Goal: Task Accomplishment & Management: Use online tool/utility

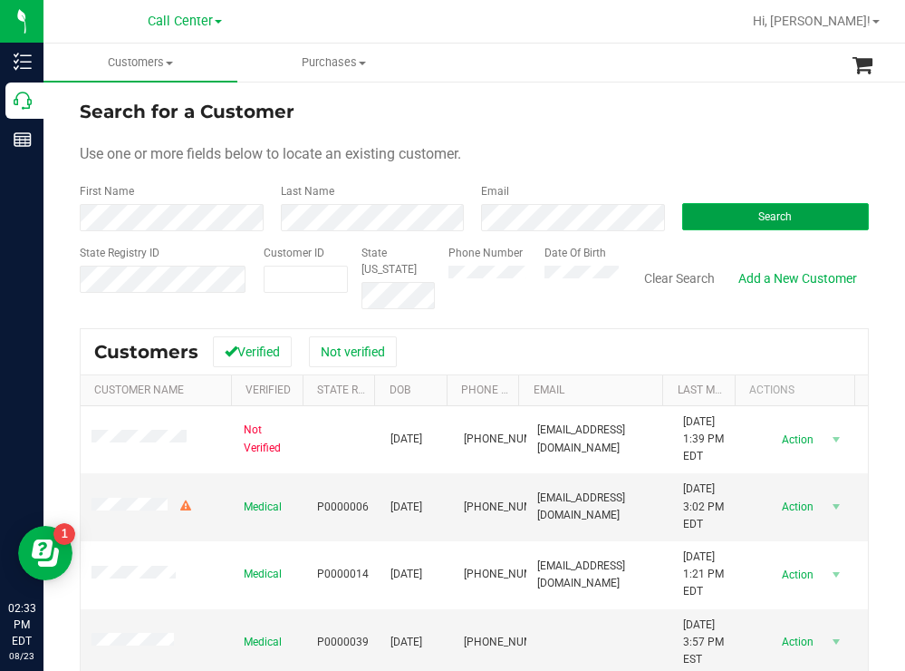
click at [723, 208] on button "Search" at bounding box center [776, 216] width 188 height 27
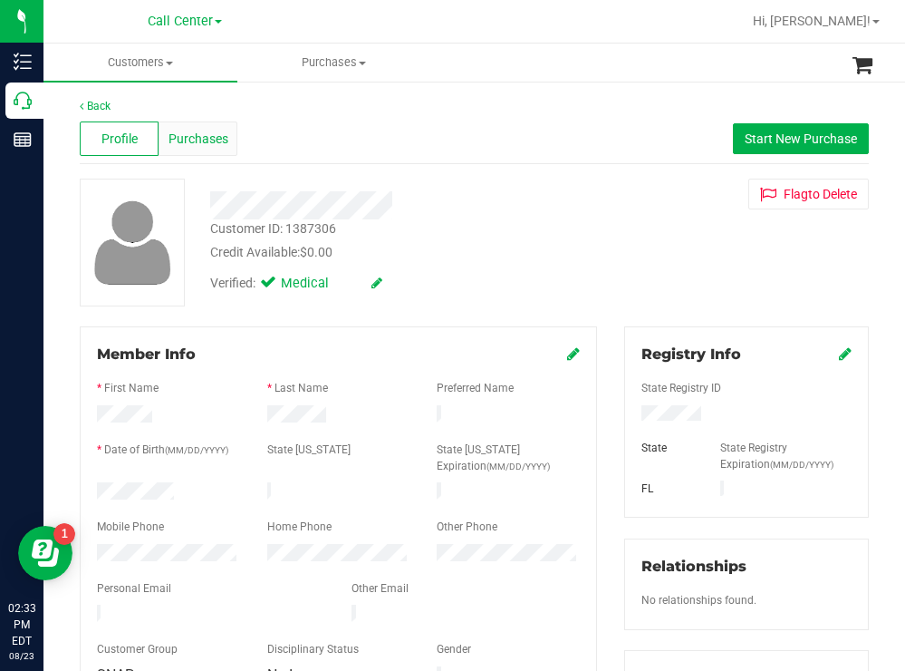
click at [202, 148] on span "Purchases" at bounding box center [199, 139] width 60 height 19
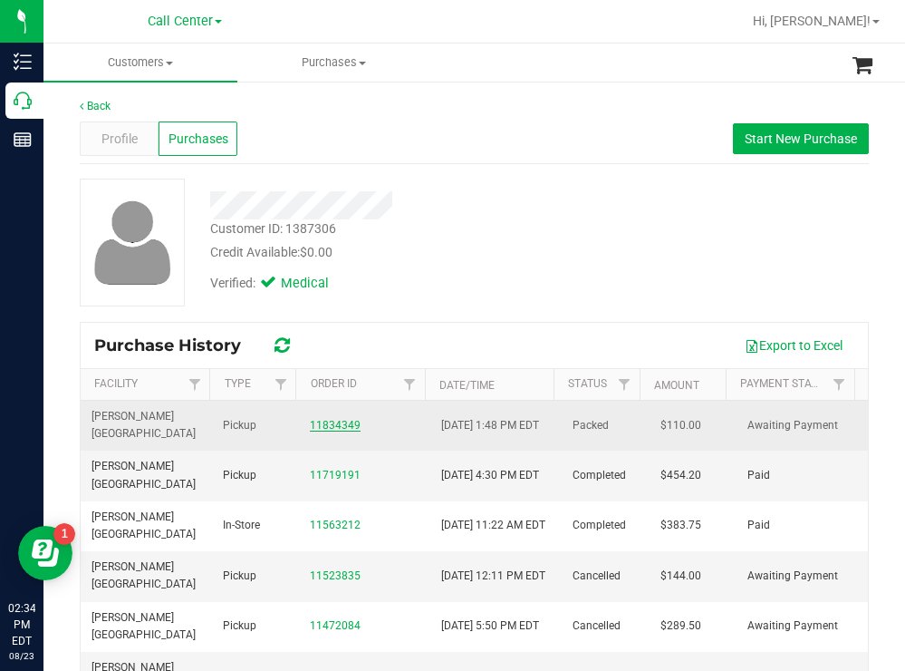
click at [324, 426] on link "11834349" at bounding box center [335, 425] width 51 height 13
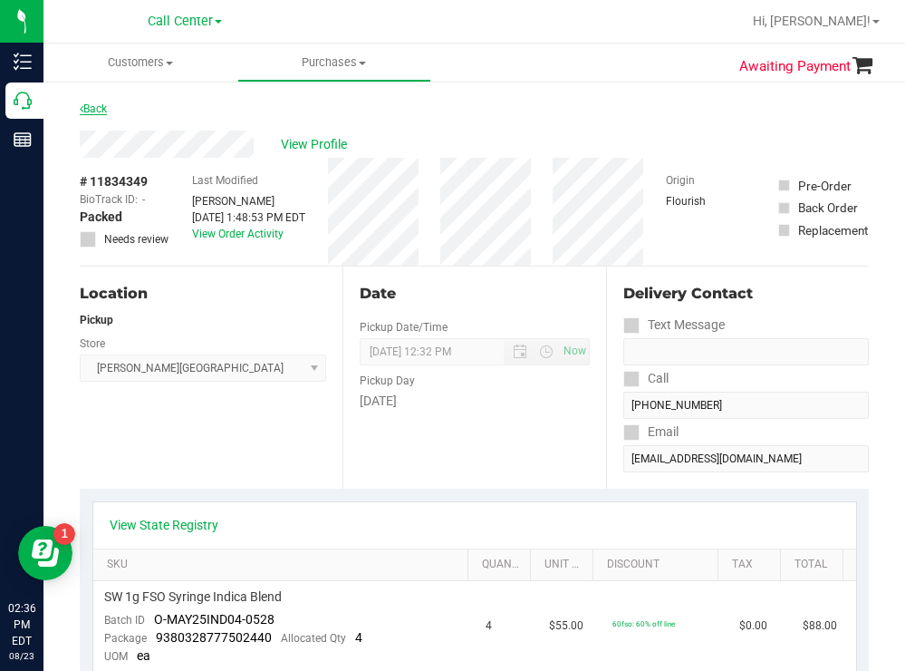
click at [82, 106] on icon at bounding box center [82, 108] width 4 height 11
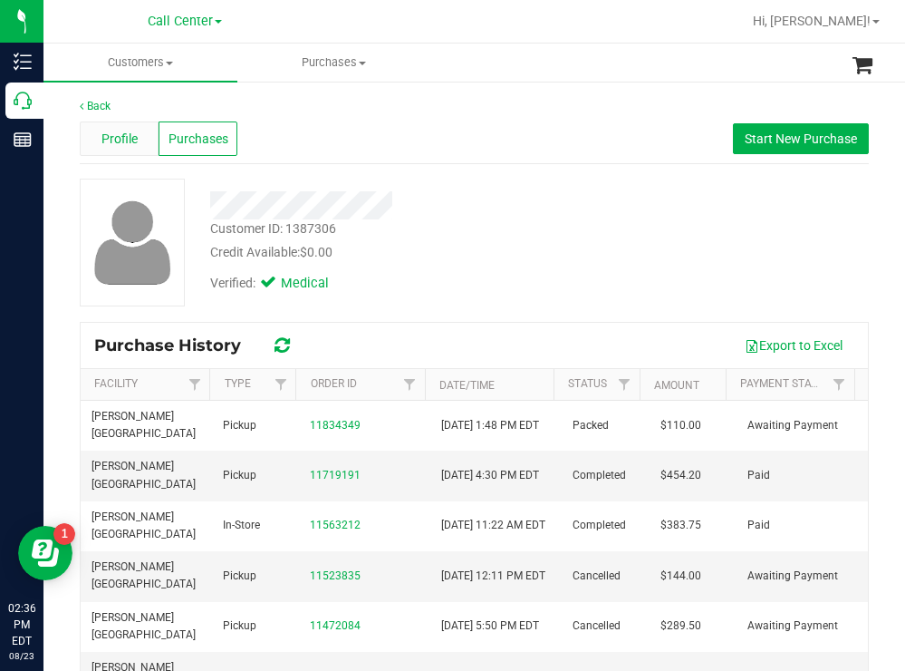
click at [105, 132] on span "Profile" at bounding box center [119, 139] width 36 height 19
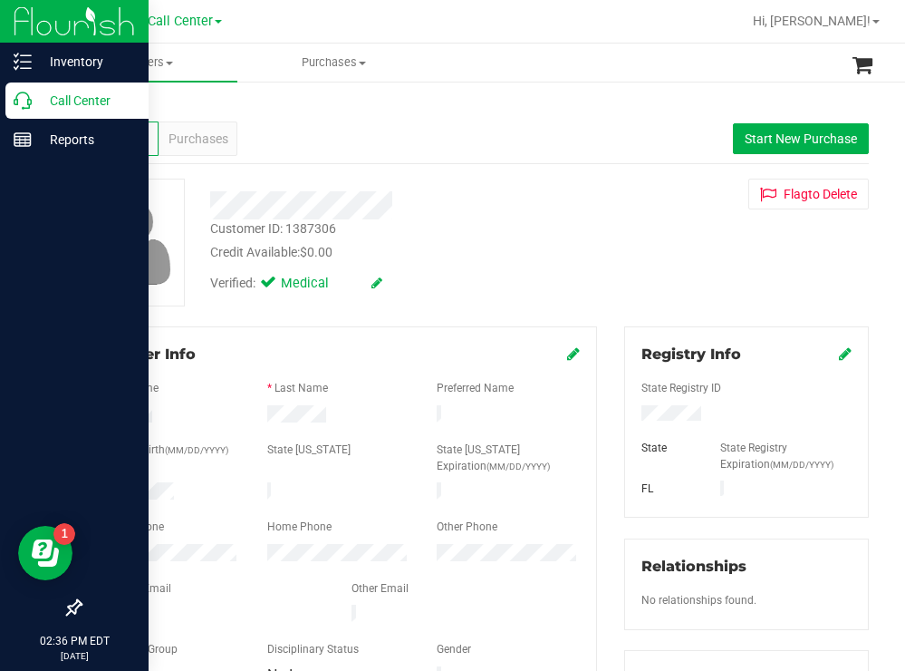
click at [94, 107] on p "Call Center" at bounding box center [86, 101] width 109 height 22
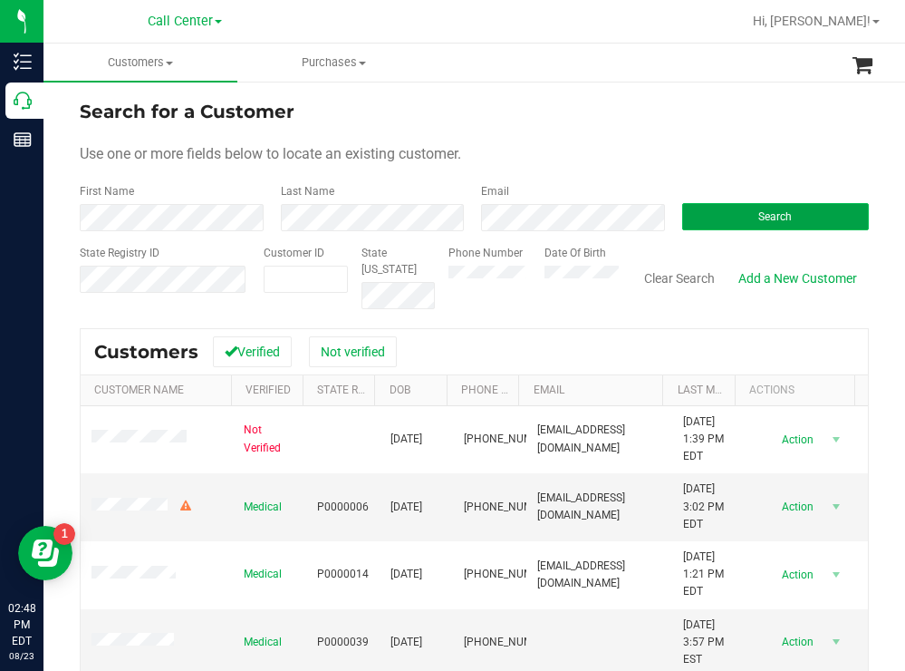
drag, startPoint x: 714, startPoint y: 217, endPoint x: 684, endPoint y: 213, distance: 30.2
click at [710, 218] on button "Search" at bounding box center [776, 216] width 188 height 27
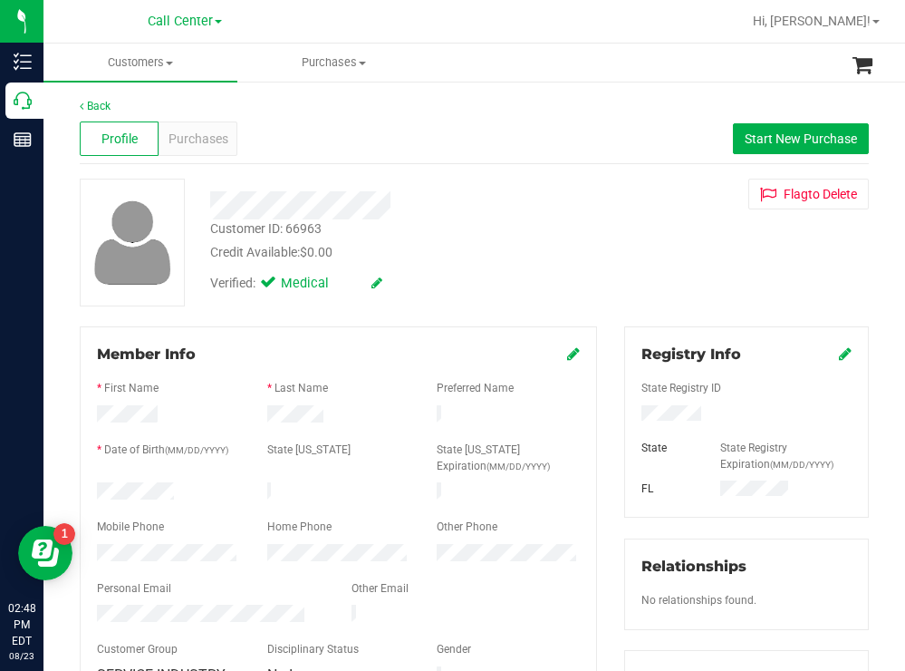
drag, startPoint x: 185, startPoint y: 487, endPoint x: 88, endPoint y: 482, distance: 97.1
click at [88, 482] on div at bounding box center [168, 493] width 170 height 22
drag, startPoint x: 701, startPoint y: 411, endPoint x: 612, endPoint y: 413, distance: 89.7
click at [612, 413] on div "Registry Info State Registry ID State State Registry Expiration (MM/DD/YYYY) FL…" at bounding box center [747, 665] width 272 height 678
click at [781, 131] on span "Start New Purchase" at bounding box center [801, 138] width 112 height 14
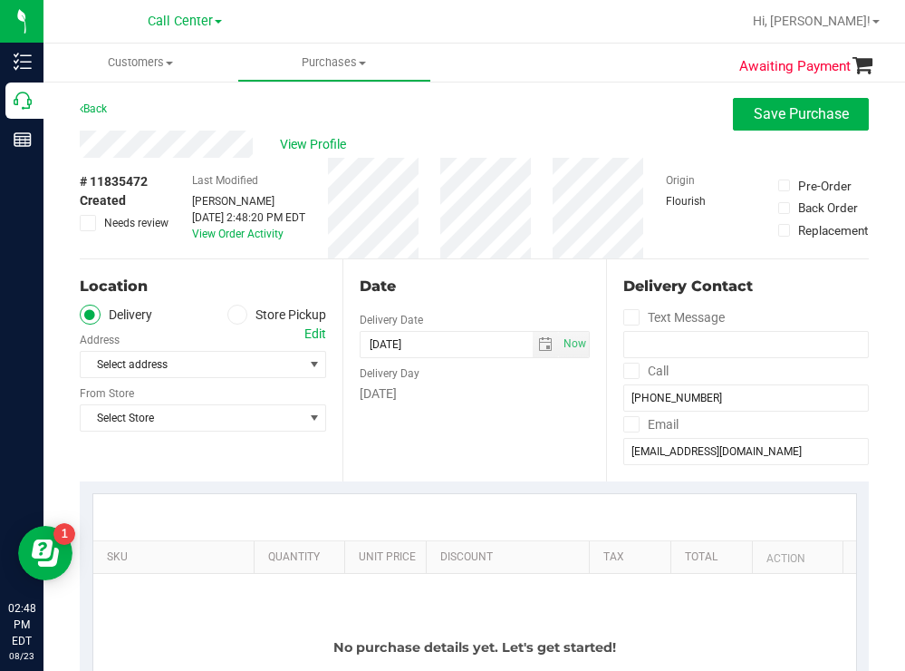
click at [439, 244] on div "# 11835472 Created Needs review Last Modified Todd Mather Aug 23, 2025 2:48:20 …" at bounding box center [474, 208] width 789 height 101
click at [232, 314] on icon at bounding box center [237, 314] width 11 height 0
click at [0, 0] on input "Store Pickup" at bounding box center [0, 0] width 0 height 0
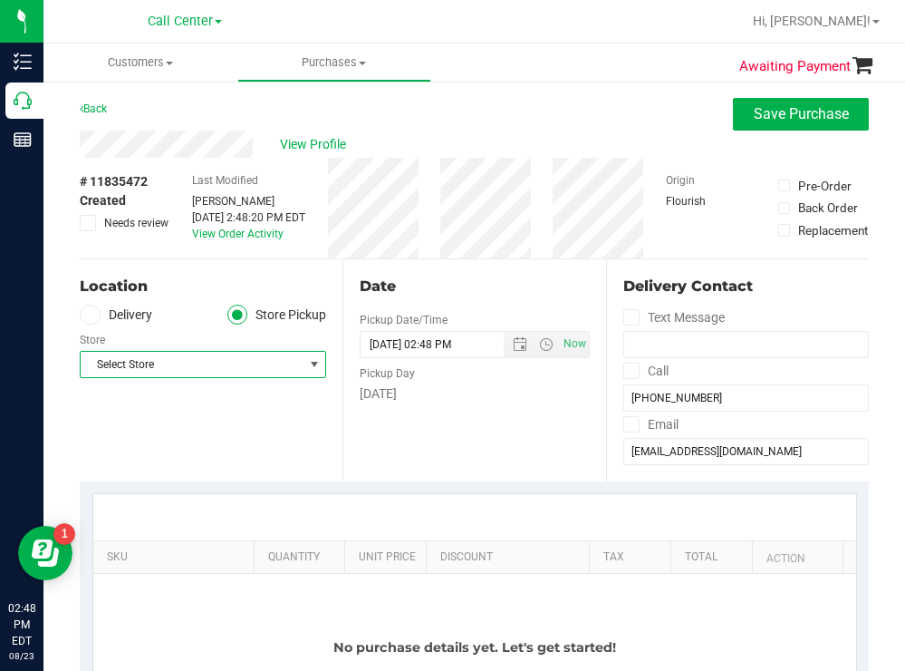
click at [199, 363] on span "Select Store" at bounding box center [192, 364] width 222 height 25
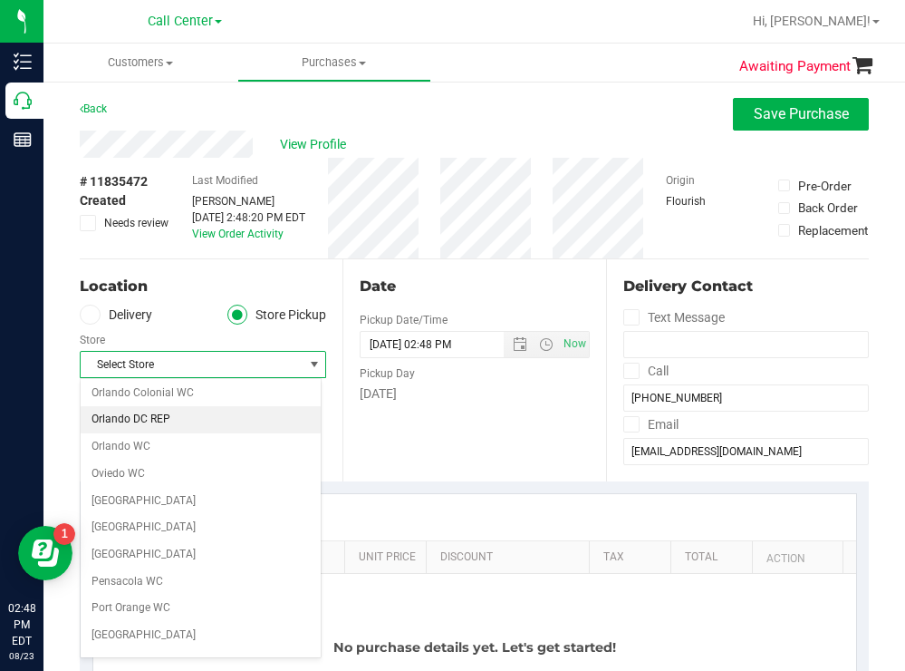
scroll to position [906, 0]
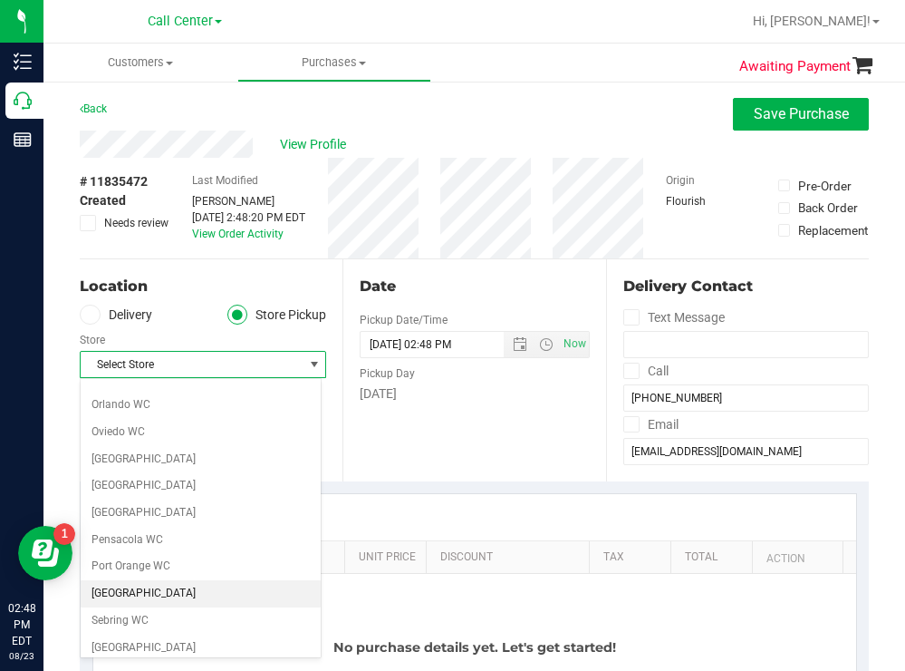
click at [138, 590] on li "[GEOGRAPHIC_DATA]" at bounding box center [201, 593] width 240 height 27
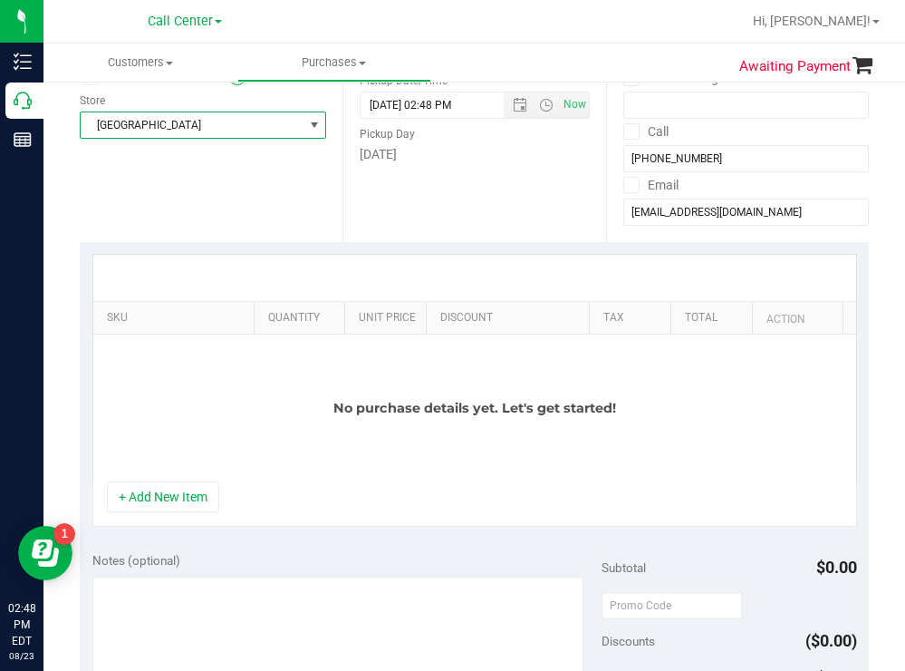
scroll to position [272, 0]
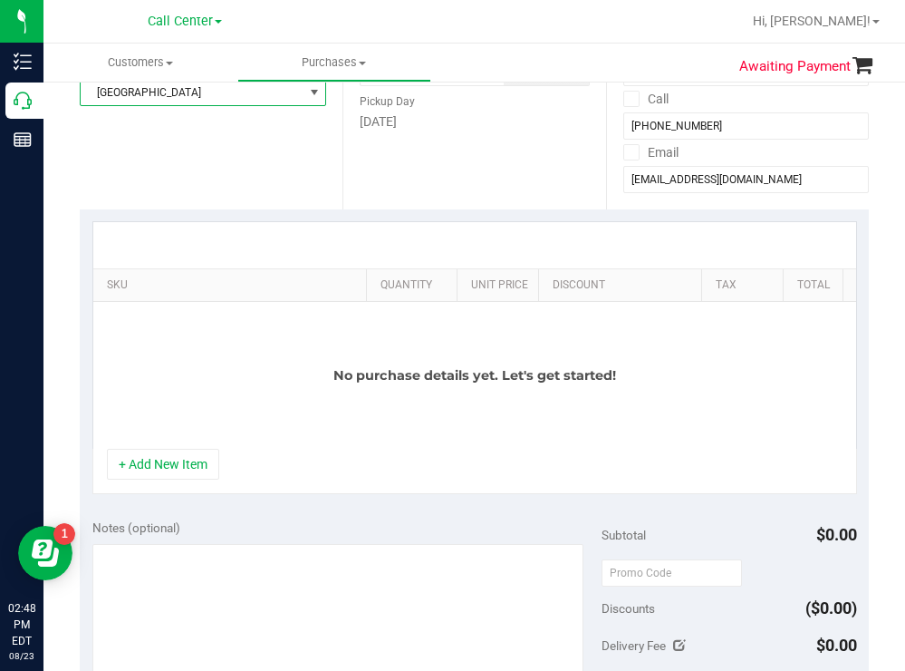
drag, startPoint x: 238, startPoint y: 286, endPoint x: 540, endPoint y: 284, distance: 301.8
click at [540, 284] on div "SKU Quantity Unit Price Discount Tax Total Action" at bounding box center [468, 285] width 750 height 32
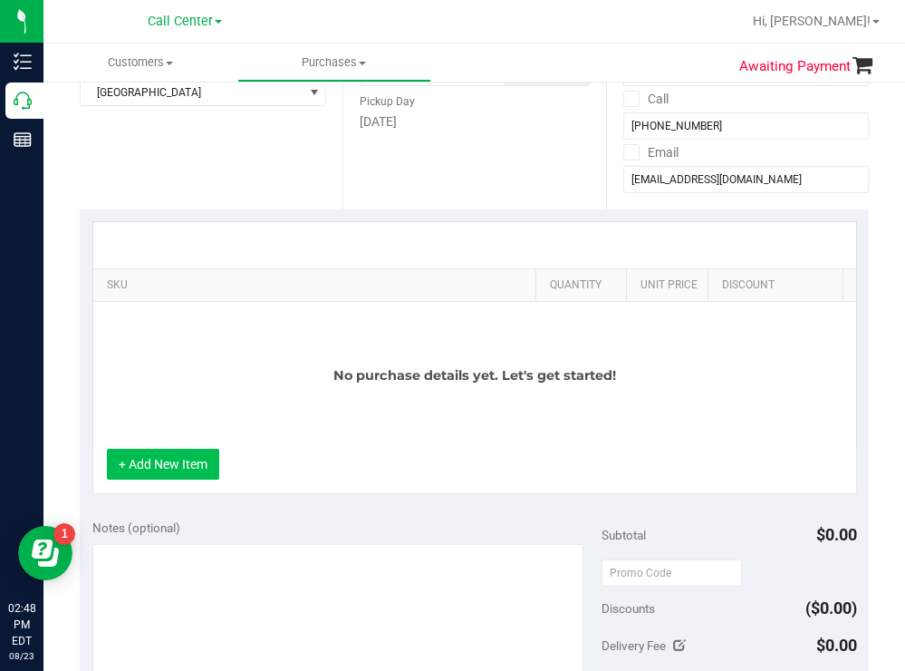
click at [150, 463] on button "+ Add New Item" at bounding box center [163, 464] width 112 height 31
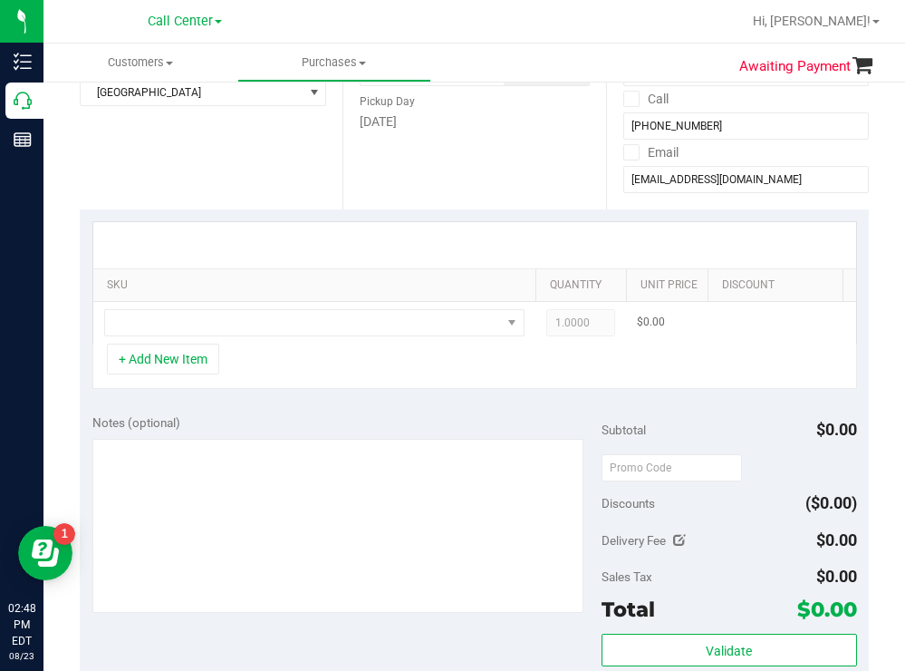
click at [219, 305] on td at bounding box center [314, 323] width 442 height 42
click at [219, 312] on span "NO DATA FOUND" at bounding box center [303, 322] width 396 height 25
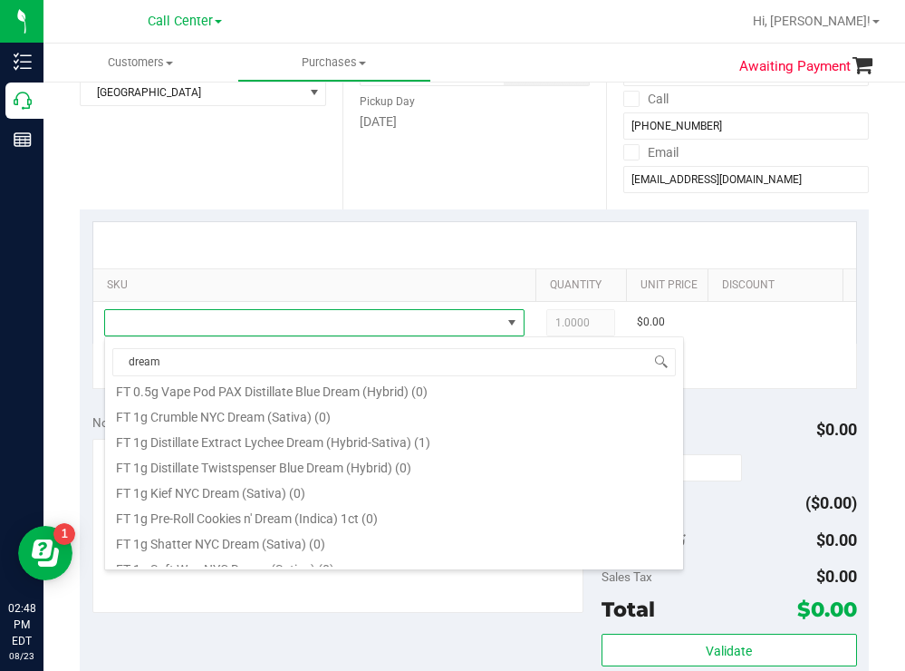
scroll to position [544, 0]
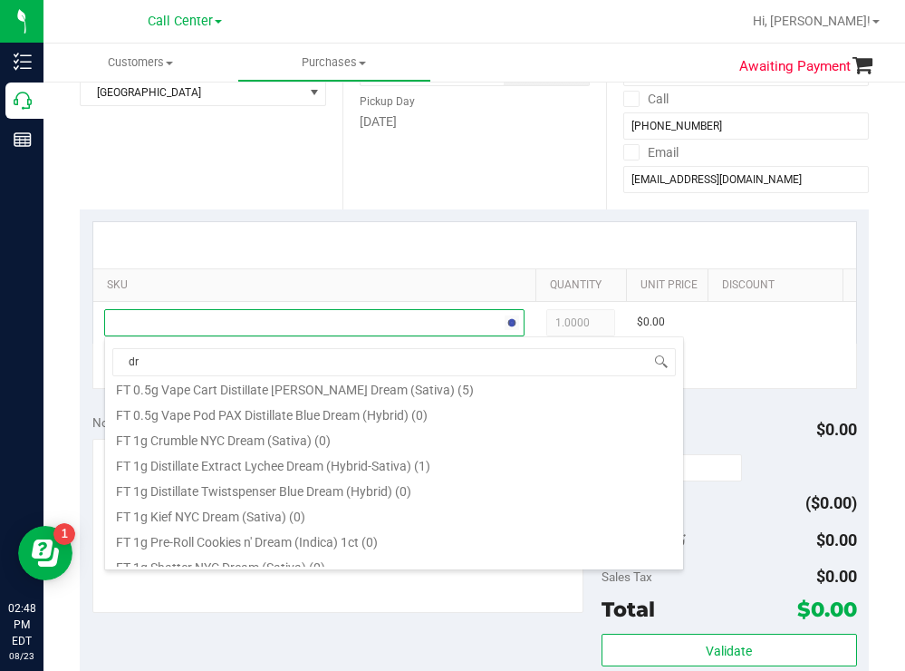
type input "d"
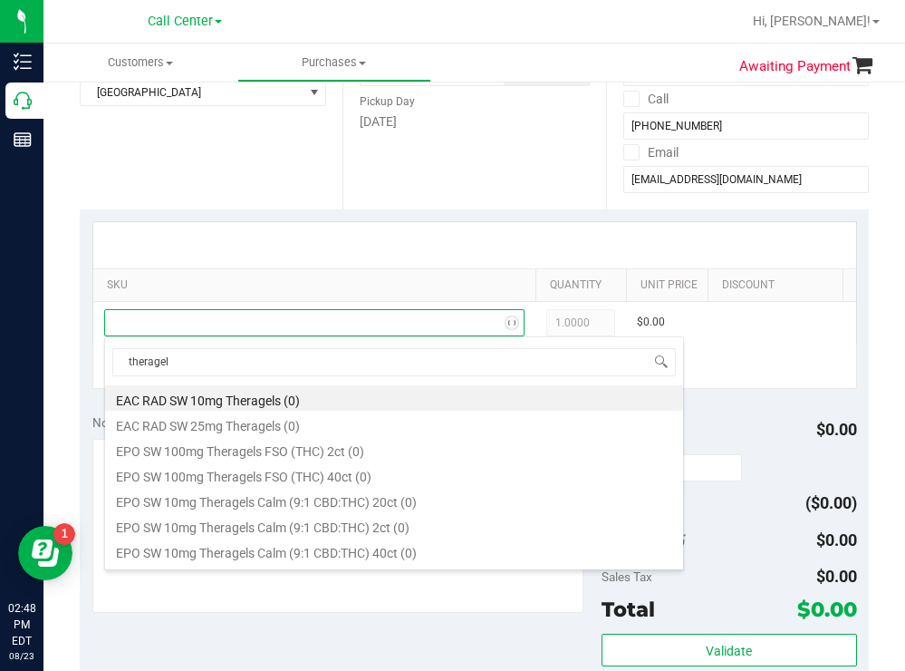
type input "theragels"
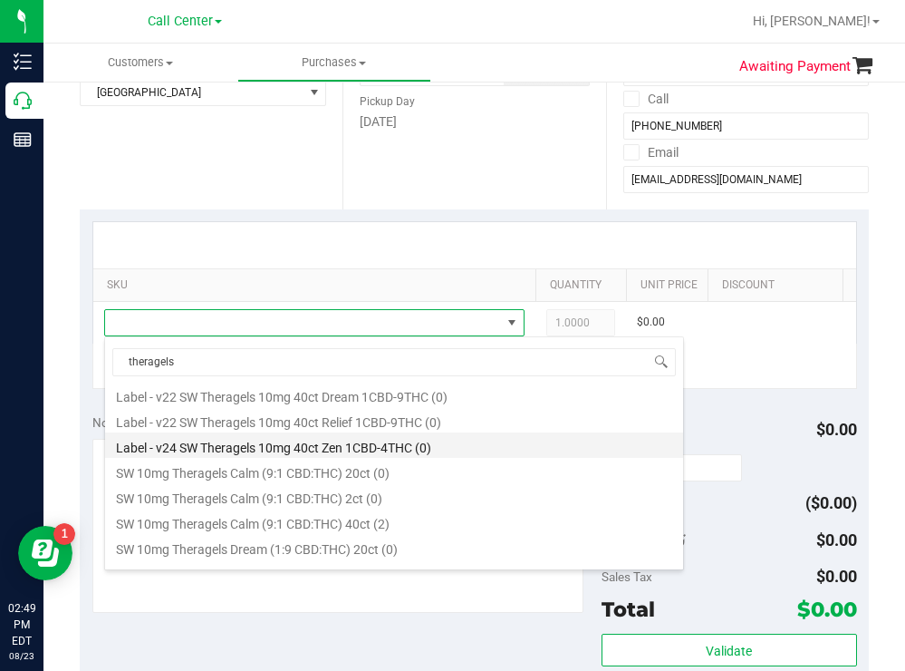
scroll to position [906, 0]
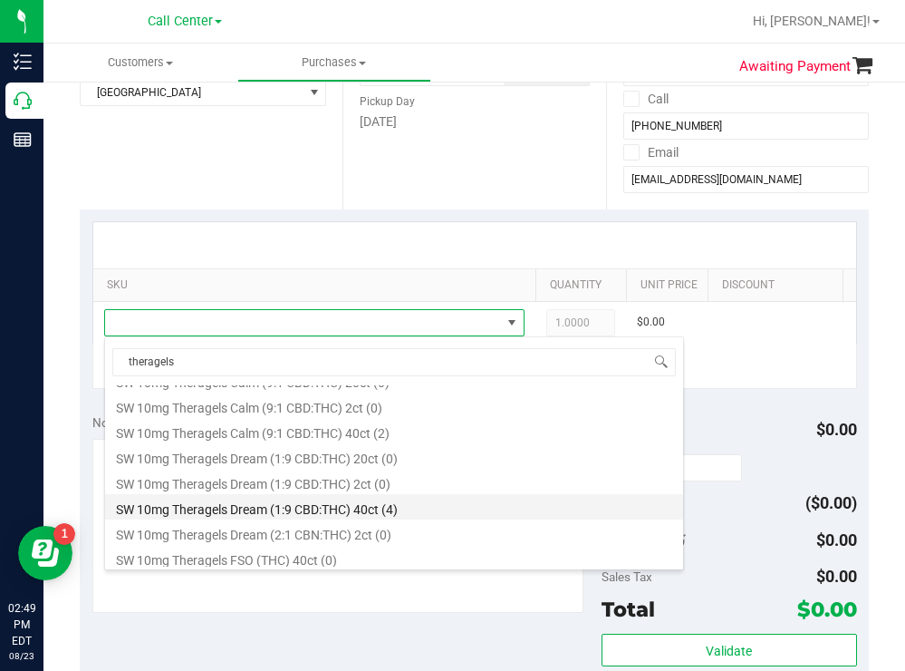
click at [356, 513] on li "SW 10mg Theragels Dream (1:9 CBD:THC) 40ct (4)" at bounding box center [394, 506] width 578 height 25
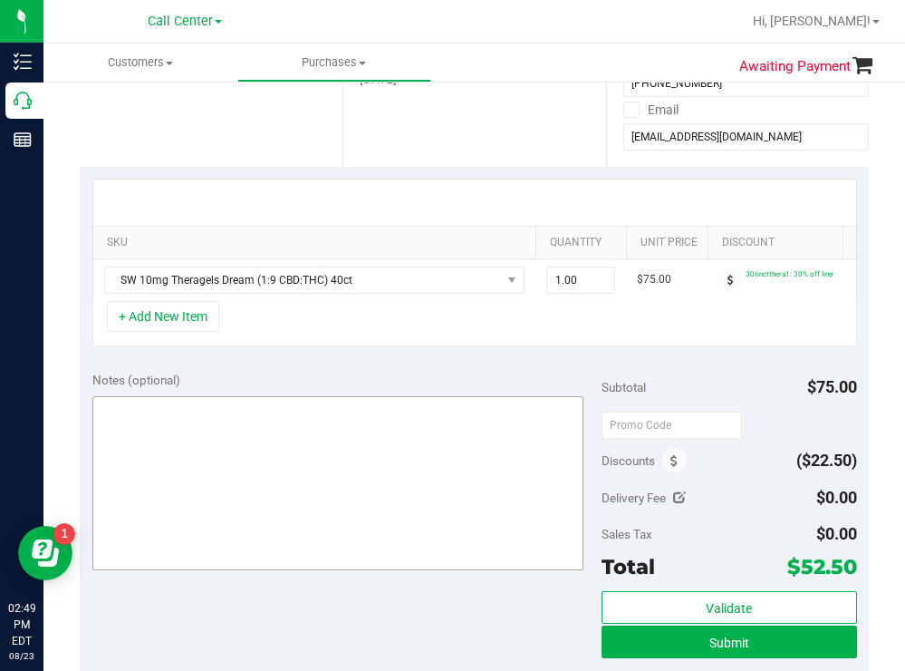
scroll to position [453, 0]
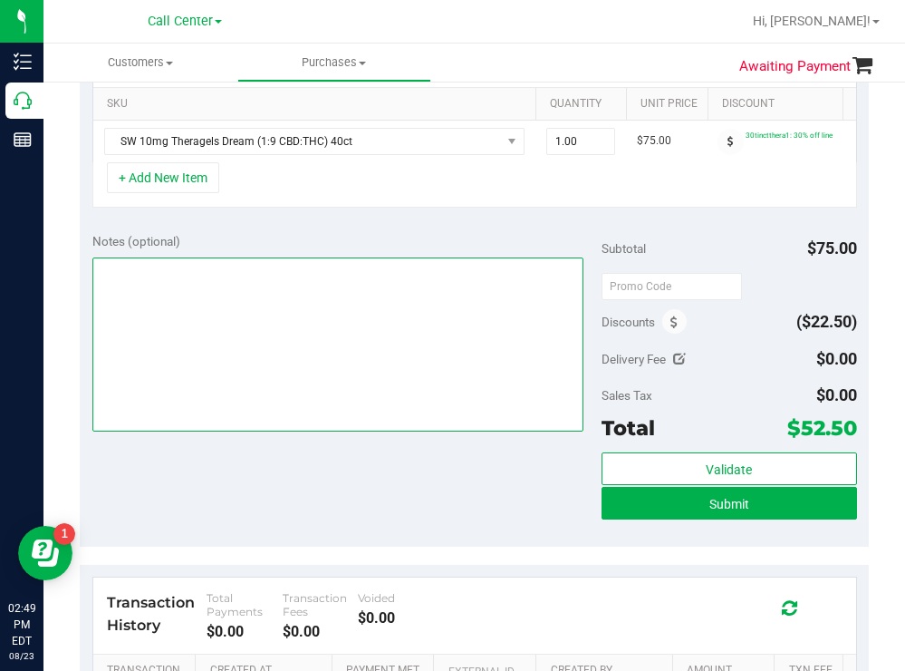
click at [354, 323] on textarea at bounding box center [338, 344] width 492 height 174
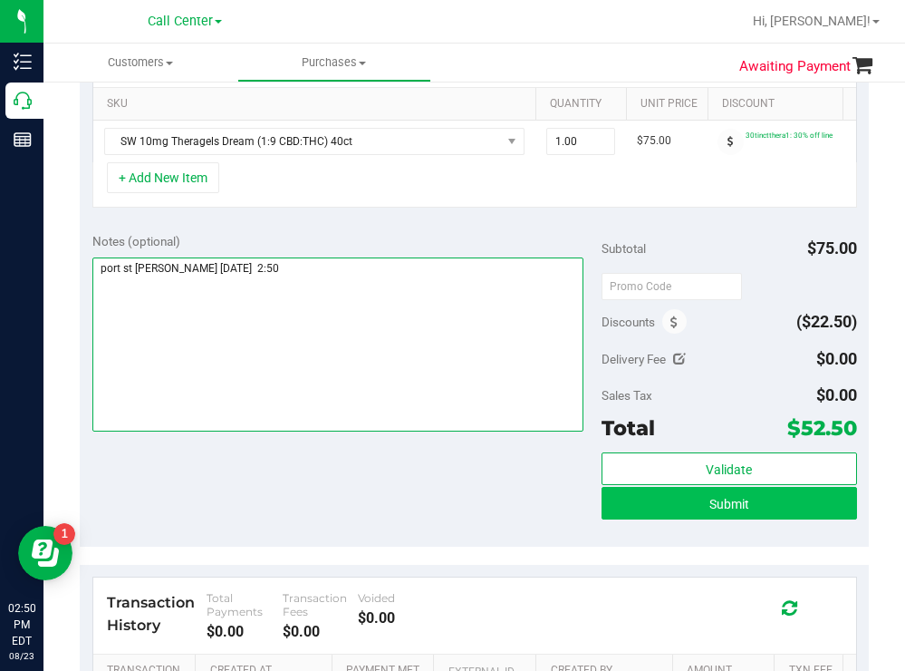
type textarea "port st lucie todd 8/23 2:50"
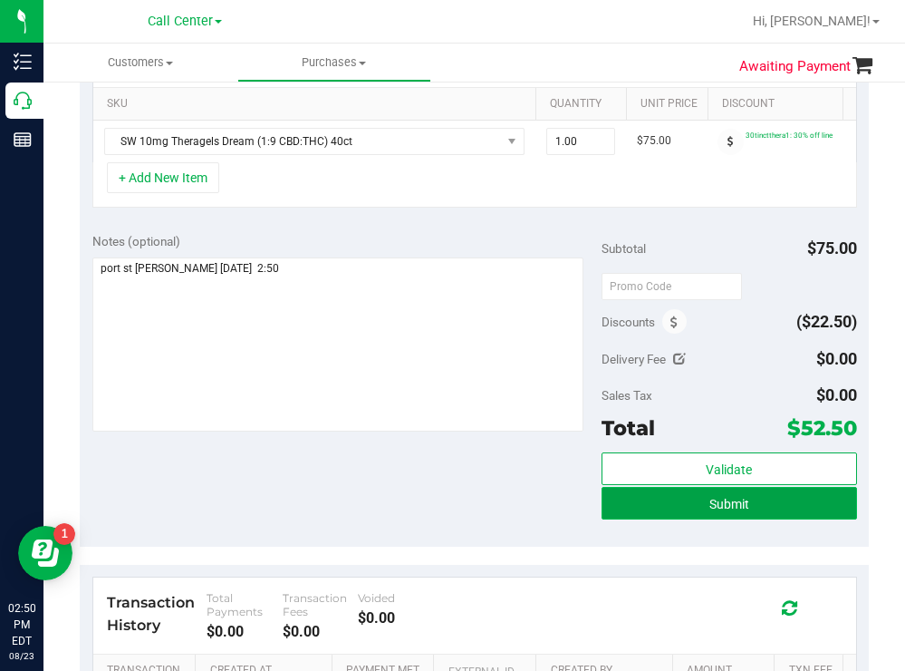
click at [699, 519] on button "Submit" at bounding box center [729, 503] width 255 height 33
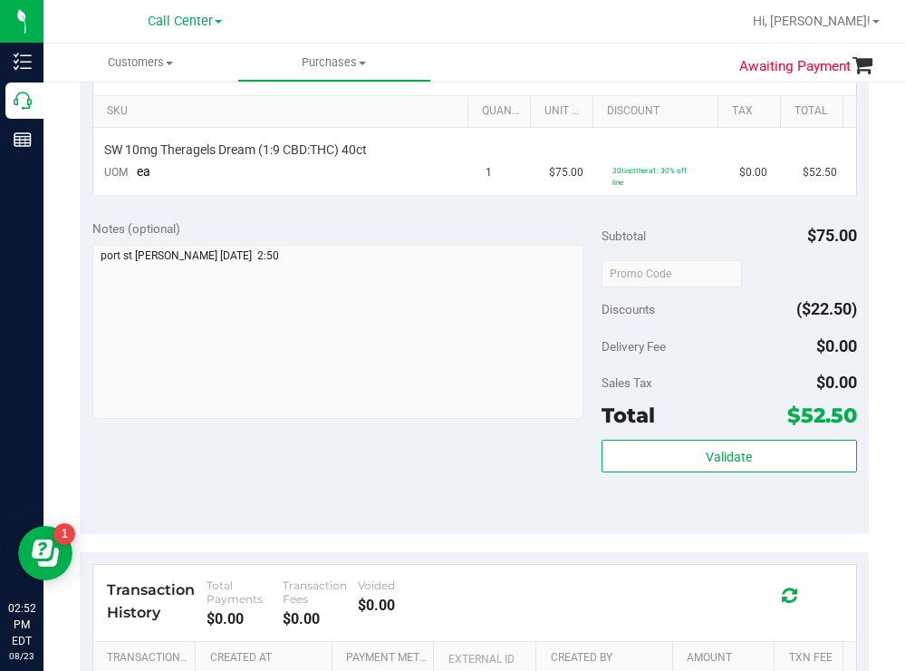
click at [518, 63] on ul "Customers All customers Add a new customer All physicians Purchases All purchas…" at bounding box center [495, 62] width 905 height 39
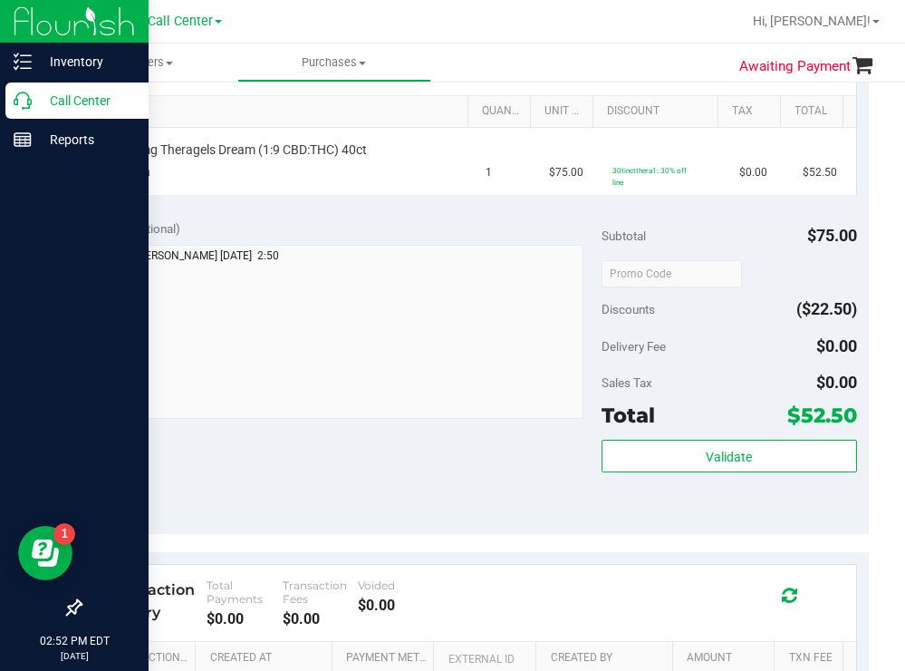
click at [78, 103] on p "Call Center" at bounding box center [86, 101] width 109 height 22
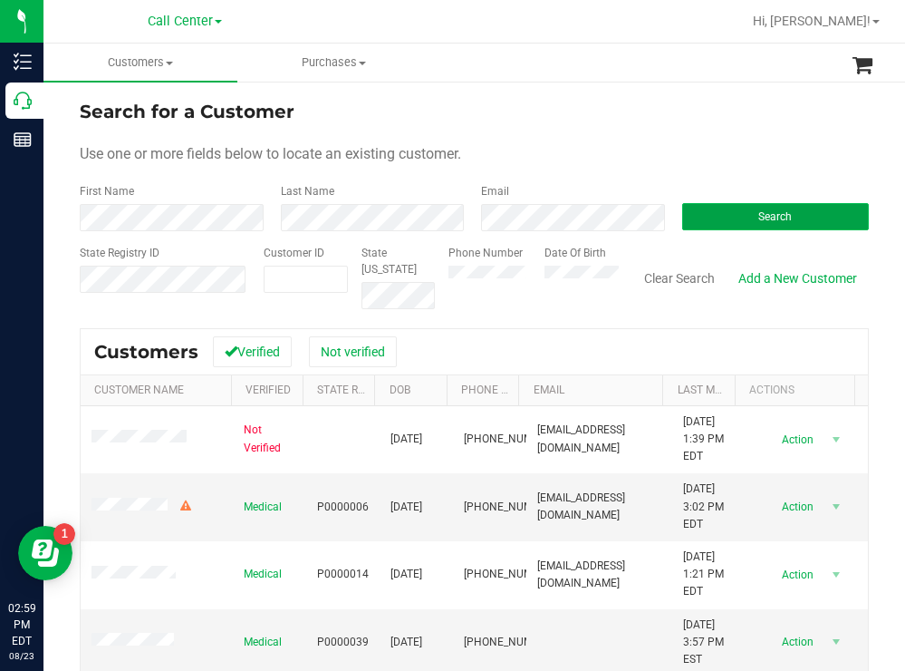
click at [694, 219] on button "Search" at bounding box center [776, 216] width 188 height 27
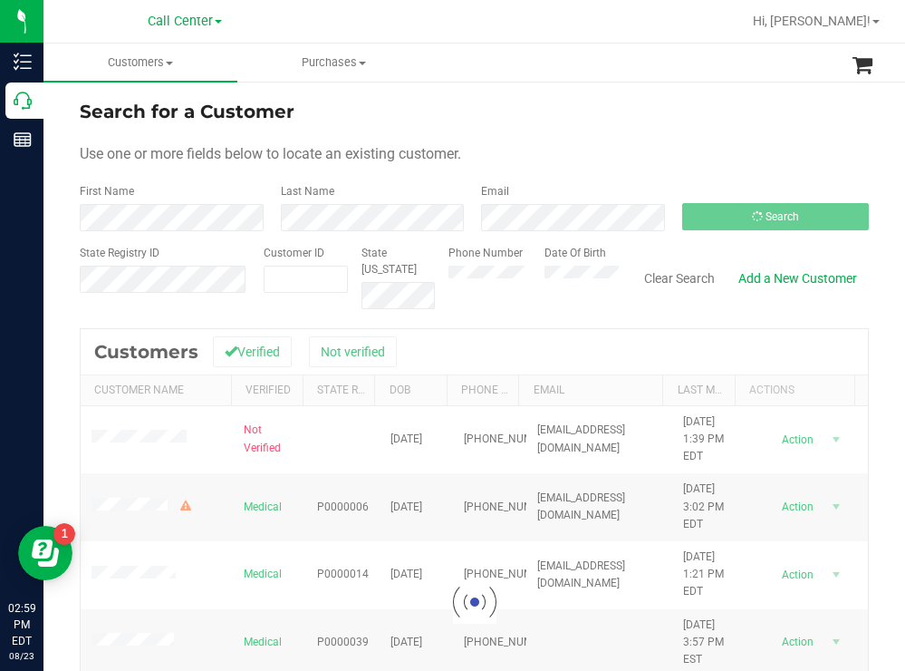
click at [520, 89] on div "Search for a Customer Use one or more fields below to locate an existing custom…" at bounding box center [474, 487] width 862 height 815
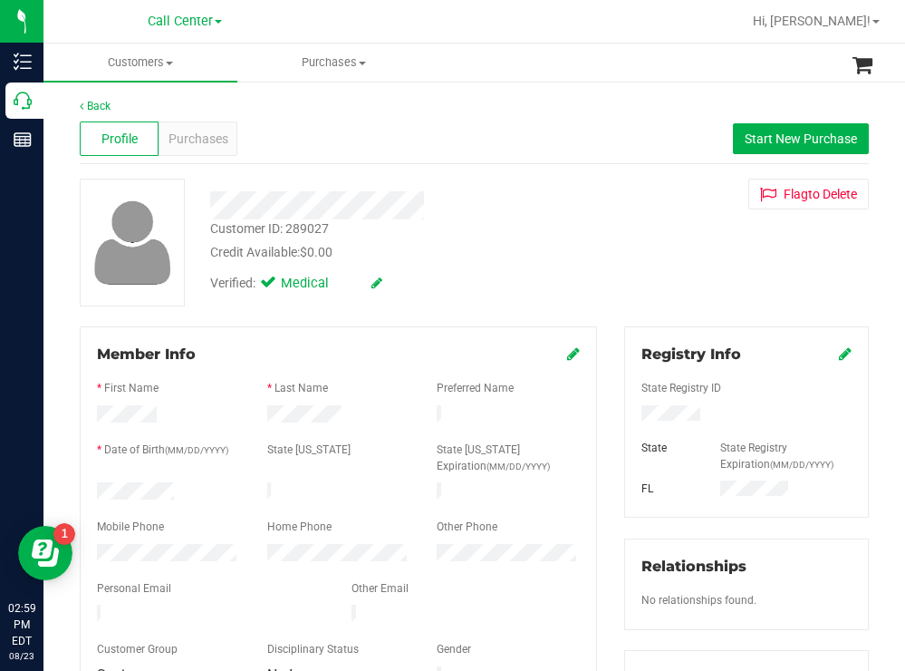
drag, startPoint x: 184, startPoint y: 479, endPoint x: 93, endPoint y: 480, distance: 90.6
click at [93, 482] on div at bounding box center [168, 493] width 170 height 22
drag, startPoint x: 700, startPoint y: 407, endPoint x: 617, endPoint y: 409, distance: 83.4
click at [624, 409] on div "Registry Info State Registry ID State State Registry Expiration (MM/DD/YYYY) FL" at bounding box center [746, 421] width 245 height 191
click at [758, 137] on span "Start New Purchase" at bounding box center [801, 138] width 112 height 14
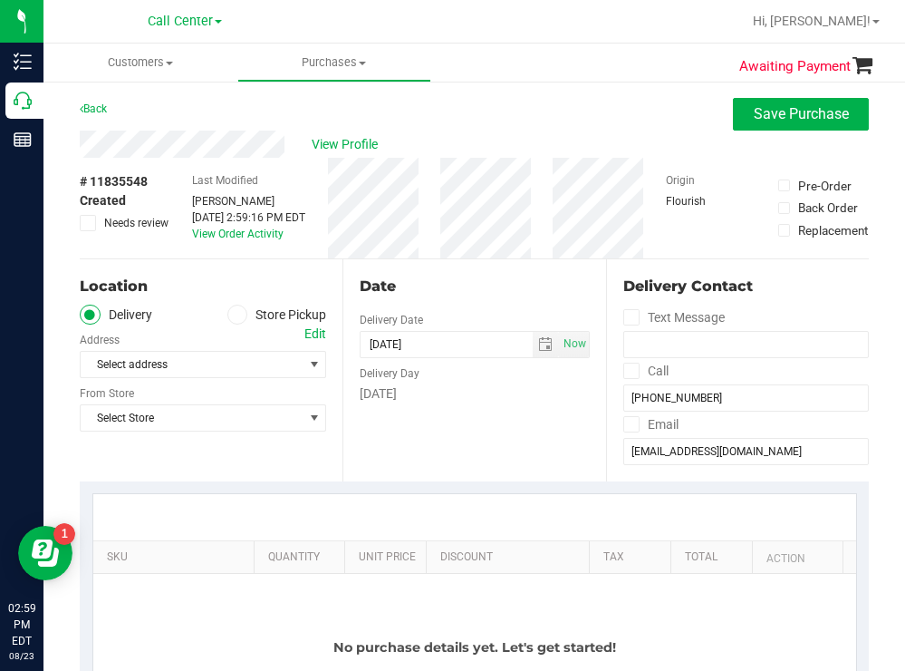
click at [459, 102] on div "Back Save Purchase" at bounding box center [474, 114] width 789 height 33
click at [237, 313] on span at bounding box center [237, 314] width 21 height 21
click at [187, 366] on span "Select address" at bounding box center [186, 364] width 211 height 25
click at [243, 311] on label "Store Pickup" at bounding box center [277, 314] width 100 height 21
click at [0, 0] on input "Store Pickup" at bounding box center [0, 0] width 0 height 0
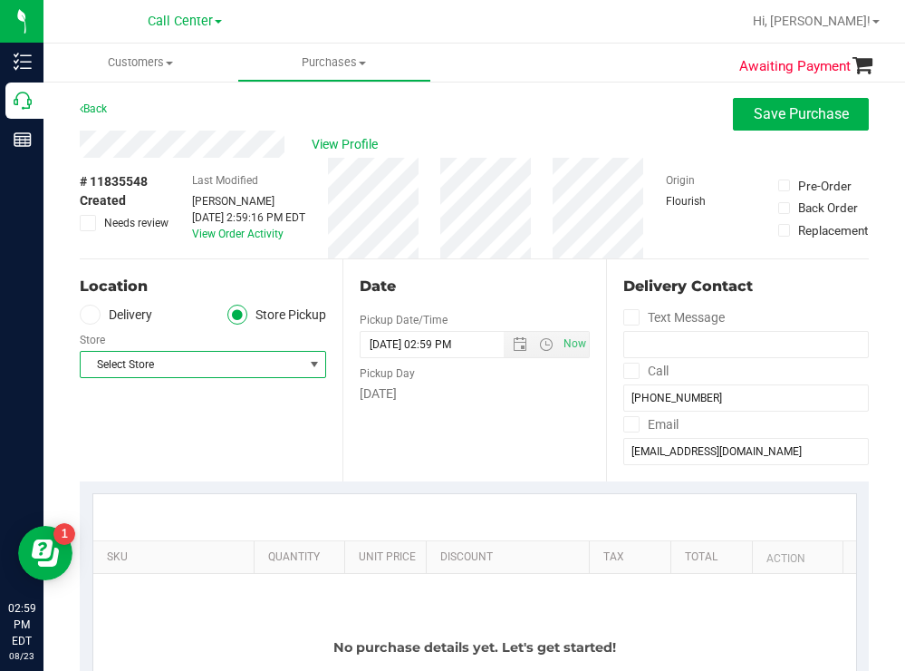
click at [188, 368] on span "Select Store" at bounding box center [192, 364] width 222 height 25
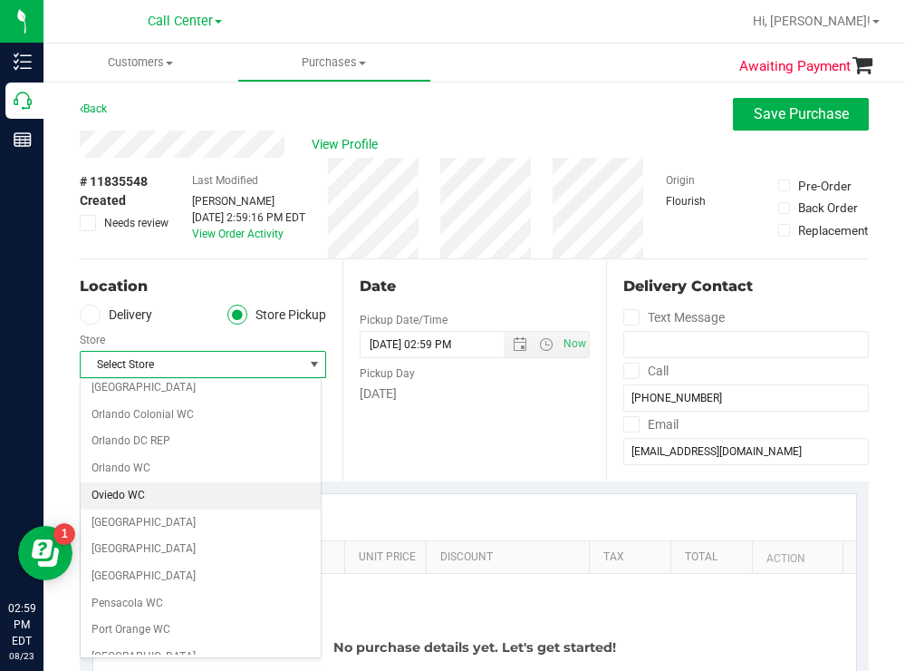
scroll to position [816, 0]
click at [130, 492] on li "Orlando WC" at bounding box center [201, 495] width 240 height 27
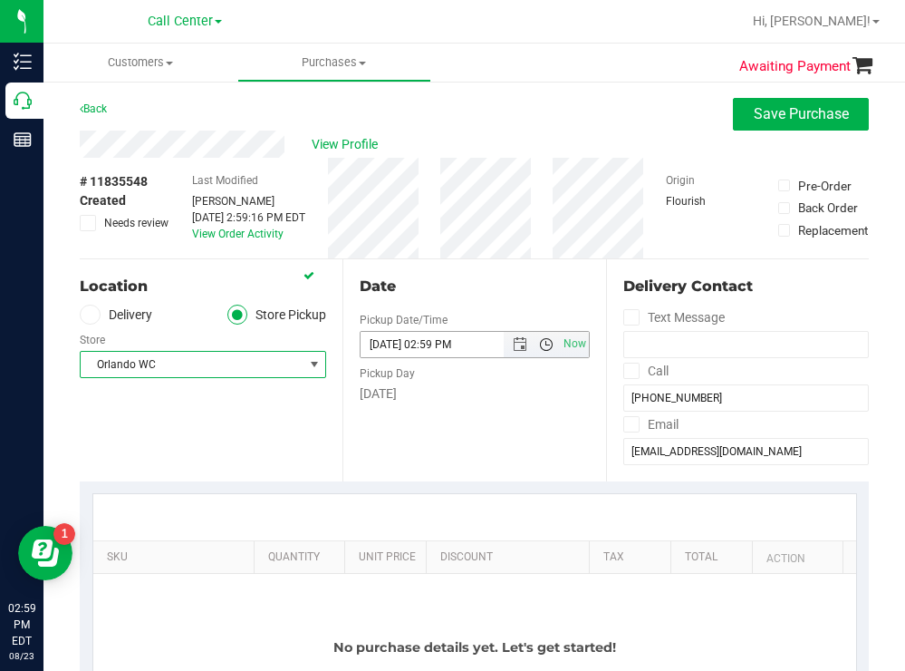
click at [539, 345] on span "Open the time view" at bounding box center [546, 344] width 14 height 14
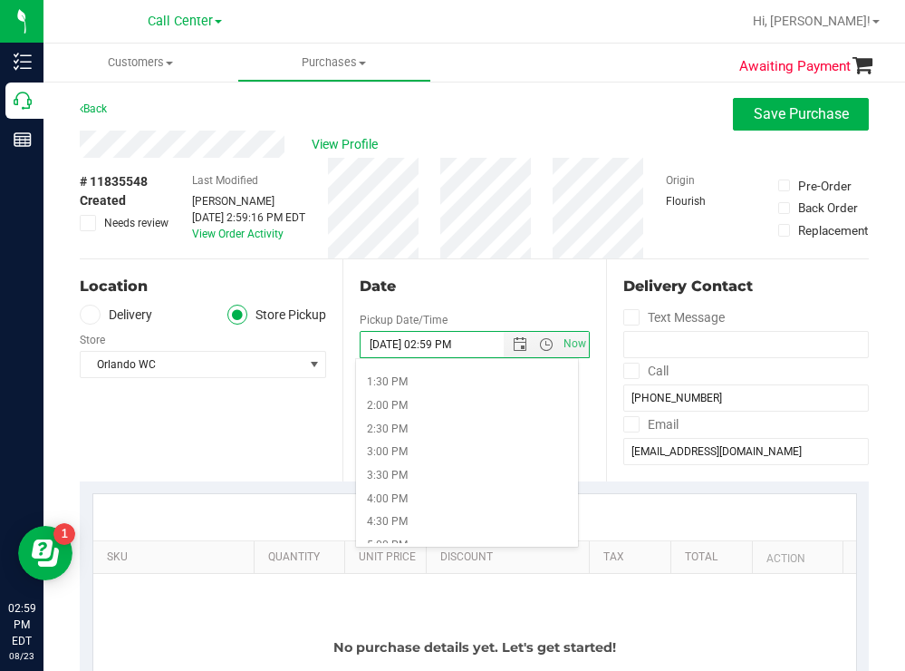
scroll to position [634, 0]
click at [403, 460] on li "3:30 PM" at bounding box center [466, 461] width 221 height 24
type input "08/23/2025 03:30 PM"
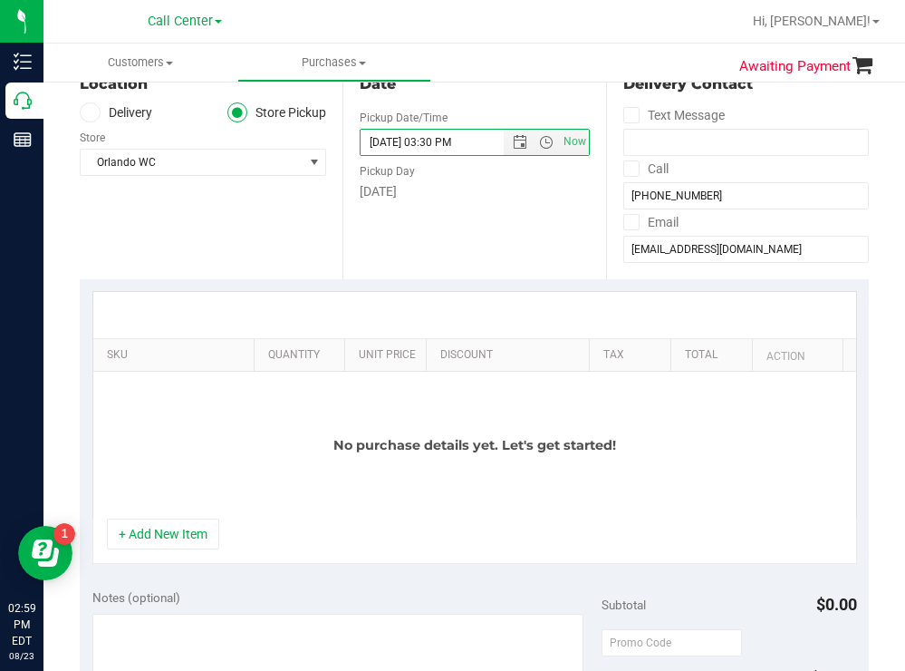
scroll to position [272, 0]
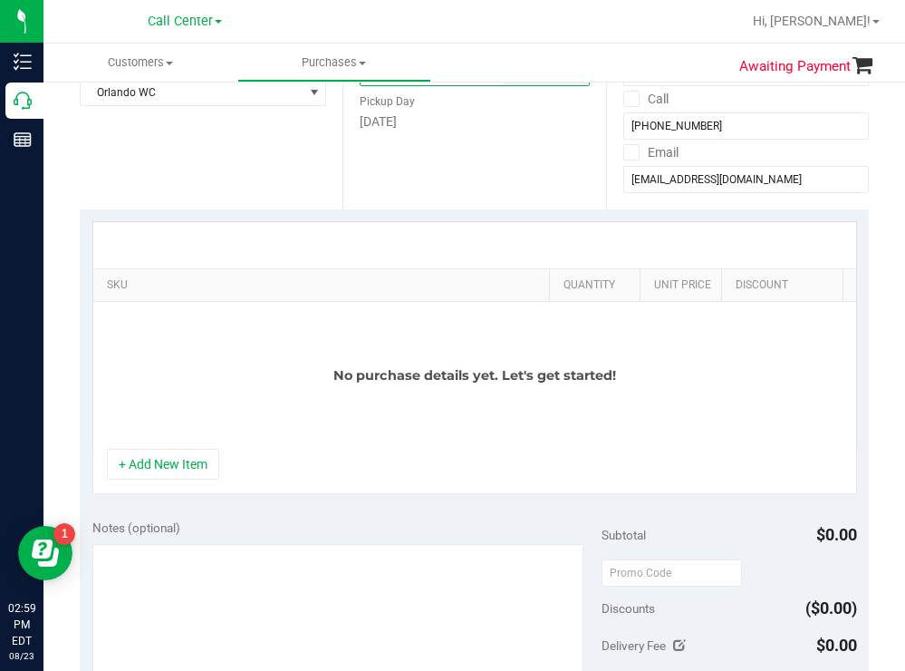
drag, startPoint x: 238, startPoint y: 281, endPoint x: 590, endPoint y: 277, distance: 351.6
click at [590, 277] on div "SKU Quantity Unit Price Discount Tax Total Action" at bounding box center [468, 285] width 750 height 32
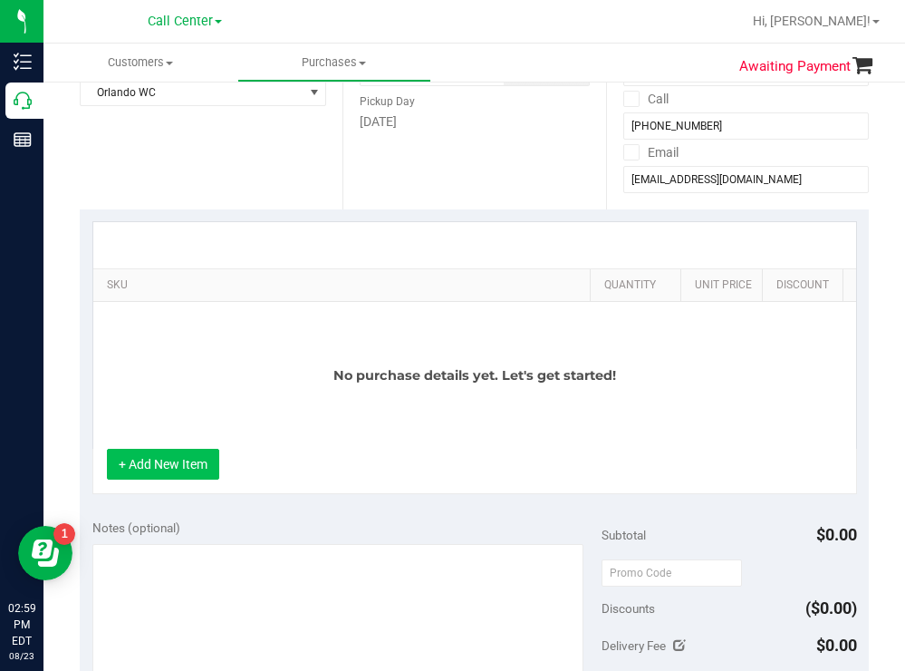
click at [177, 476] on button "+ Add New Item" at bounding box center [163, 464] width 112 height 31
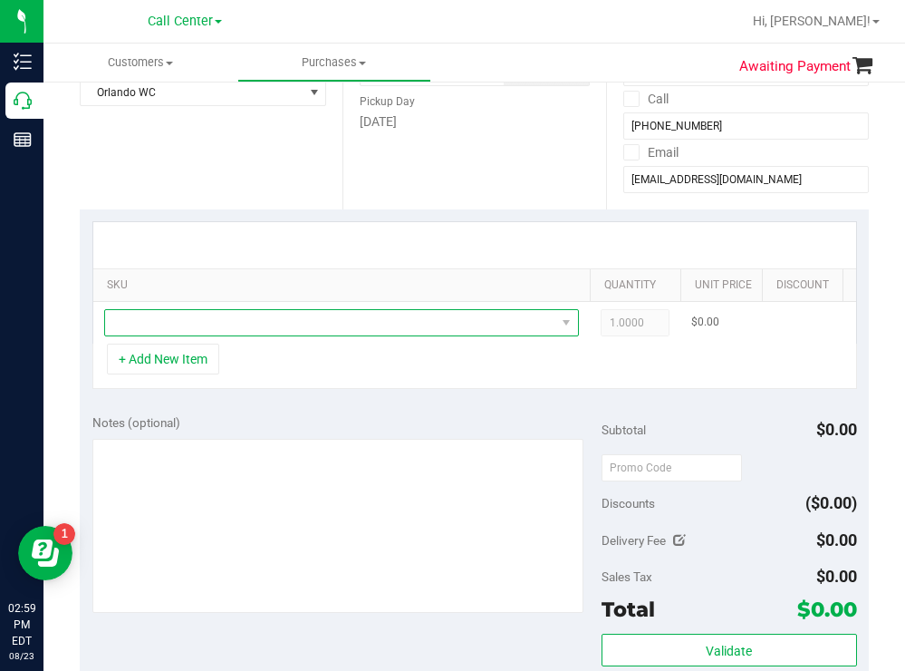
click at [239, 318] on span "NO DATA FOUND" at bounding box center [330, 322] width 450 height 25
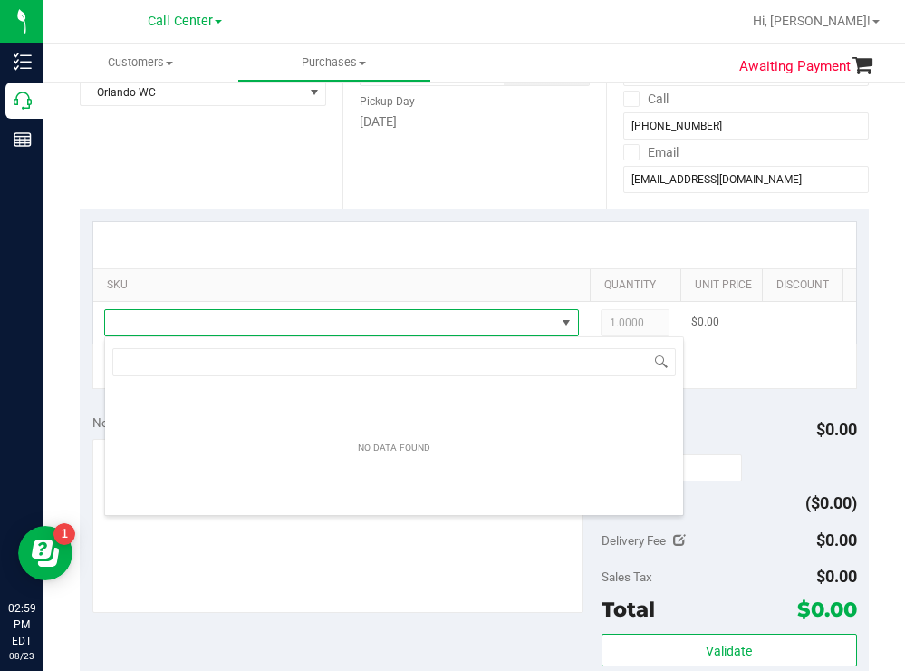
scroll to position [27, 475]
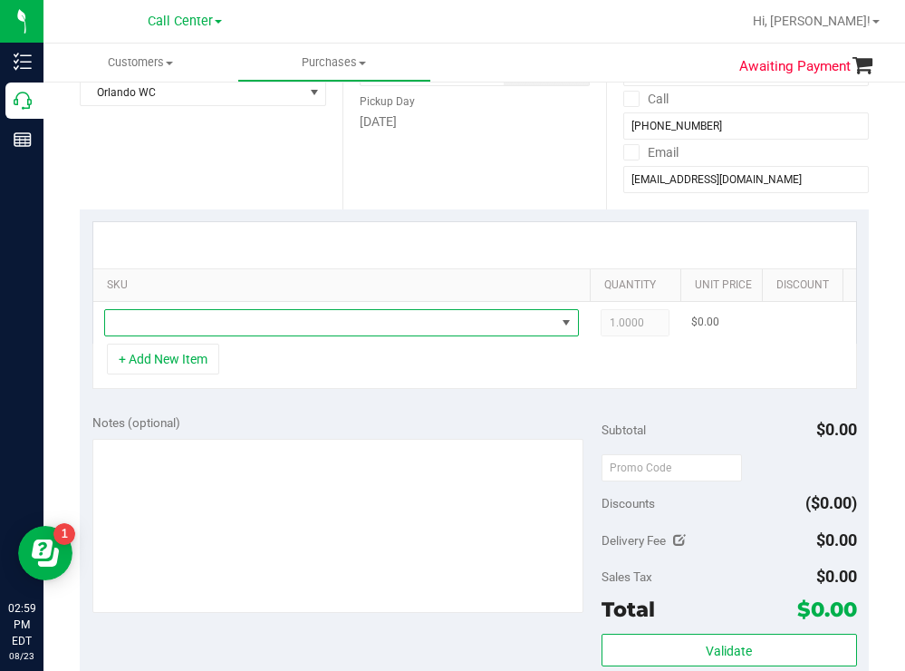
click at [183, 329] on span "NO DATA FOUND" at bounding box center [330, 322] width 450 height 25
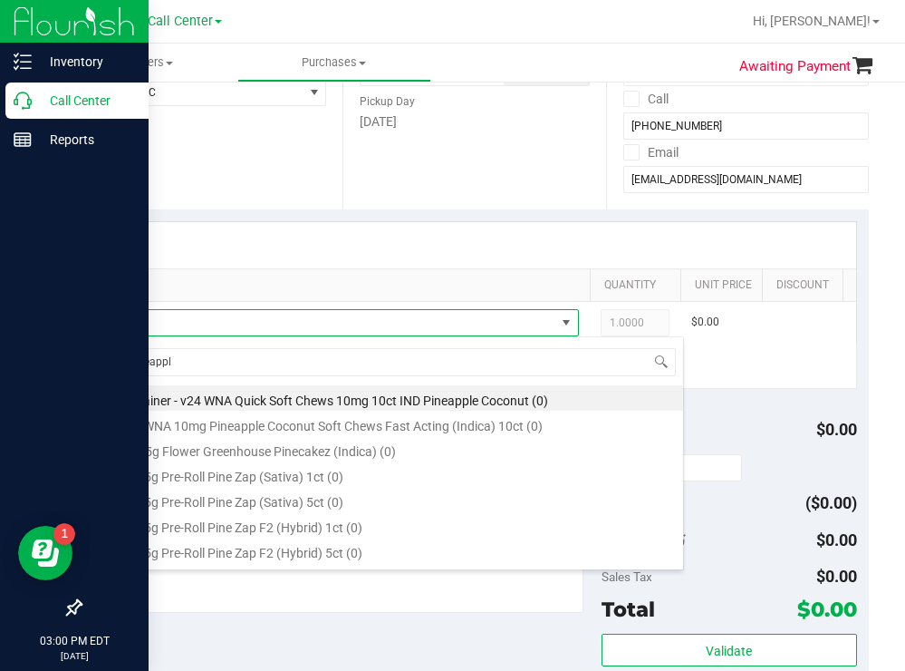
type input "pineapple"
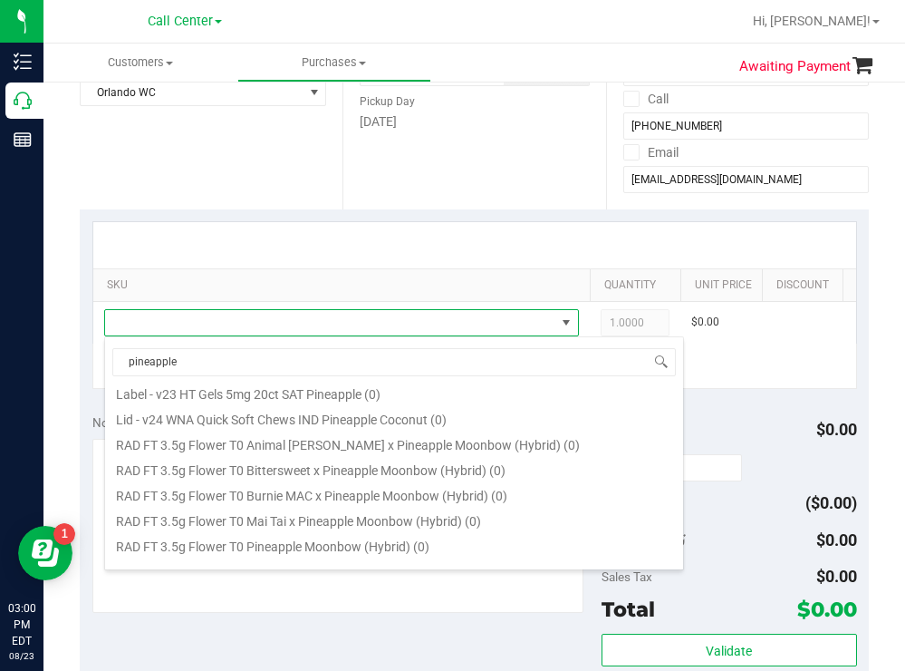
scroll to position [910, 0]
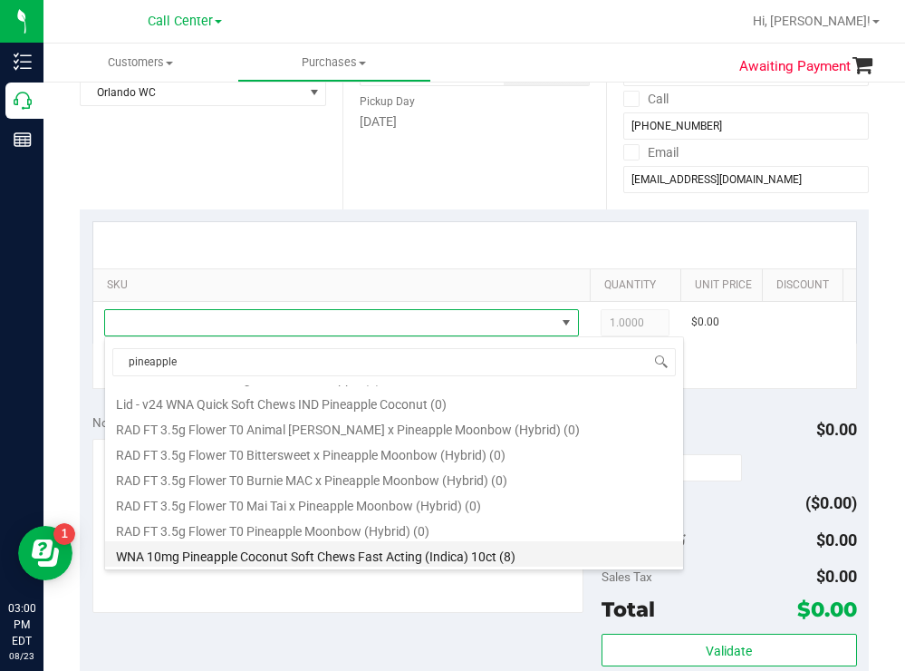
click at [374, 558] on li "WNA 10mg Pineapple Coconut Soft Chews Fast Acting (Indica) 10ct (8)" at bounding box center [394, 553] width 578 height 25
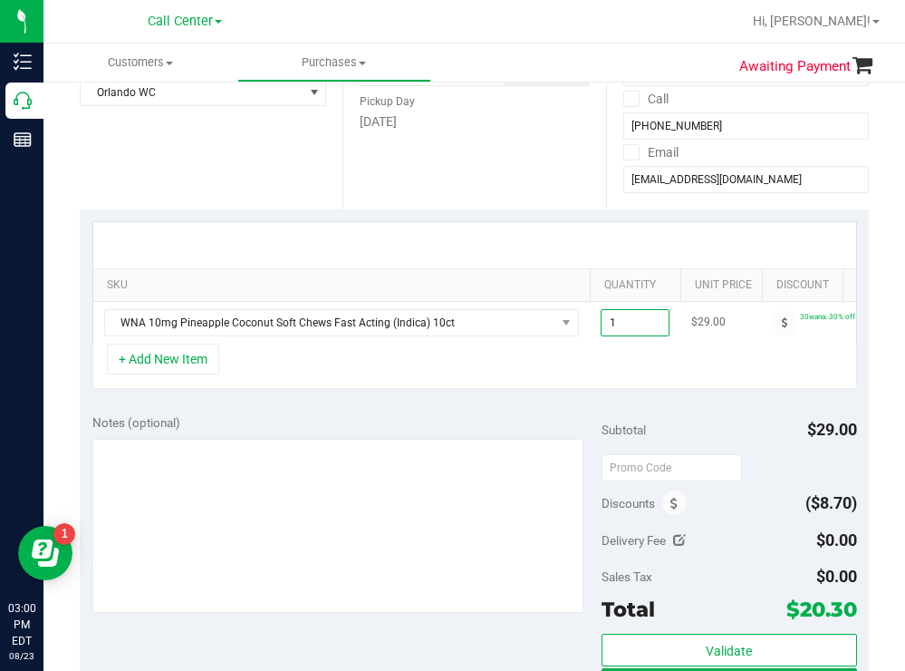
click at [639, 323] on span "1.00 1" at bounding box center [635, 322] width 69 height 27
type input "2"
type input "2.00"
click at [247, 198] on div "Location Delivery Store Pickup Store Orlando WC Select Store Bonita Springs WC …" at bounding box center [211, 98] width 263 height 222
click at [197, 374] on button "+ Add New Item" at bounding box center [163, 358] width 112 height 31
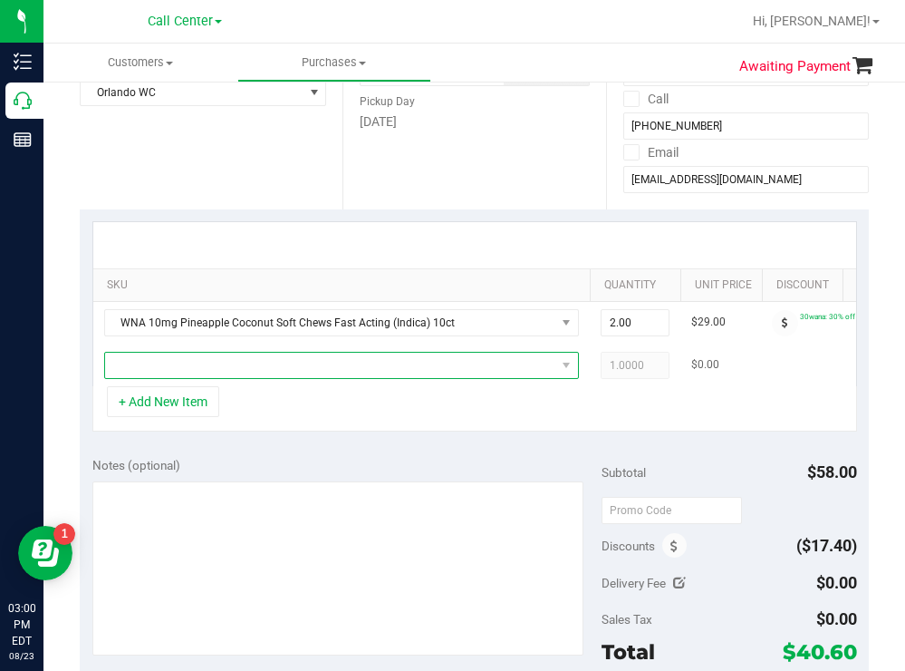
click at [258, 372] on span "NO DATA FOUND" at bounding box center [330, 364] width 450 height 25
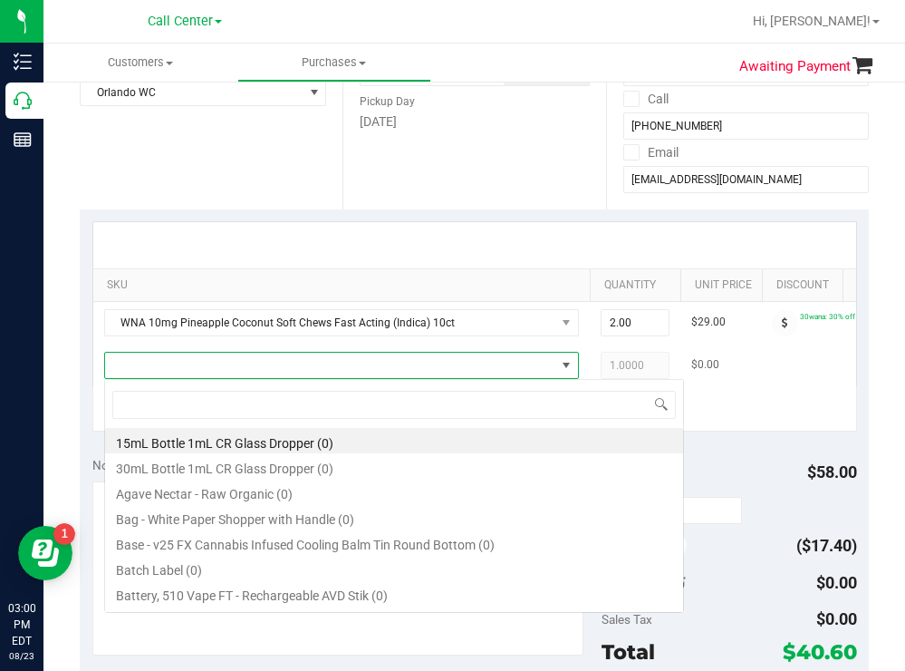
scroll to position [27, 475]
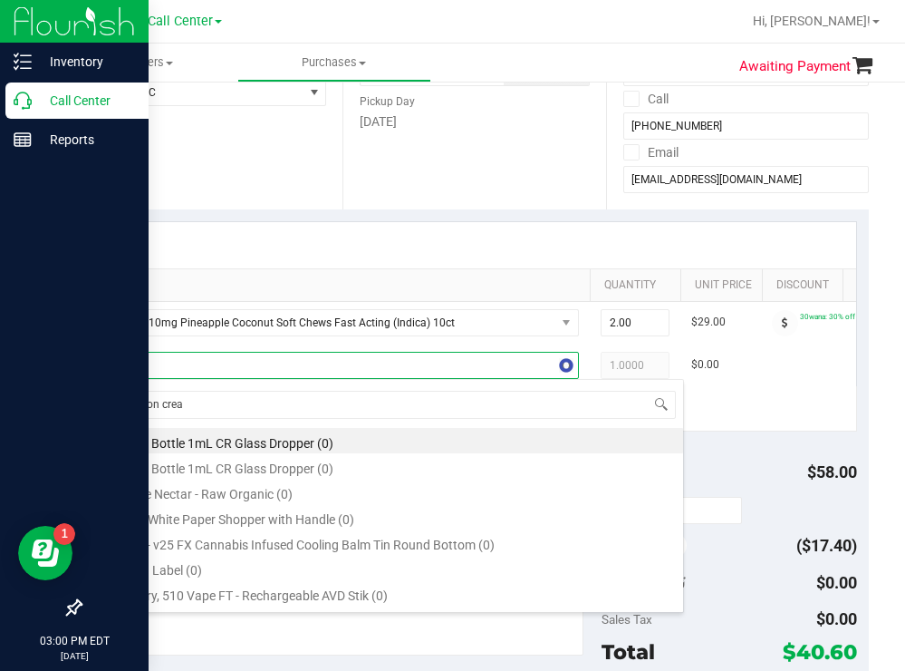
type input "lemon cream"
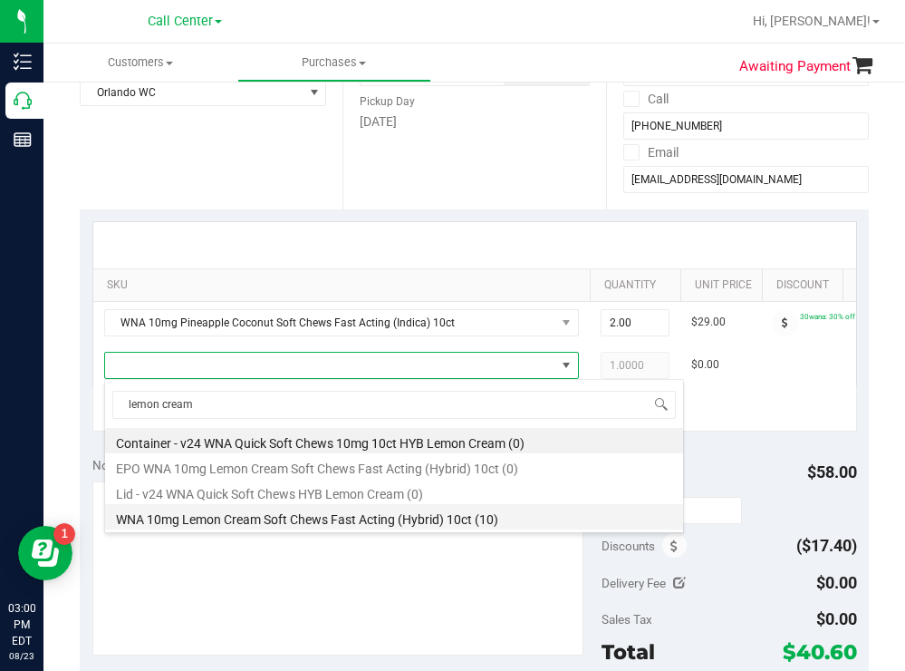
click at [343, 510] on li "WNA 10mg Lemon Cream Soft Chews Fast Acting (Hybrid) 10ct (10)" at bounding box center [394, 516] width 578 height 25
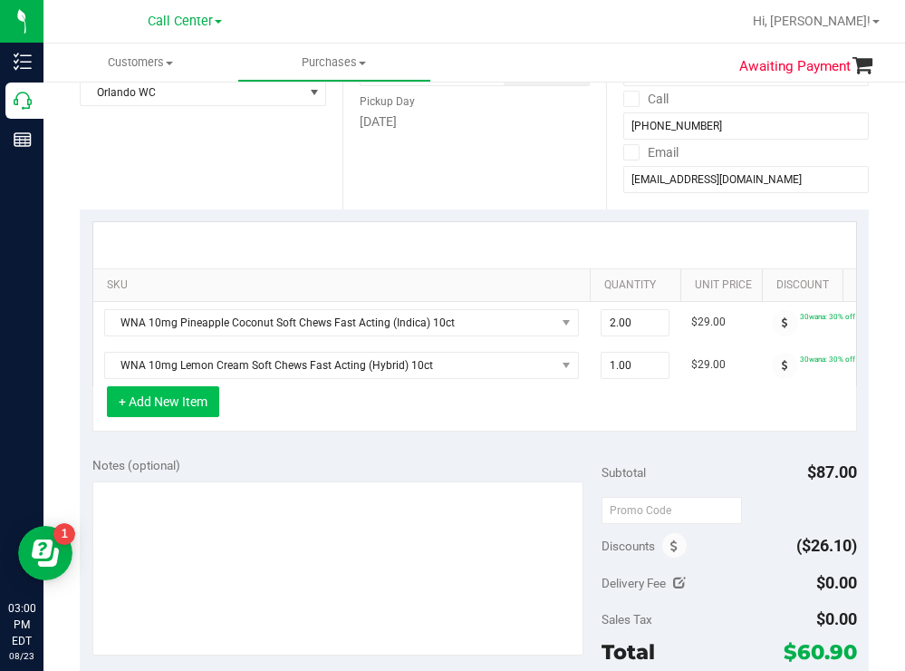
click at [198, 417] on button "+ Add New Item" at bounding box center [163, 401] width 112 height 31
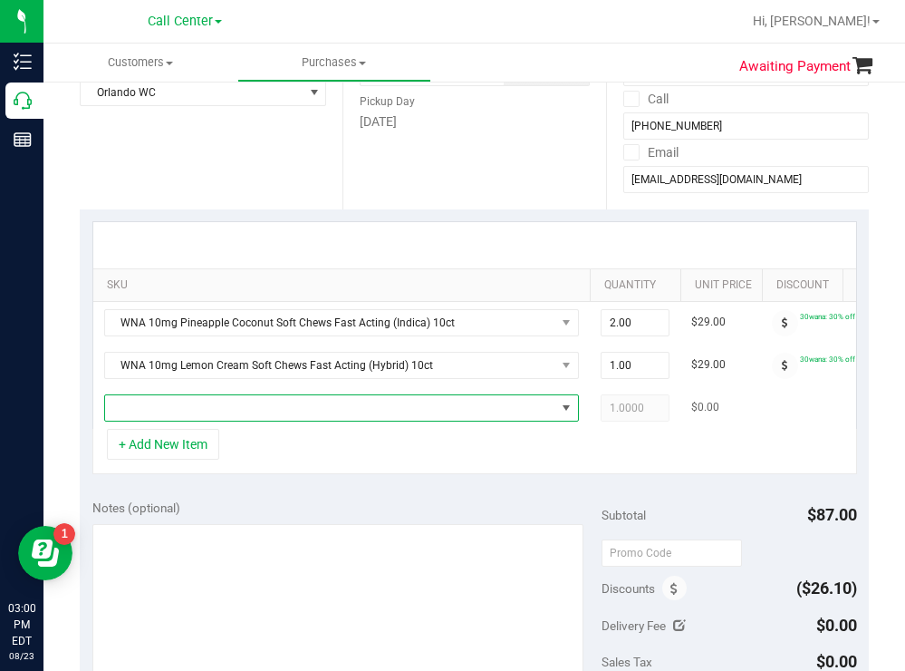
click at [207, 411] on span "NO DATA FOUND" at bounding box center [330, 407] width 450 height 25
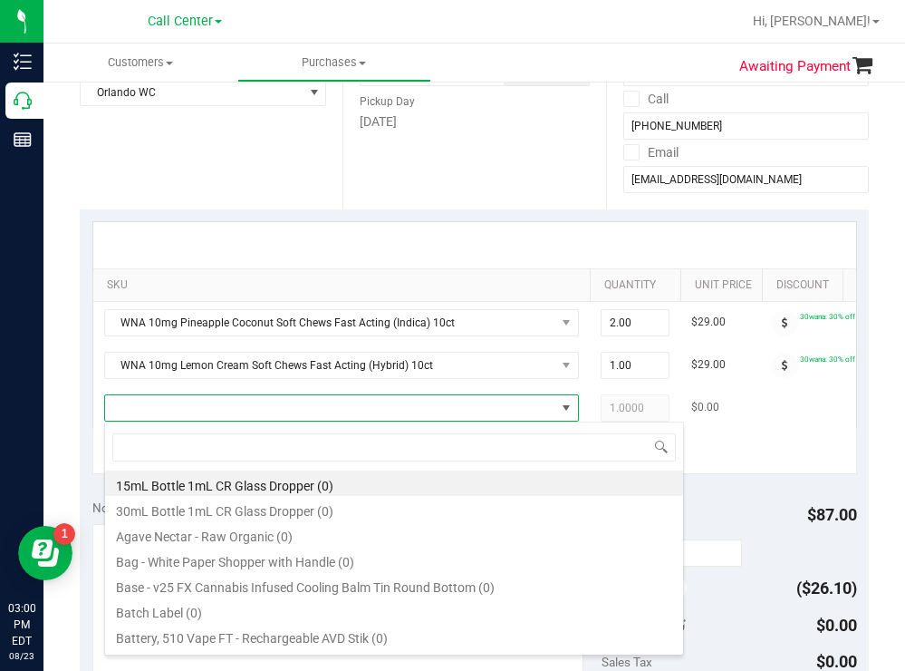
click at [207, 411] on span at bounding box center [330, 407] width 450 height 25
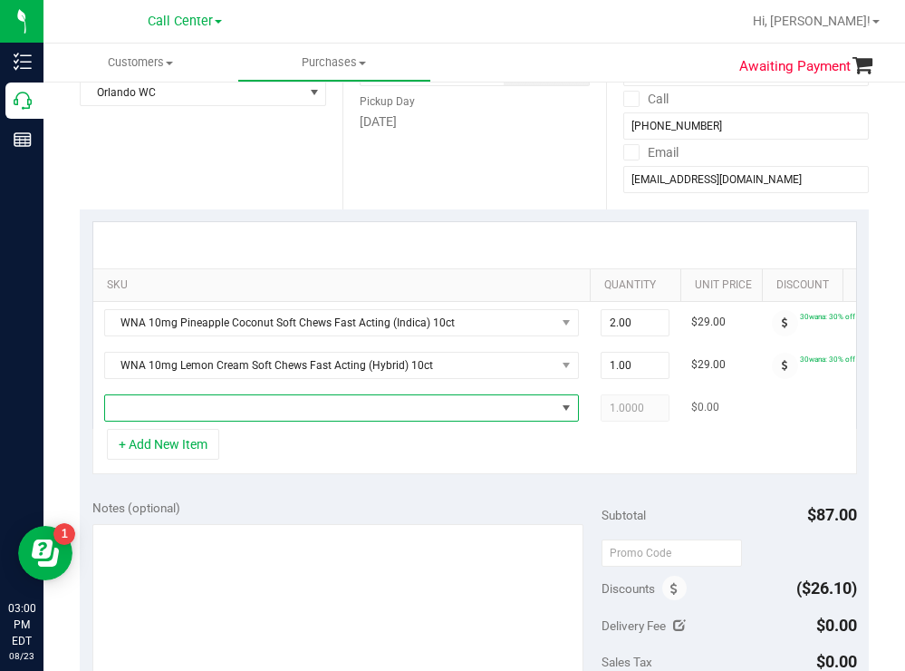
click at [207, 410] on span "NO DATA FOUND" at bounding box center [330, 407] width 450 height 25
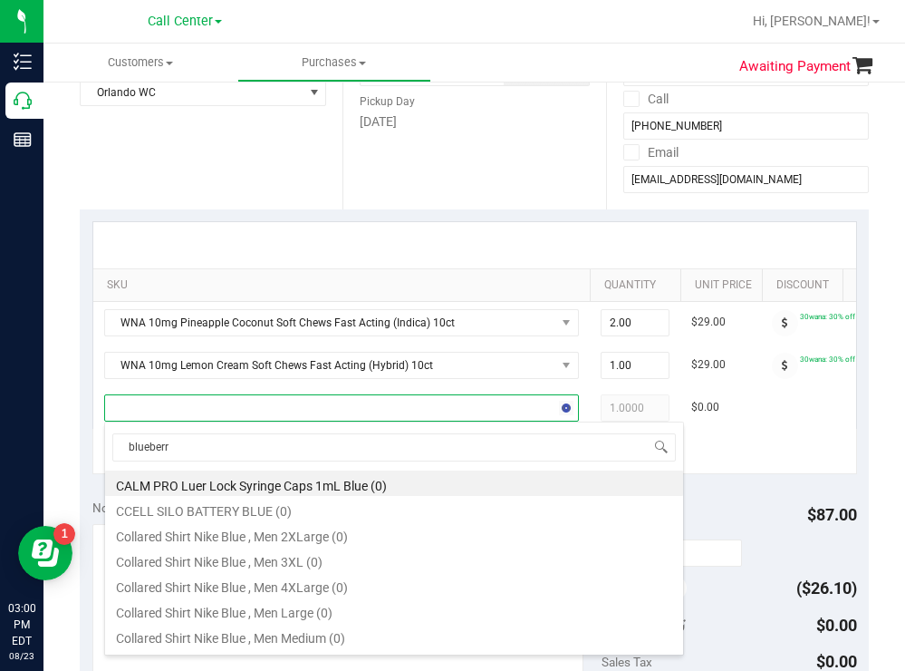
type input "blueberry"
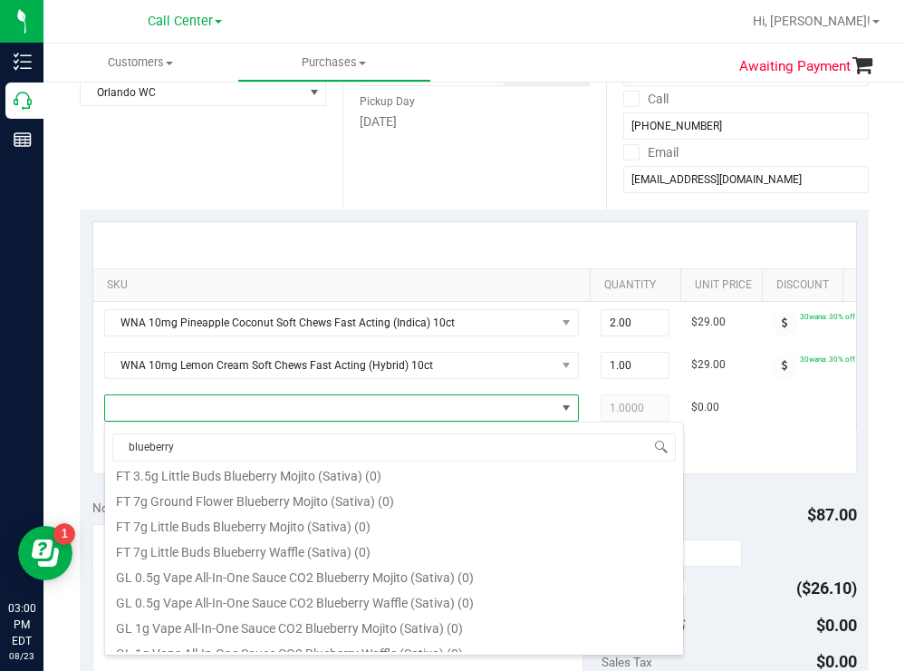
scroll to position [808, 0]
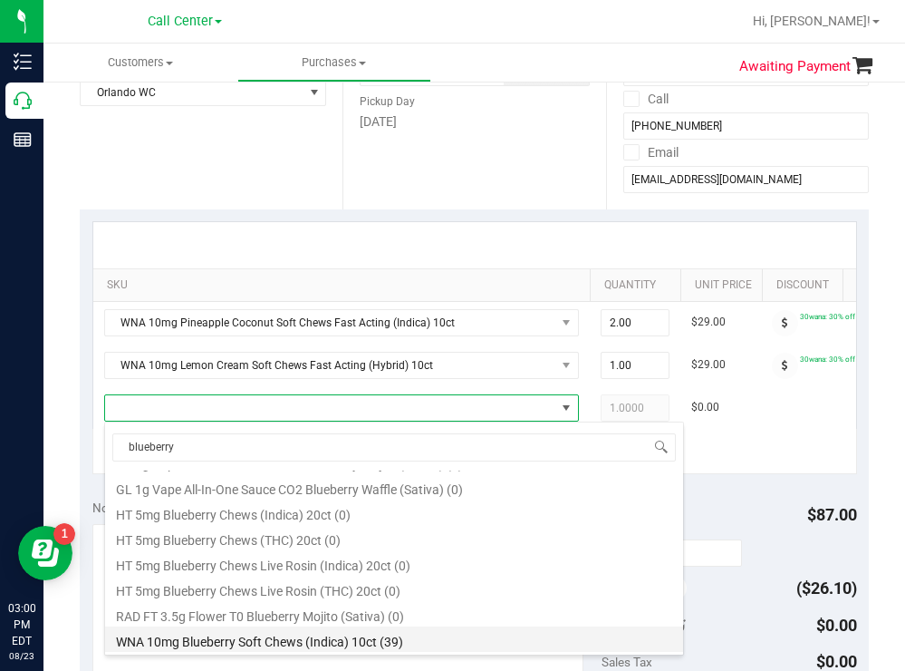
click at [392, 640] on li "WNA 10mg Blueberry Soft Chews (Indica) 10ct (39)" at bounding box center [394, 638] width 578 height 25
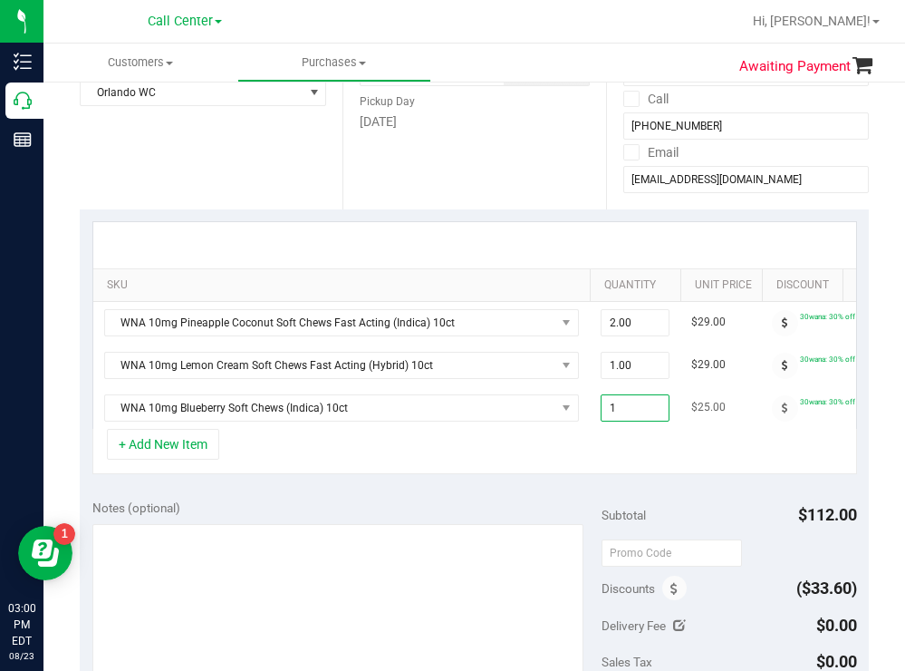
click at [641, 416] on span "1.00 1" at bounding box center [635, 407] width 69 height 27
type input "2"
type input "2.00"
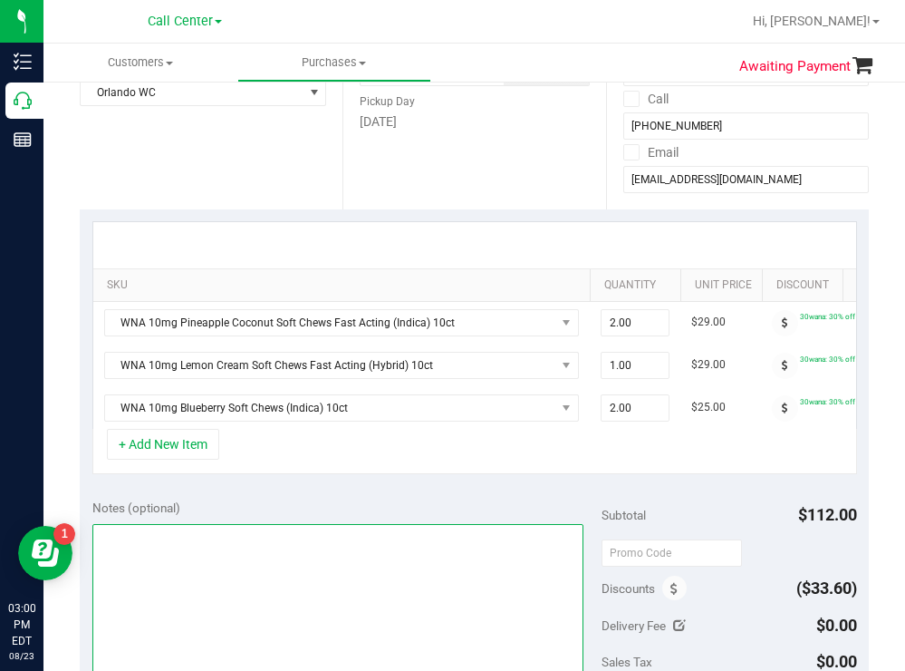
click at [452, 541] on textarea at bounding box center [338, 611] width 492 height 174
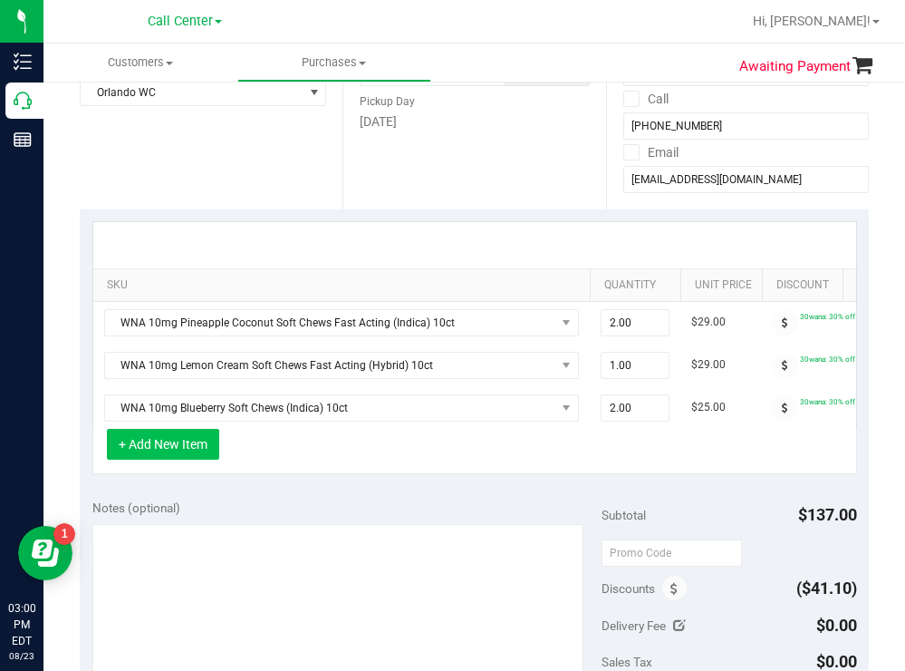
click at [201, 459] on button "+ Add New Item" at bounding box center [163, 444] width 112 height 31
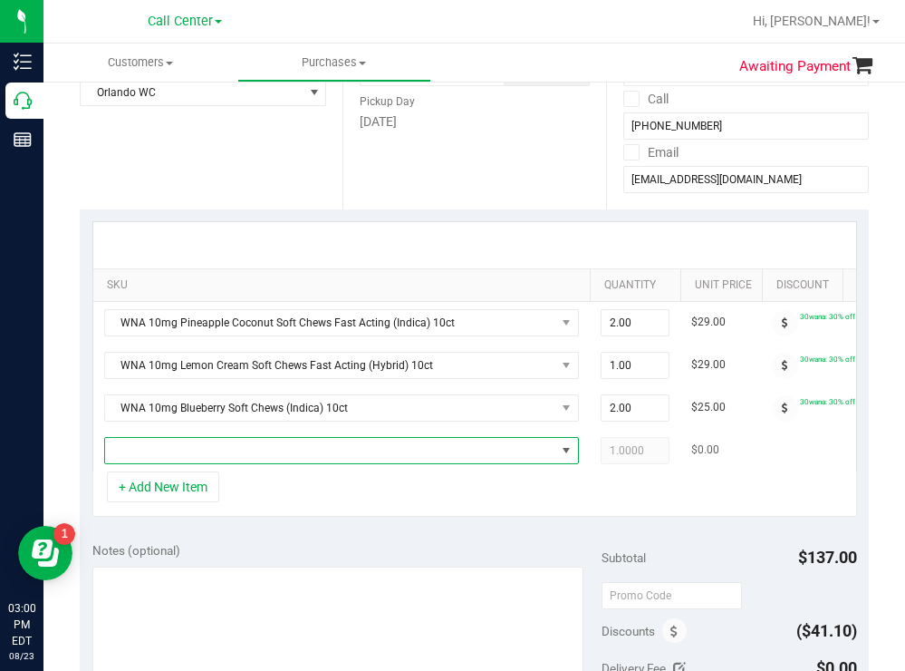
click at [204, 456] on span "NO DATA FOUND" at bounding box center [330, 450] width 450 height 25
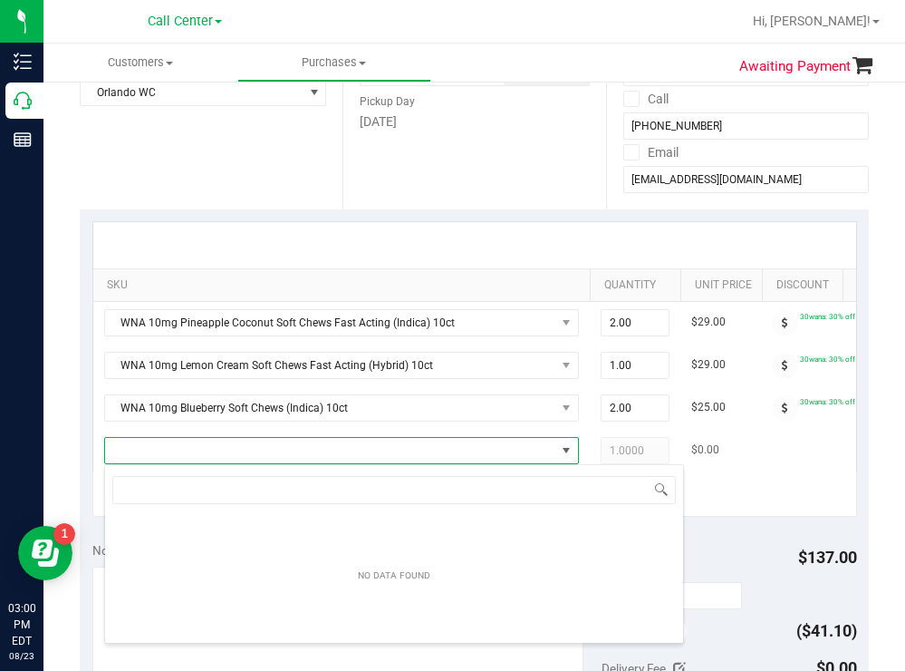
scroll to position [27, 475]
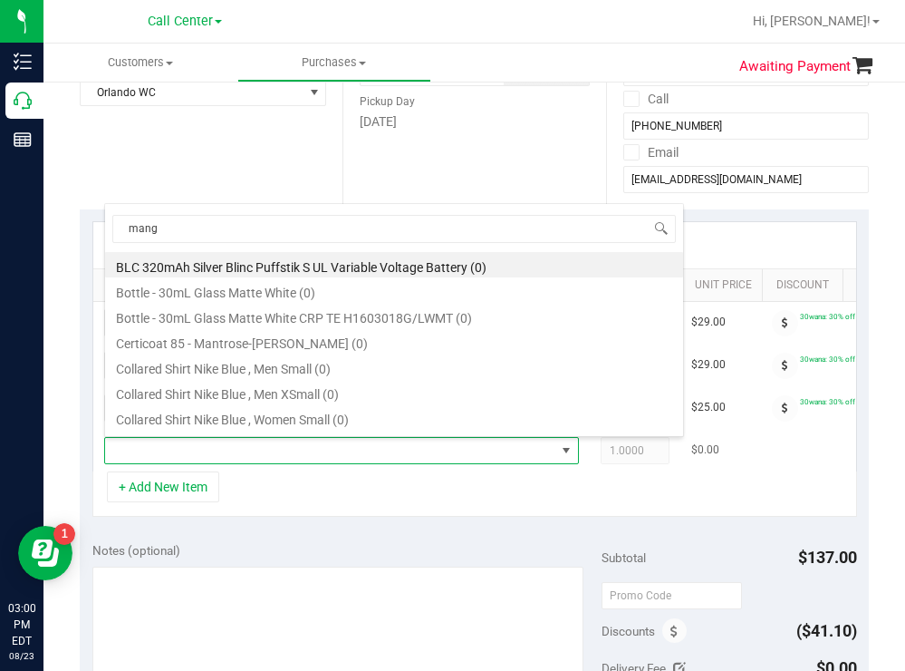
type input "mango"
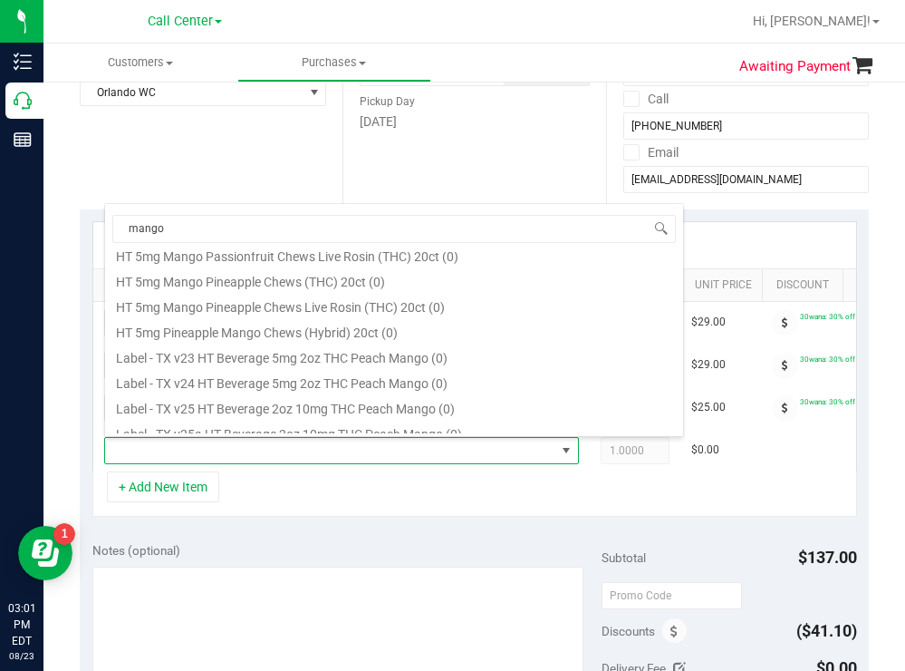
scroll to position [758, 0]
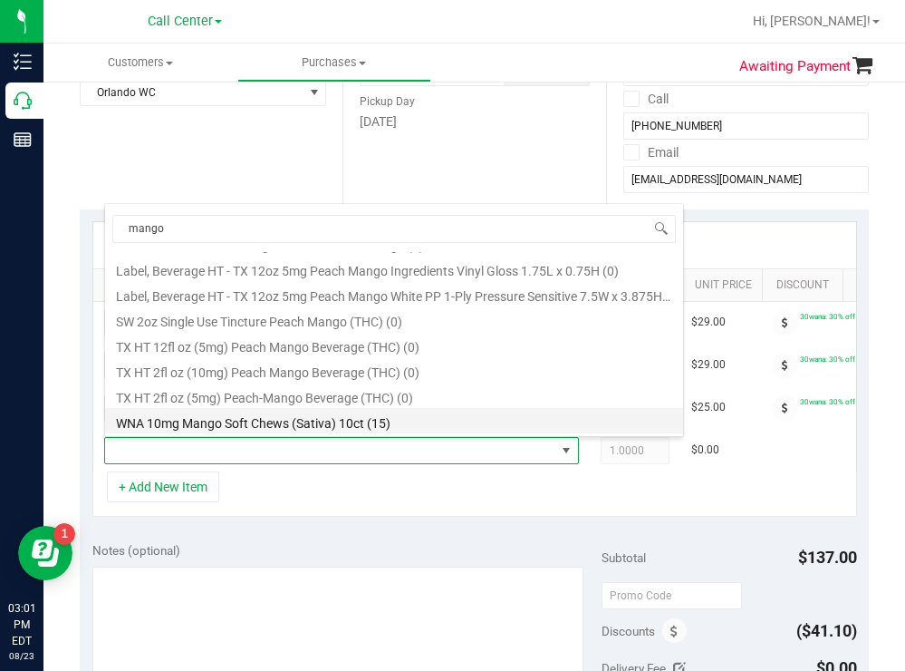
click at [378, 427] on li "WNA 10mg Mango Soft Chews (Sativa) 10ct (15)" at bounding box center [394, 420] width 578 height 25
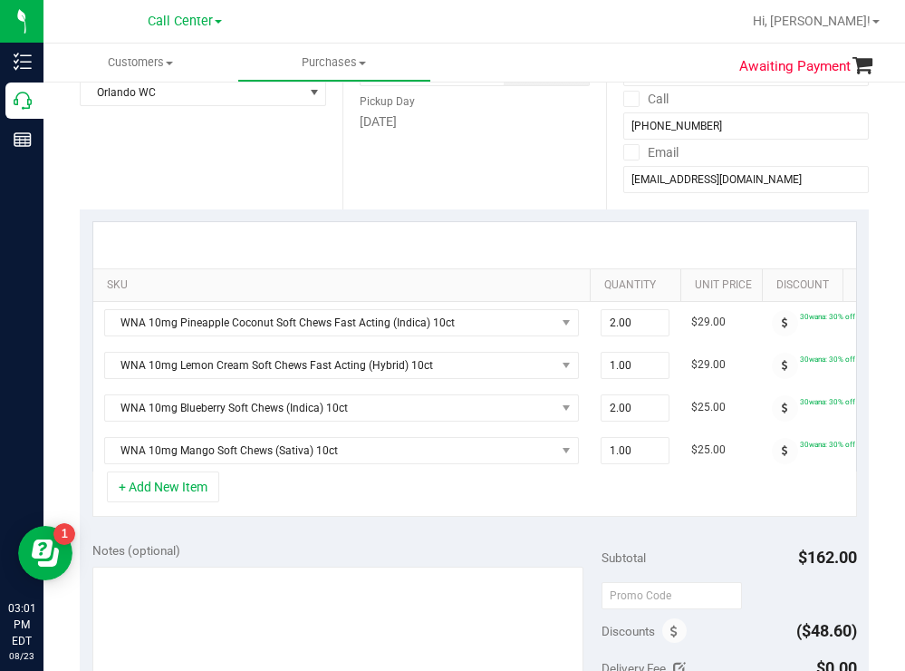
scroll to position [544, 0]
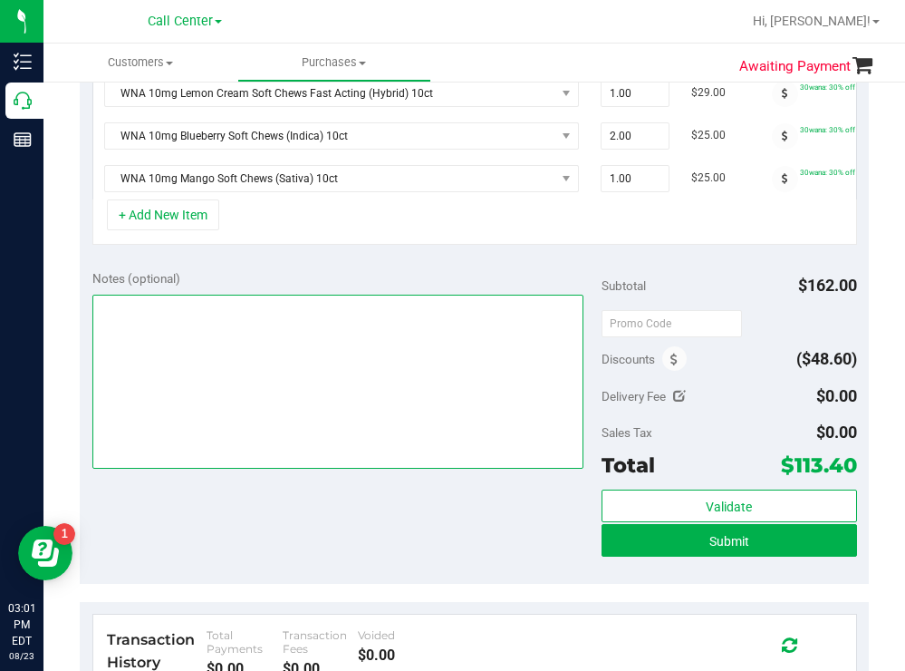
click at [288, 338] on textarea at bounding box center [338, 382] width 492 height 174
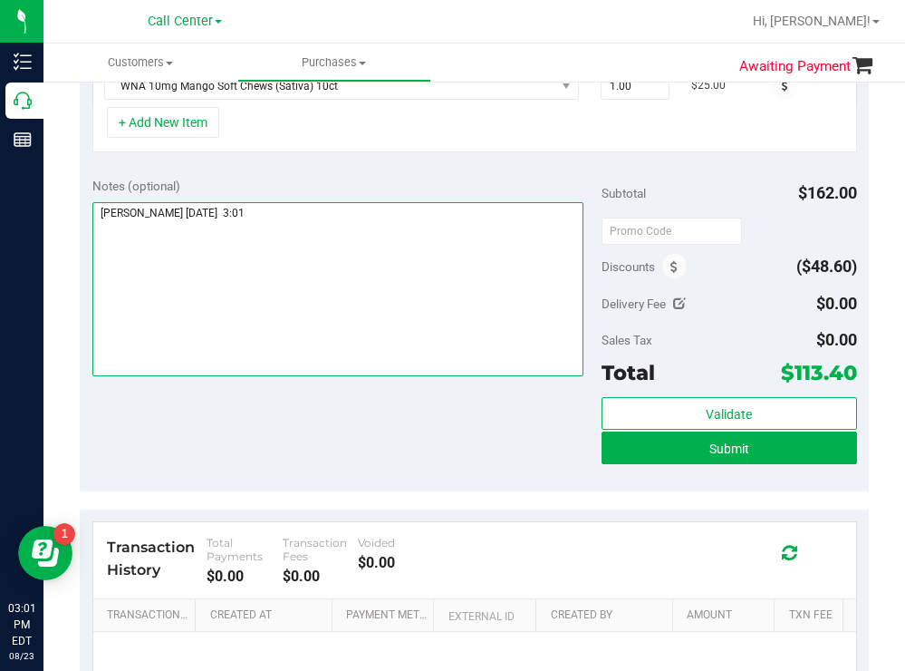
scroll to position [841, 0]
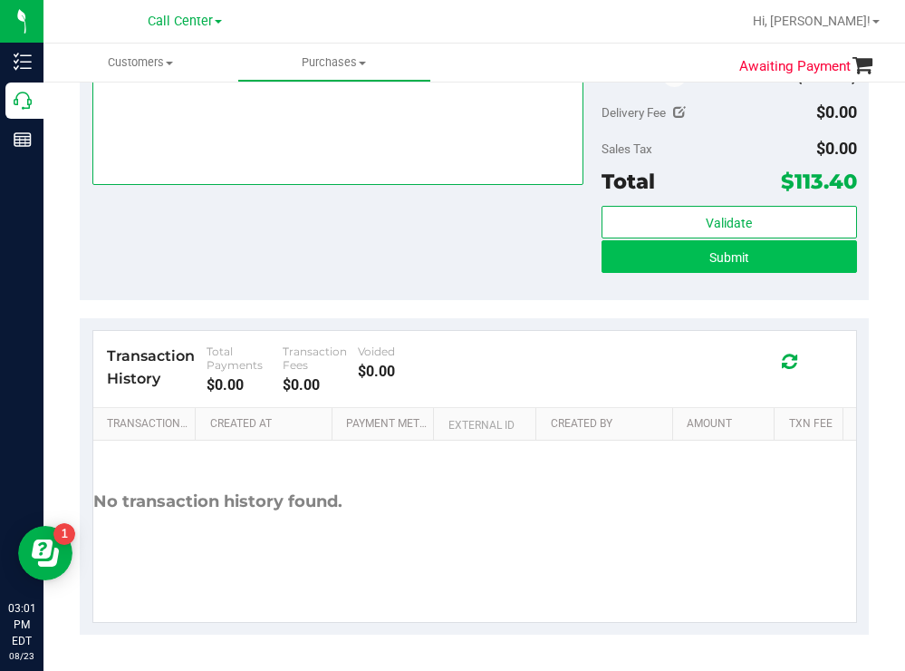
type textarea "orlando todd 8/23 3:01"
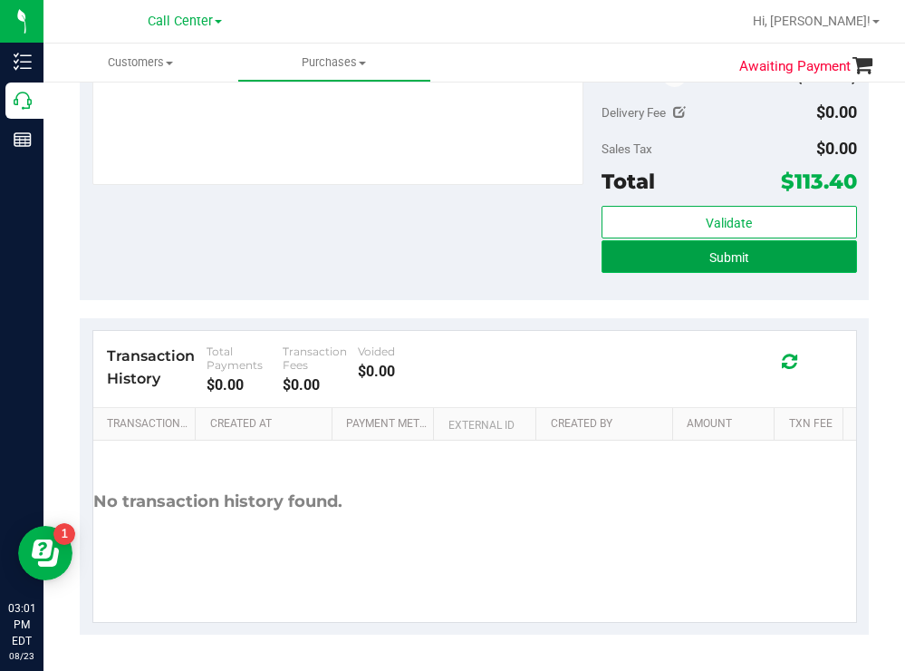
click at [623, 254] on button "Submit" at bounding box center [729, 256] width 255 height 33
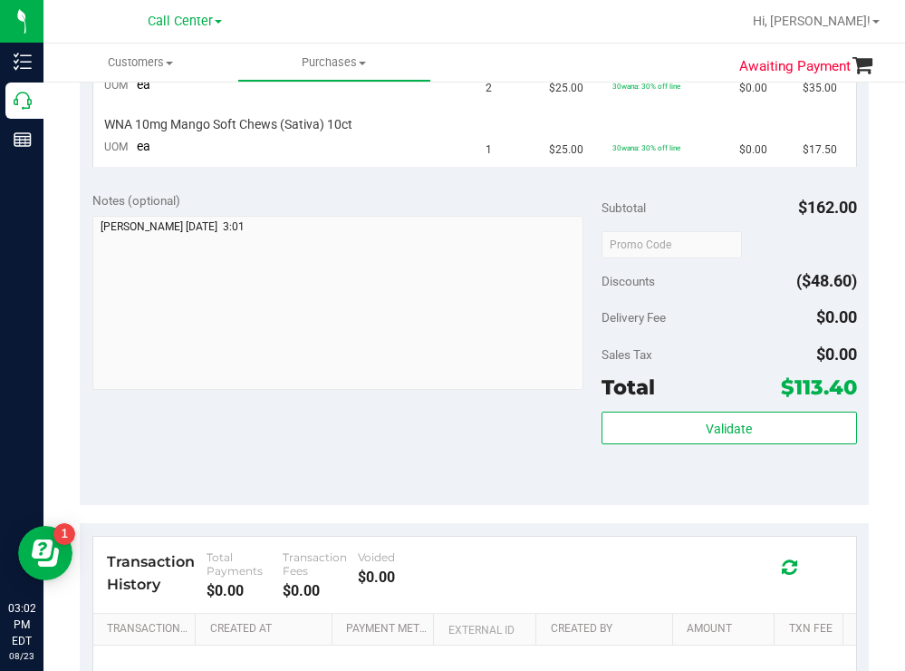
scroll to position [569, 0]
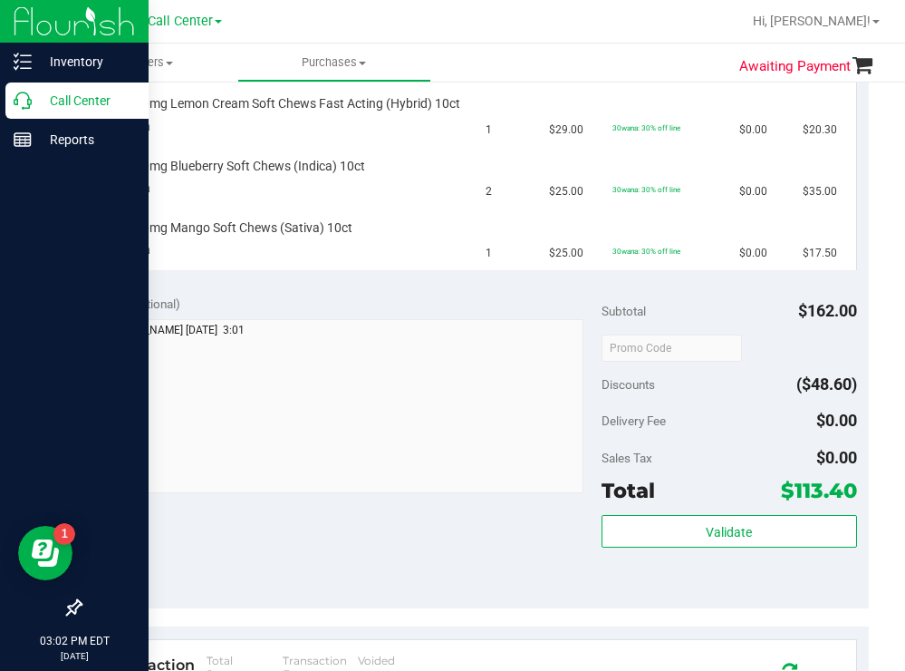
drag, startPoint x: 61, startPoint y: 98, endPoint x: 24, endPoint y: 102, distance: 36.5
click at [58, 98] on p "Call Center" at bounding box center [86, 101] width 109 height 22
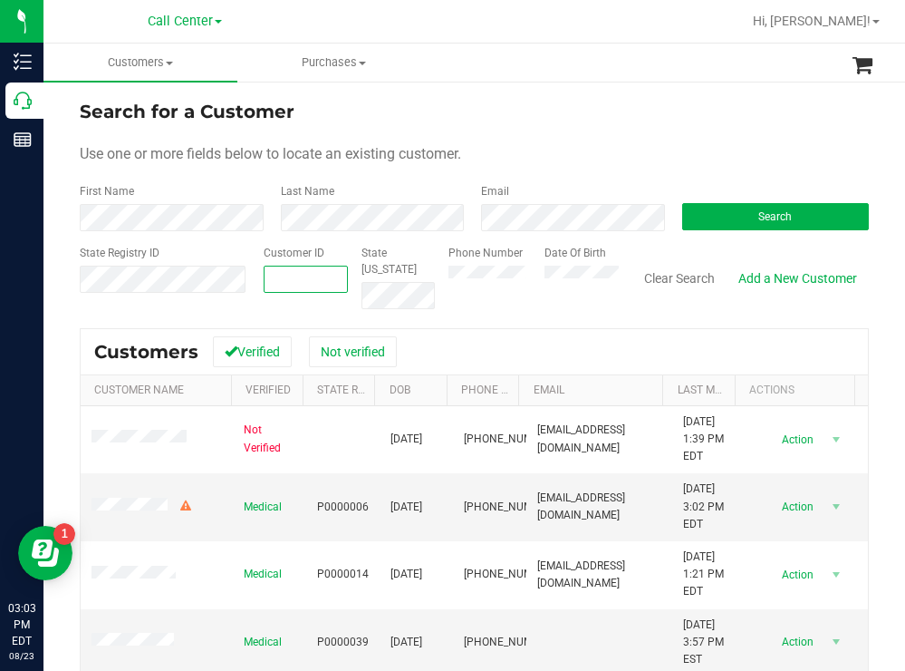
paste input "1597799"
type input "1597799"
click at [710, 225] on button "Search" at bounding box center [776, 216] width 188 height 27
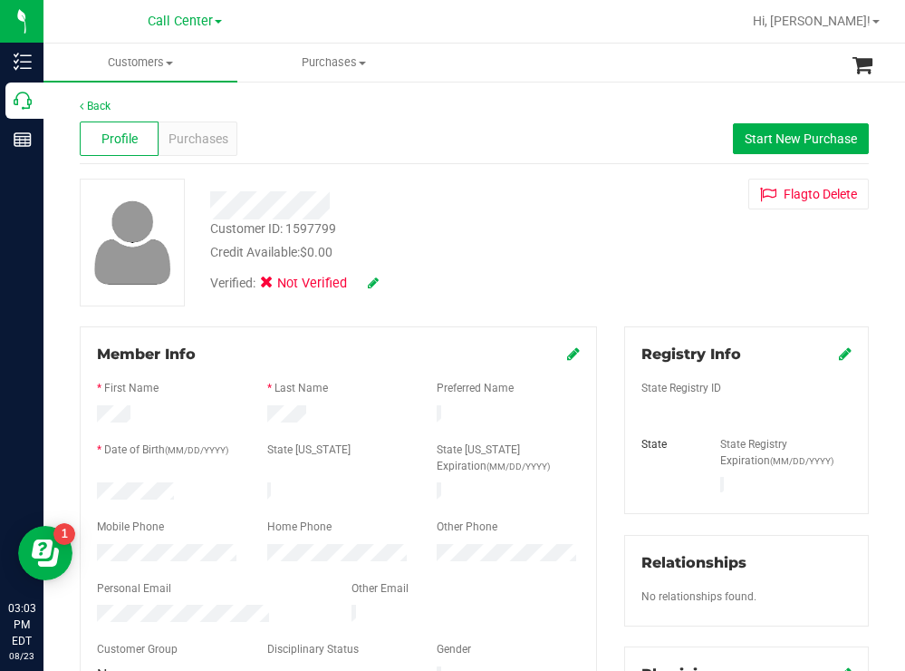
click at [530, 262] on div "Verified: Not Verified" at bounding box center [401, 282] width 409 height 40
click at [271, 198] on div at bounding box center [401, 205] width 409 height 28
click at [536, 259] on div "Credit Available: $0.00" at bounding box center [400, 252] width 381 height 19
click at [557, 231] on div "Customer ID: 1597799 Credit Available: $0.00" at bounding box center [401, 240] width 409 height 43
drag, startPoint x: 179, startPoint y: 486, endPoint x: 89, endPoint y: 485, distance: 90.6
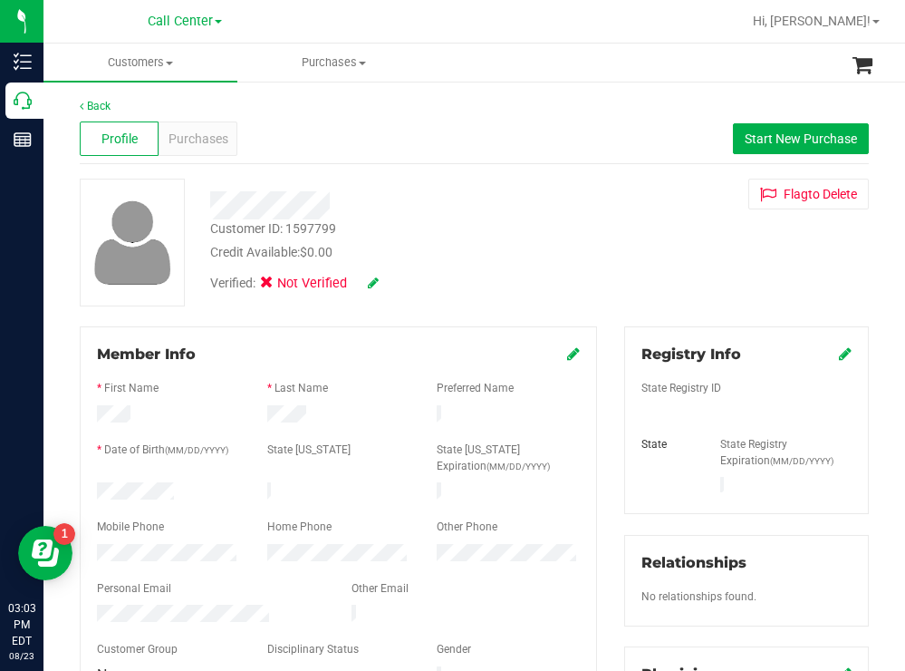
click at [89, 485] on div at bounding box center [168, 493] width 170 height 22
click at [570, 243] on div "Credit Available: $0.00" at bounding box center [400, 252] width 381 height 19
click at [86, 546] on div at bounding box center [168, 555] width 170 height 22
click at [544, 253] on div "Credit Available: $0.00" at bounding box center [400, 252] width 381 height 19
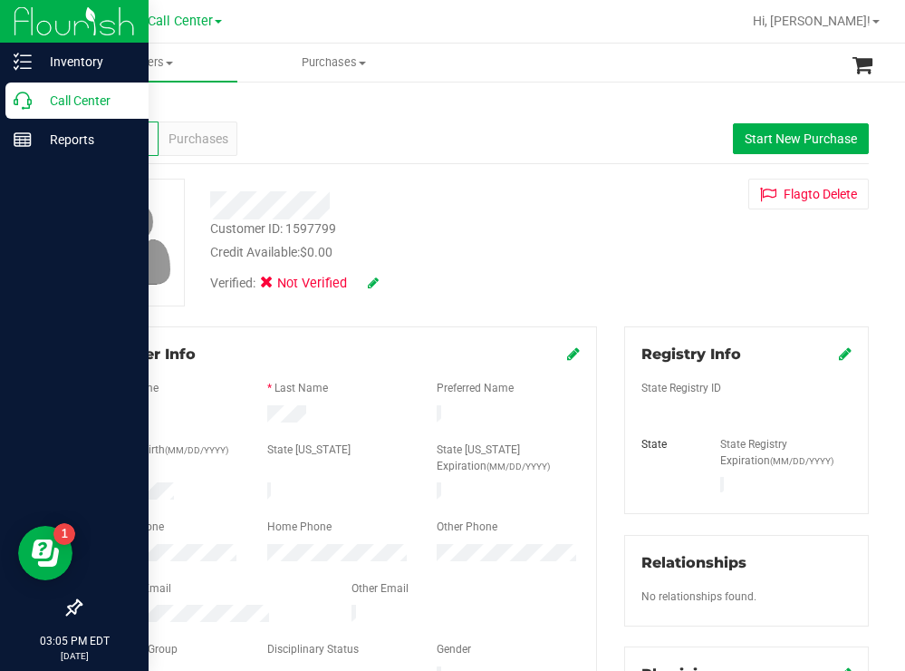
click at [84, 96] on p "Call Center" at bounding box center [86, 101] width 109 height 22
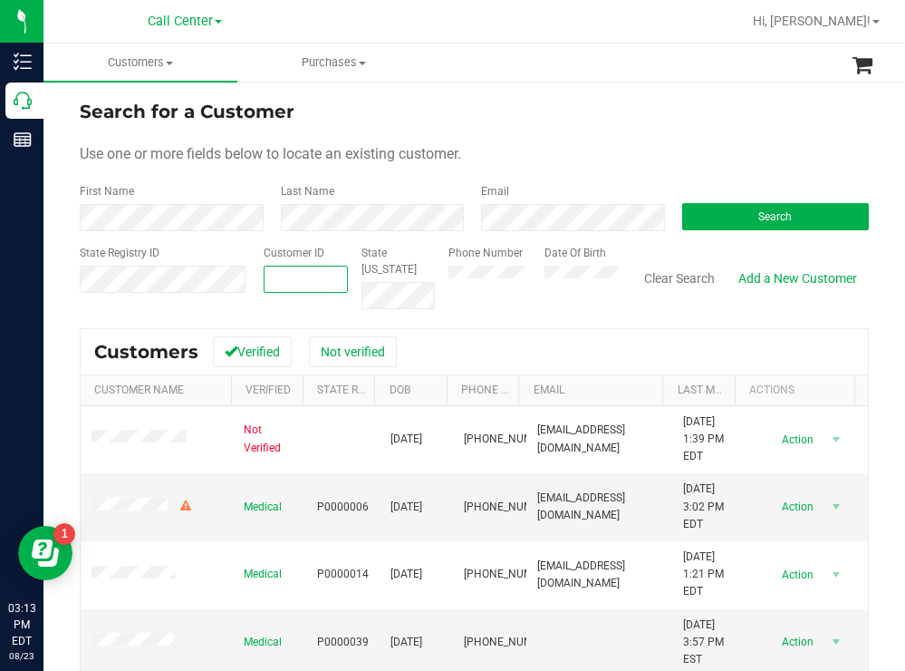
paste input "655879"
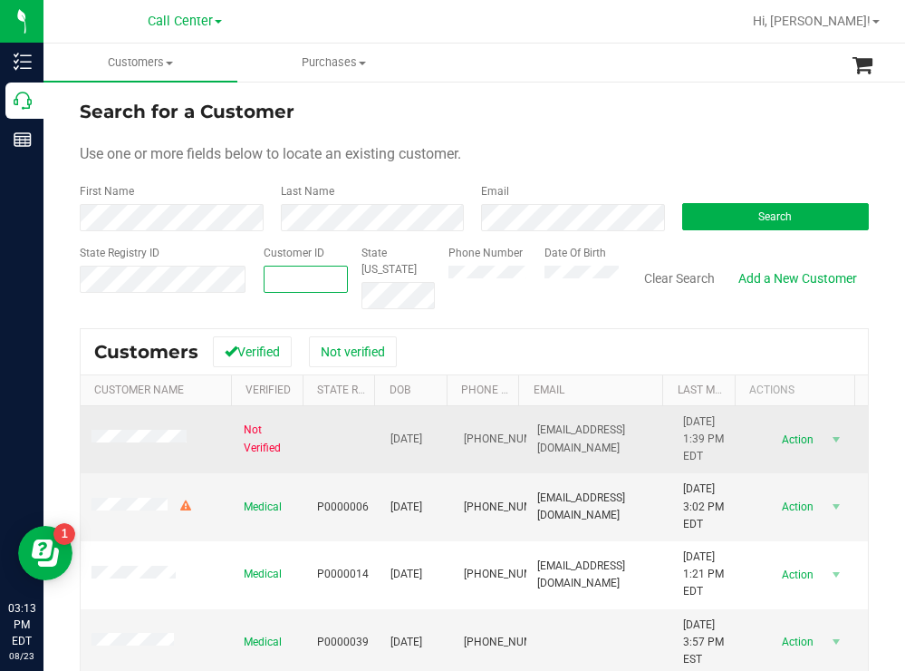
type input "655879"
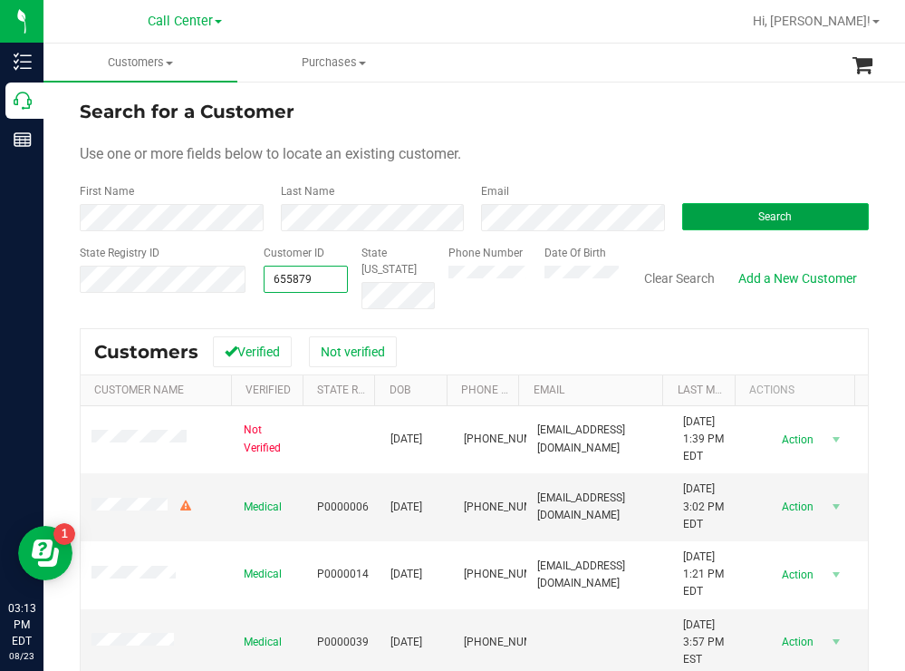
type input "655879"
click at [718, 226] on button "Search" at bounding box center [776, 216] width 188 height 27
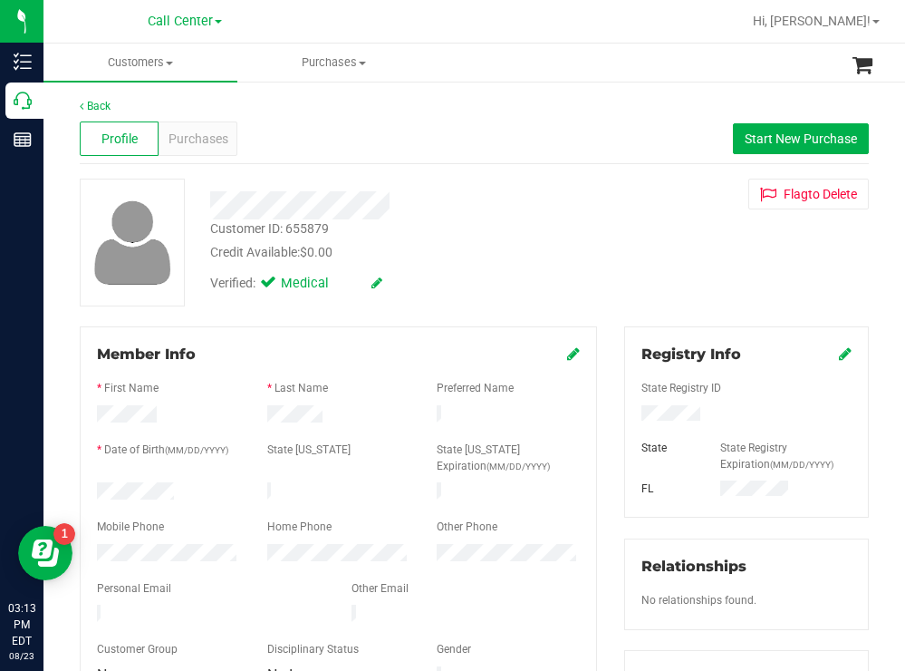
click at [101, 483] on div at bounding box center [168, 493] width 170 height 22
drag, startPoint x: 729, startPoint y: 410, endPoint x: 620, endPoint y: 414, distance: 109.7
click at [628, 414] on div at bounding box center [746, 415] width 237 height 20
click at [517, 267] on div "Verified: Medical" at bounding box center [401, 282] width 409 height 40
click at [202, 139] on span "Purchases" at bounding box center [199, 139] width 60 height 19
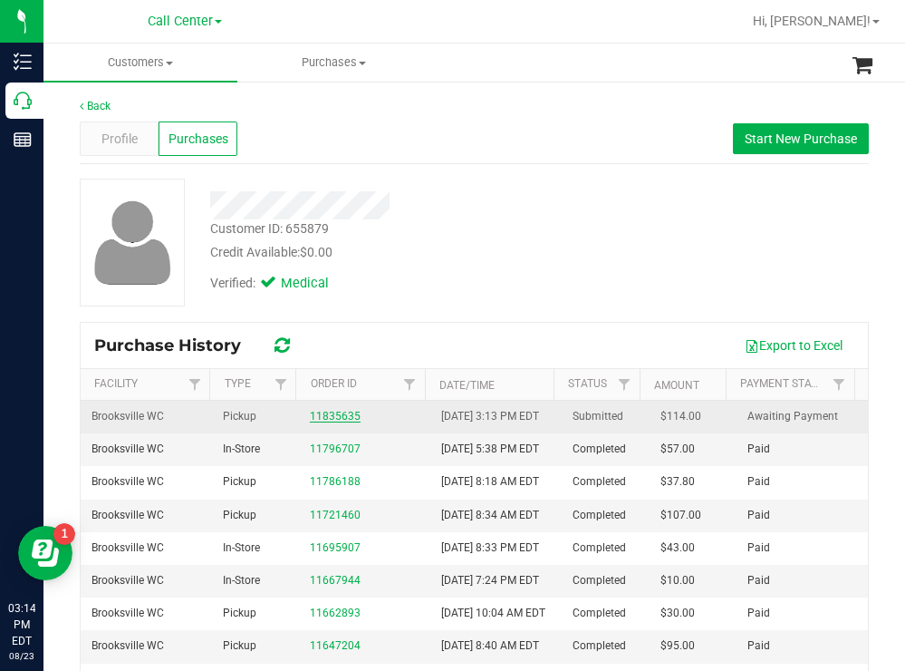
click at [345, 422] on link "11835635" at bounding box center [335, 416] width 51 height 13
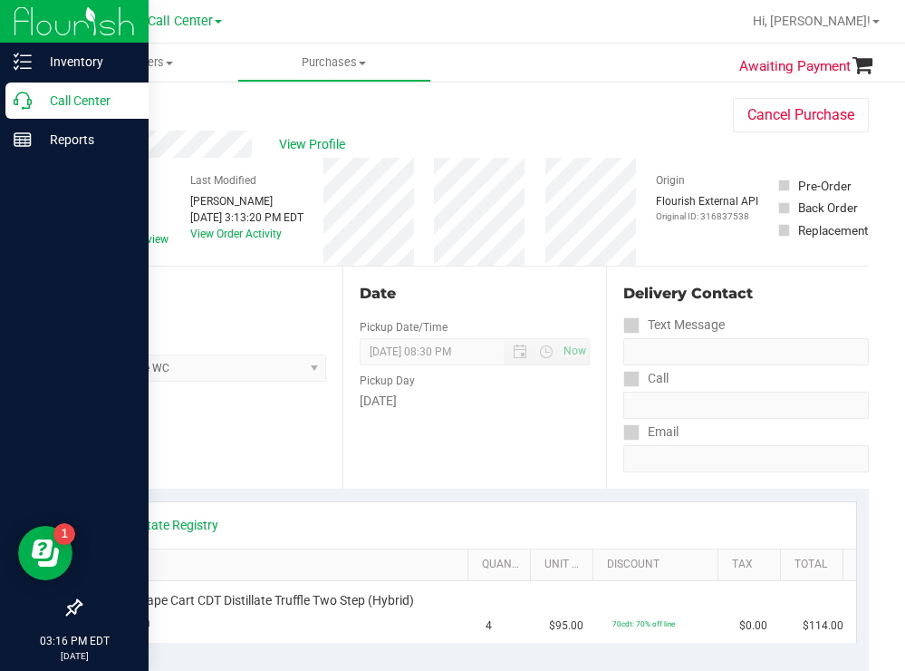
click at [82, 106] on p "Call Center" at bounding box center [86, 101] width 109 height 22
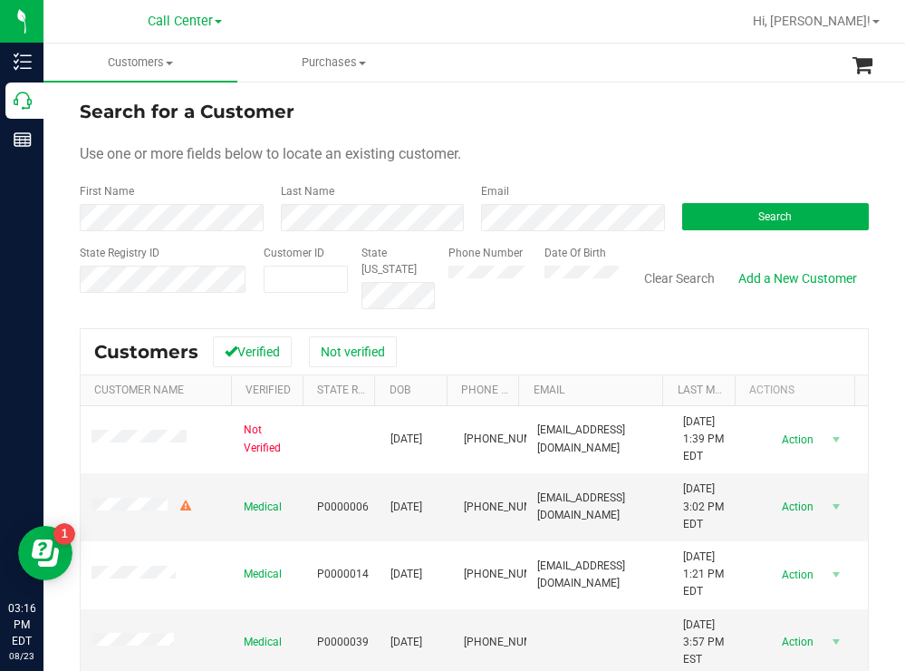
click at [551, 160] on div "Use one or more fields below to locate an existing customer." at bounding box center [474, 154] width 789 height 22
click at [725, 212] on button "Search" at bounding box center [776, 216] width 188 height 27
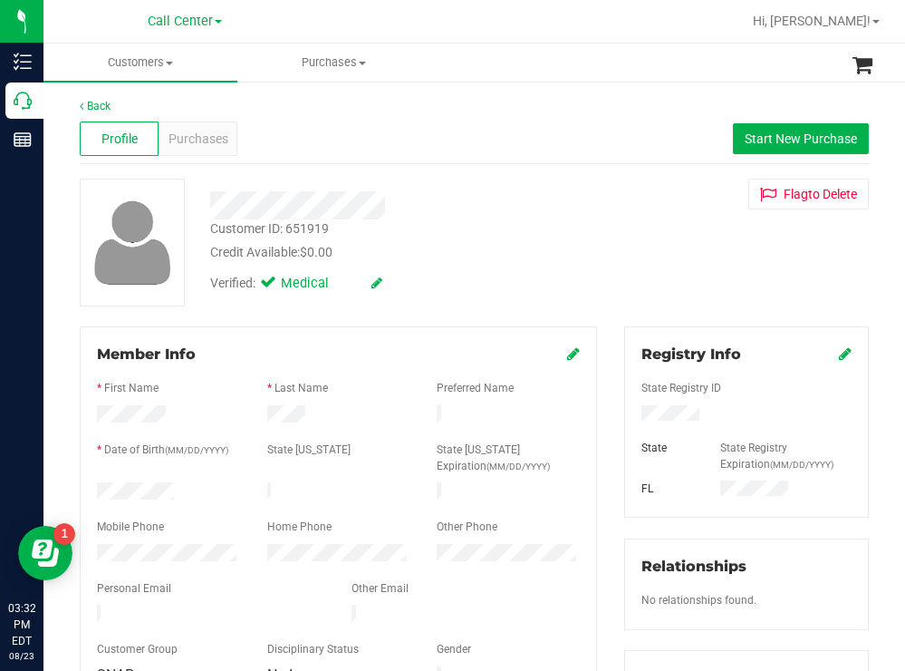
drag, startPoint x: 185, startPoint y: 488, endPoint x: 79, endPoint y: 484, distance: 106.1
click at [79, 484] on div "Member Info * First Name * Last Name Preferred Name * Date of Birth (MM/DD/YYYY…" at bounding box center [338, 611] width 545 height 570
drag, startPoint x: 701, startPoint y: 416, endPoint x: 623, endPoint y: 414, distance: 78.9
click at [628, 414] on div at bounding box center [746, 415] width 237 height 20
click at [505, 248] on div "Credit Available: $0.00" at bounding box center [400, 252] width 381 height 19
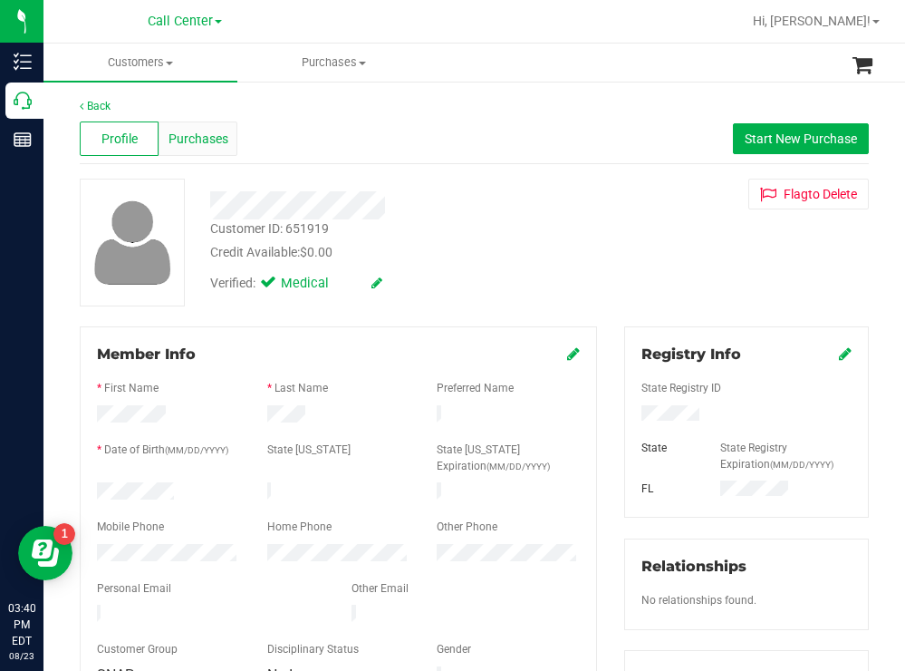
click at [192, 133] on span "Purchases" at bounding box center [199, 139] width 60 height 19
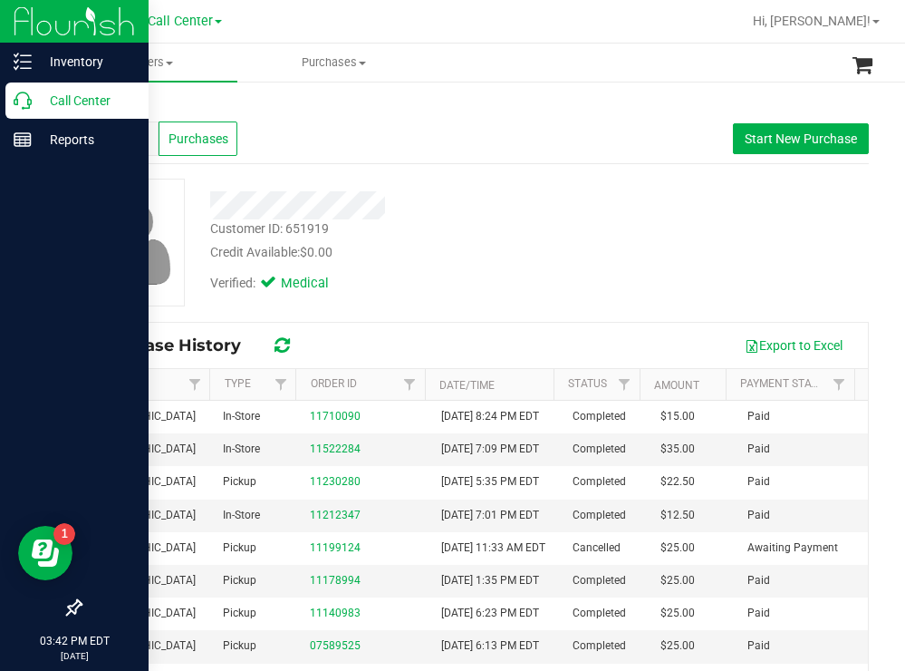
click at [63, 100] on p "Call Center" at bounding box center [86, 101] width 109 height 22
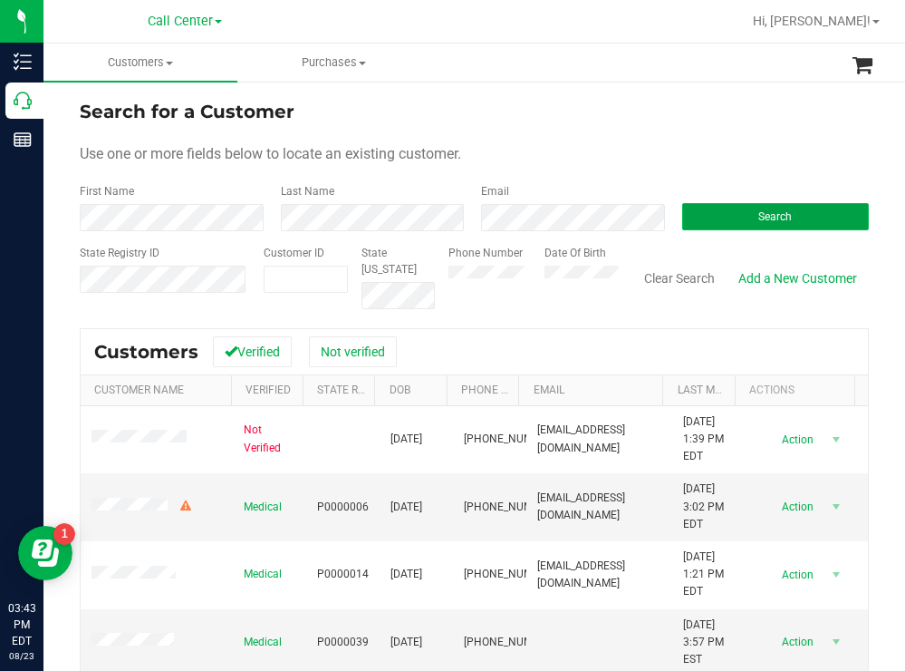
click at [724, 213] on button "Search" at bounding box center [776, 216] width 188 height 27
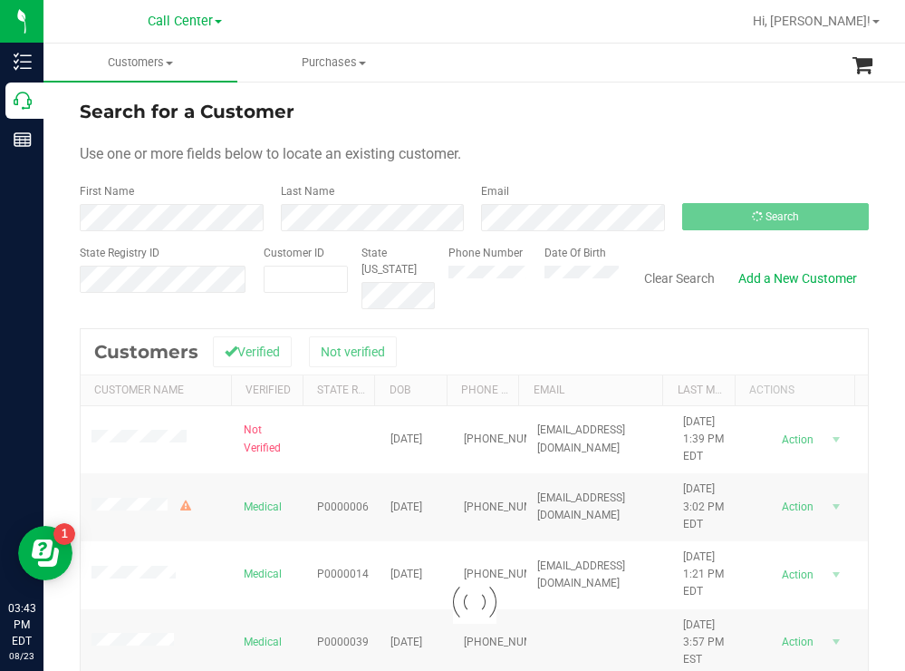
click at [437, 277] on div "Phone Number Date Of Birth" at bounding box center [527, 277] width 184 height 64
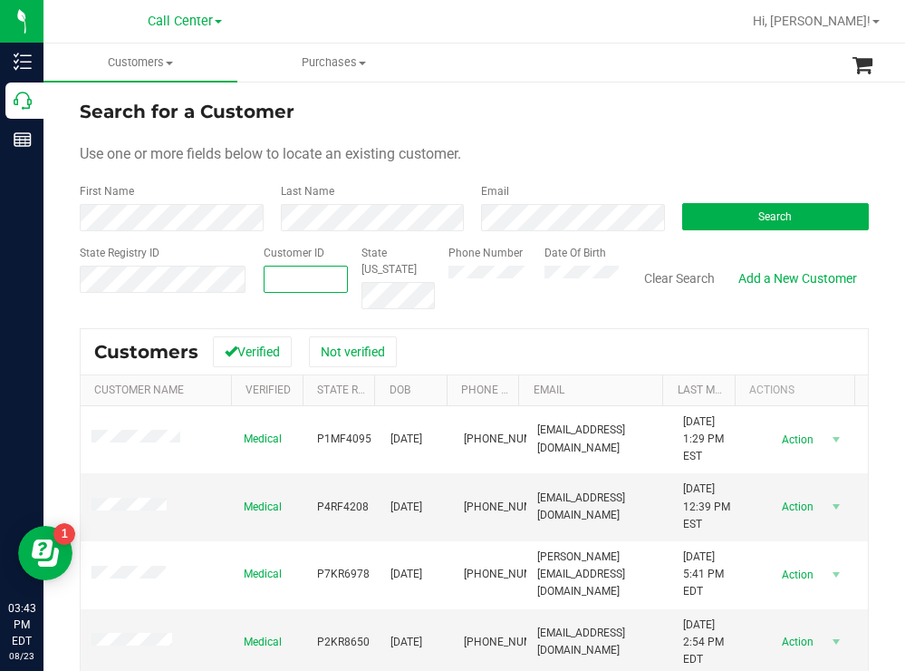
paste input "631396"
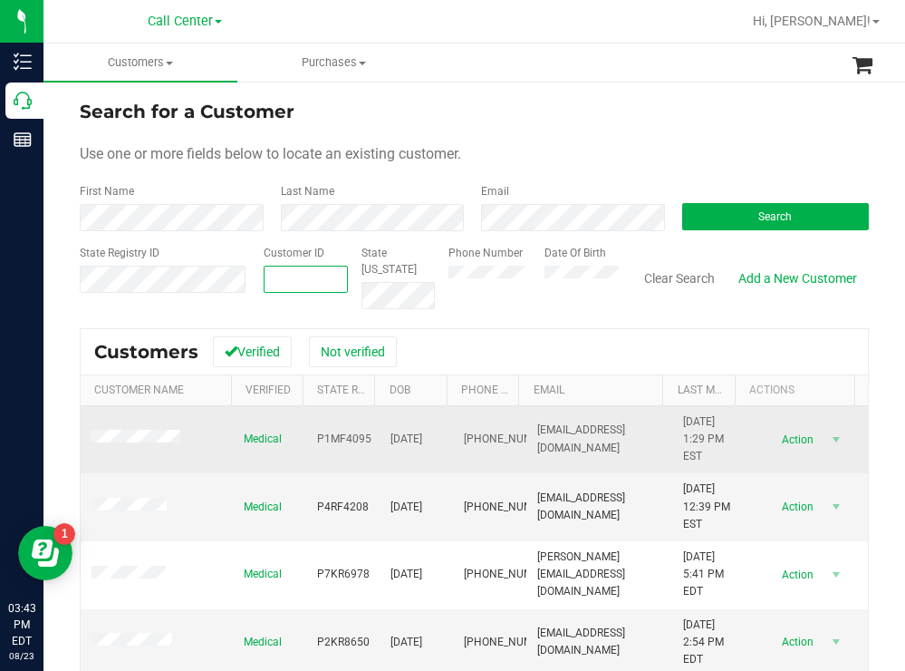
type input "631396"
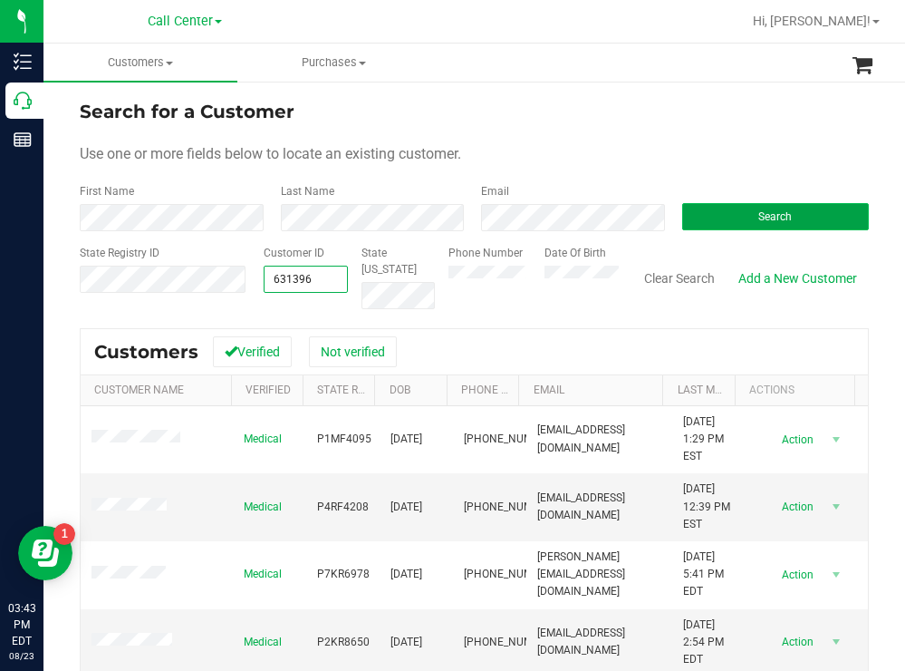
type input "631396"
click at [712, 218] on button "Search" at bounding box center [776, 216] width 188 height 27
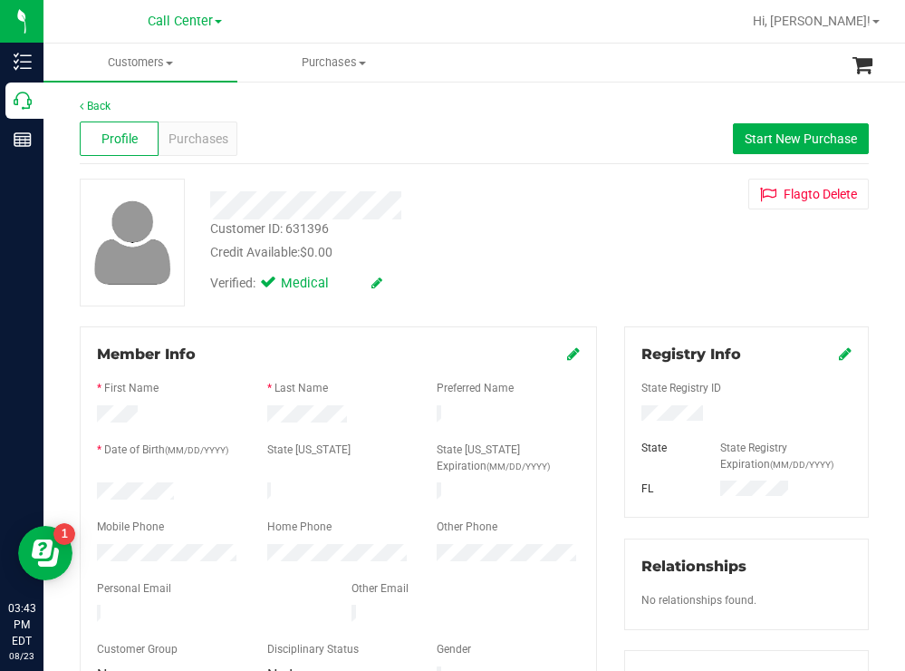
click at [100, 490] on div at bounding box center [168, 493] width 170 height 22
drag, startPoint x: 703, startPoint y: 412, endPoint x: 623, endPoint y: 413, distance: 80.7
click at [628, 413] on div at bounding box center [746, 415] width 237 height 20
drag, startPoint x: 604, startPoint y: 249, endPoint x: 560, endPoint y: 279, distance: 53.5
click at [604, 249] on div "Customer ID: 631396 Credit Available: $0.00 Verified: Medical Flag to Delete" at bounding box center [474, 243] width 816 height 128
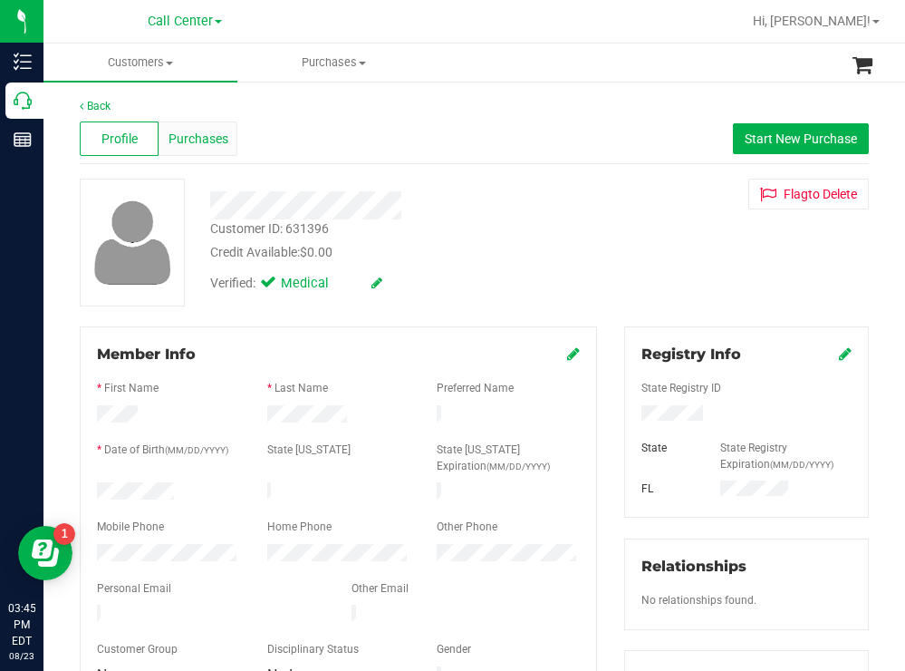
click at [205, 141] on span "Purchases" at bounding box center [199, 139] width 60 height 19
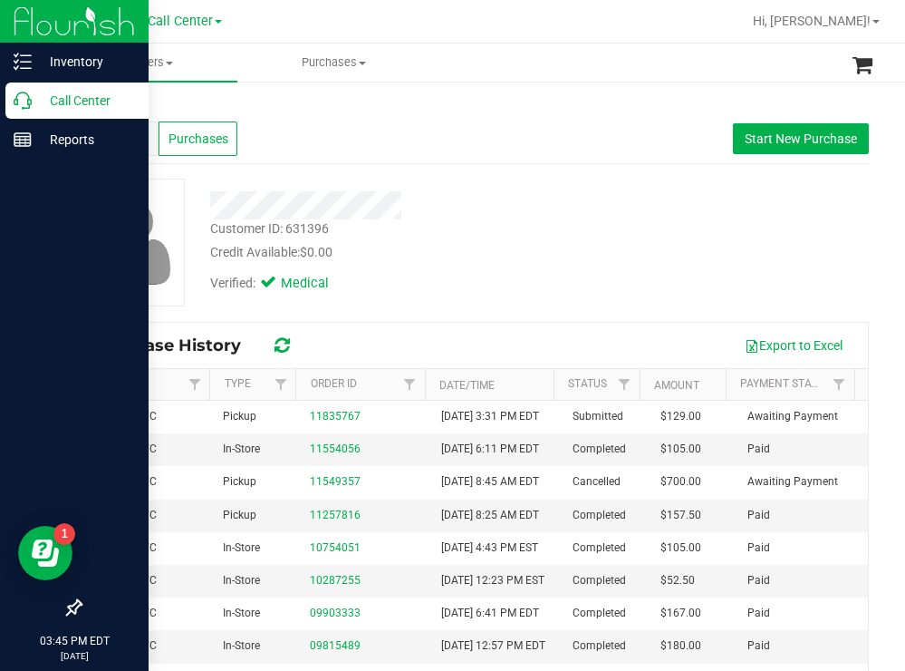
click at [62, 101] on p "Call Center" at bounding box center [86, 101] width 109 height 22
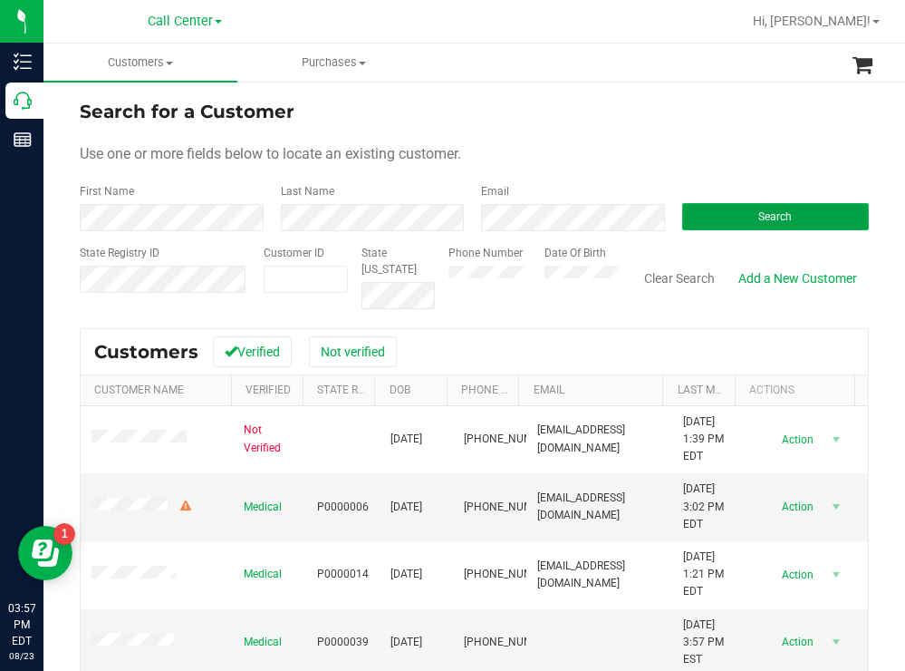
click at [723, 204] on button "Search" at bounding box center [776, 216] width 188 height 27
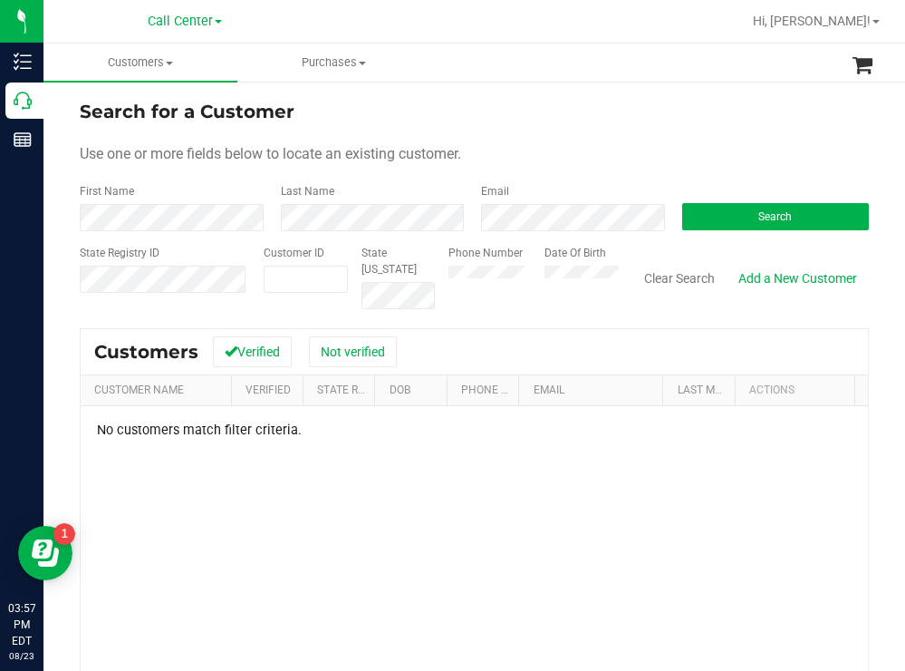
click at [524, 275] on div "Phone Number Date Of Birth" at bounding box center [527, 277] width 184 height 64
click at [538, 131] on form "Search for a Customer Use one or more fields below to locate an existing custom…" at bounding box center [474, 203] width 789 height 211
paste input "16621"
type input "16621"
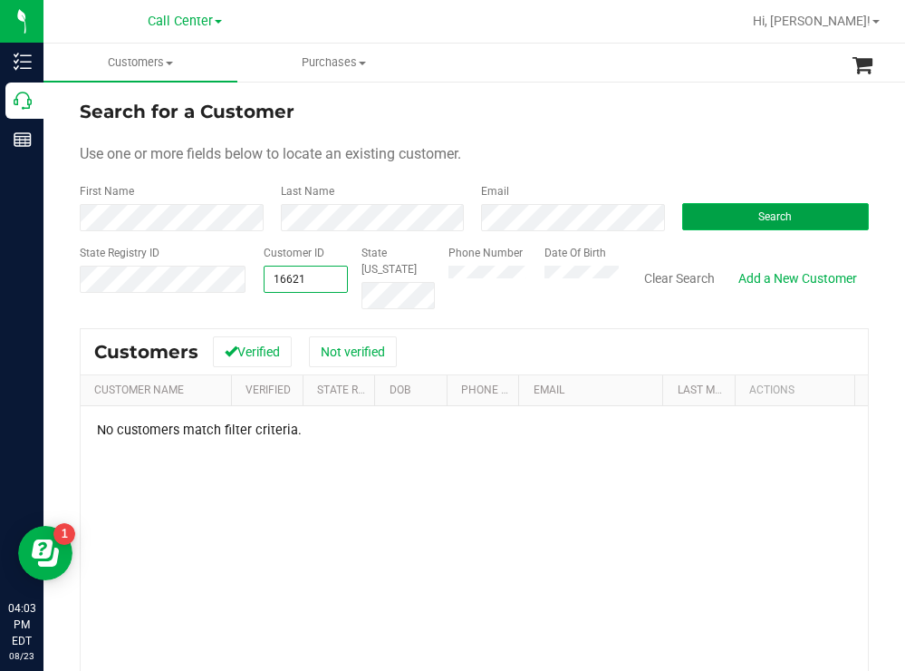
click at [704, 219] on button "Search" at bounding box center [776, 216] width 188 height 27
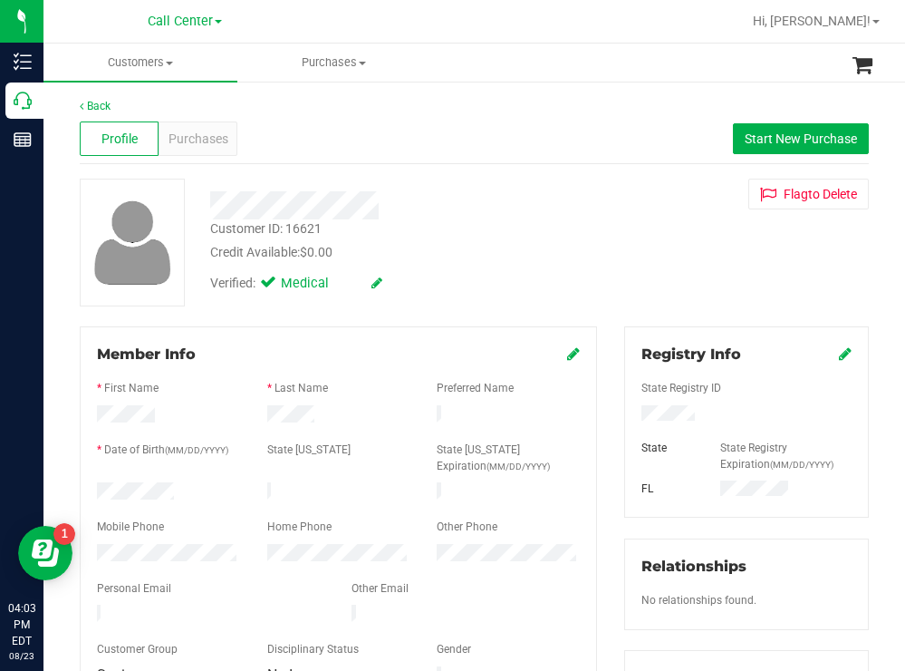
click at [98, 484] on div at bounding box center [168, 493] width 170 height 22
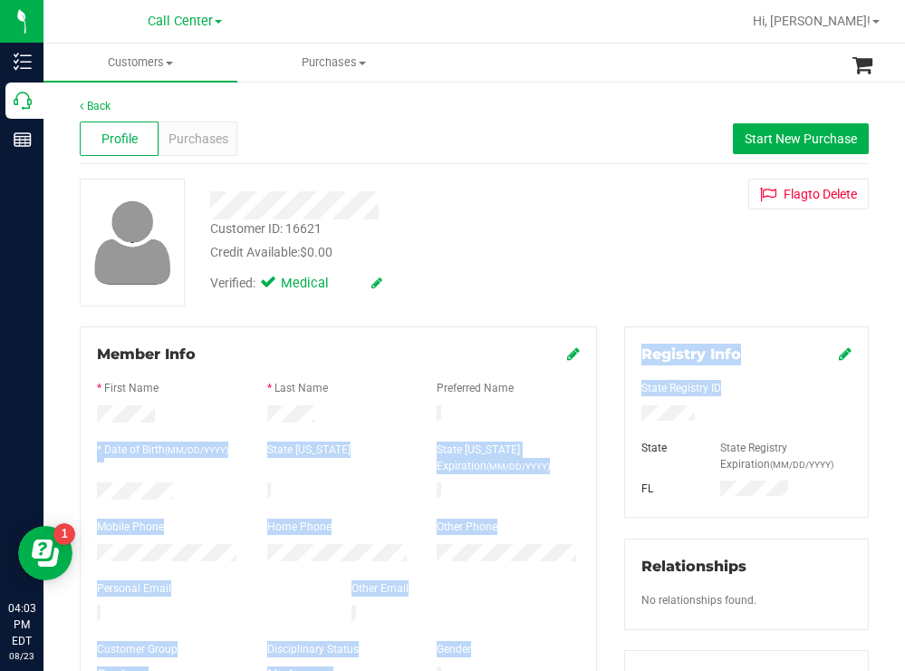
drag, startPoint x: 713, startPoint y: 413, endPoint x: 595, endPoint y: 410, distance: 117.8
click at [763, 409] on div at bounding box center [746, 415] width 237 height 20
drag, startPoint x: 722, startPoint y: 412, endPoint x: 592, endPoint y: 413, distance: 130.5
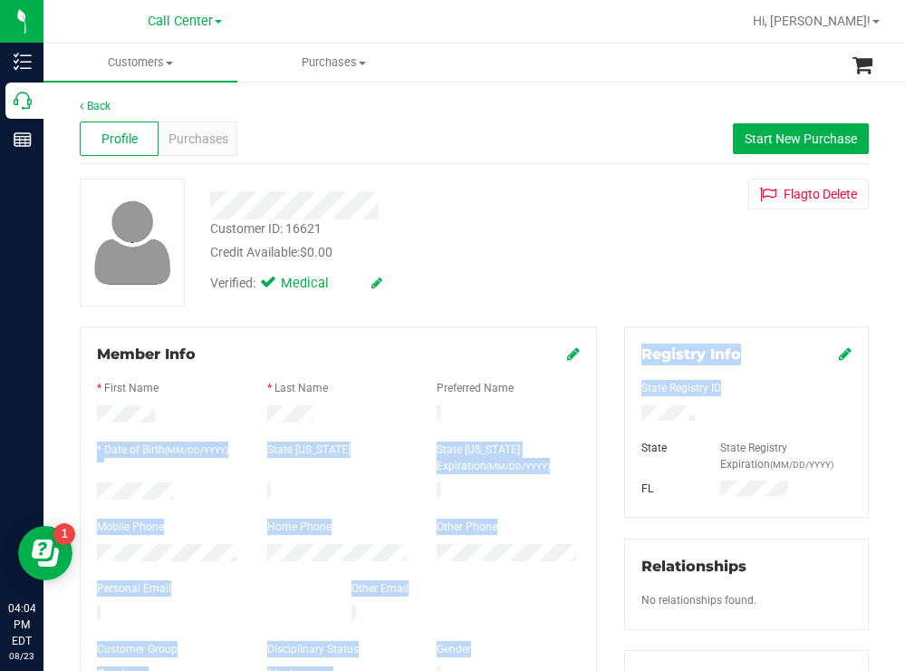
click at [769, 420] on div at bounding box center [746, 415] width 237 height 20
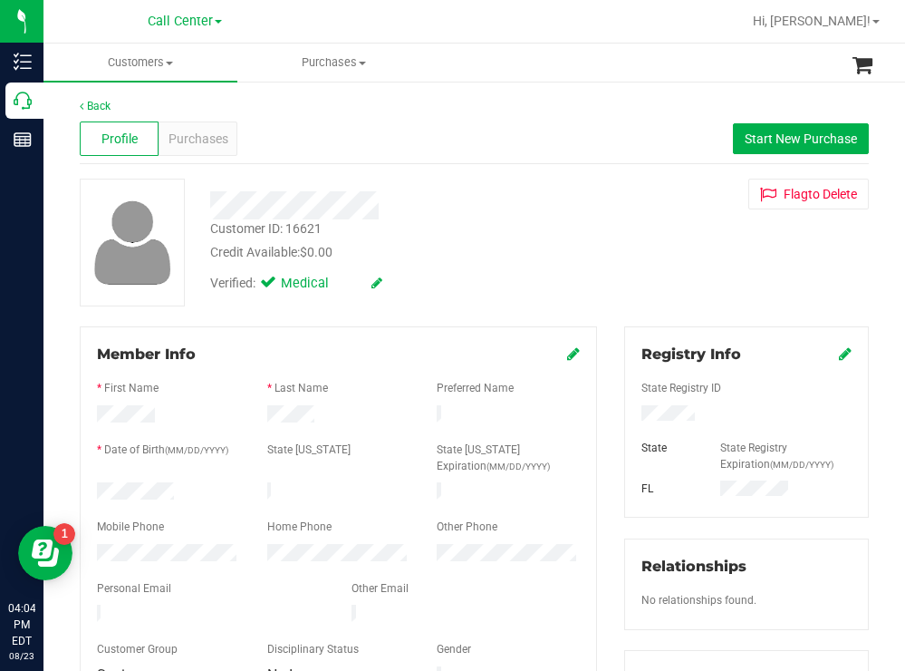
click at [633, 417] on div at bounding box center [746, 415] width 237 height 20
drag, startPoint x: 517, startPoint y: 245, endPoint x: 467, endPoint y: 247, distance: 49.9
click at [511, 245] on div "Credit Available: $0.00" at bounding box center [400, 252] width 381 height 19
click at [93, 550] on div at bounding box center [168, 555] width 170 height 22
drag, startPoint x: 518, startPoint y: 247, endPoint x: 319, endPoint y: 179, distance: 210.6
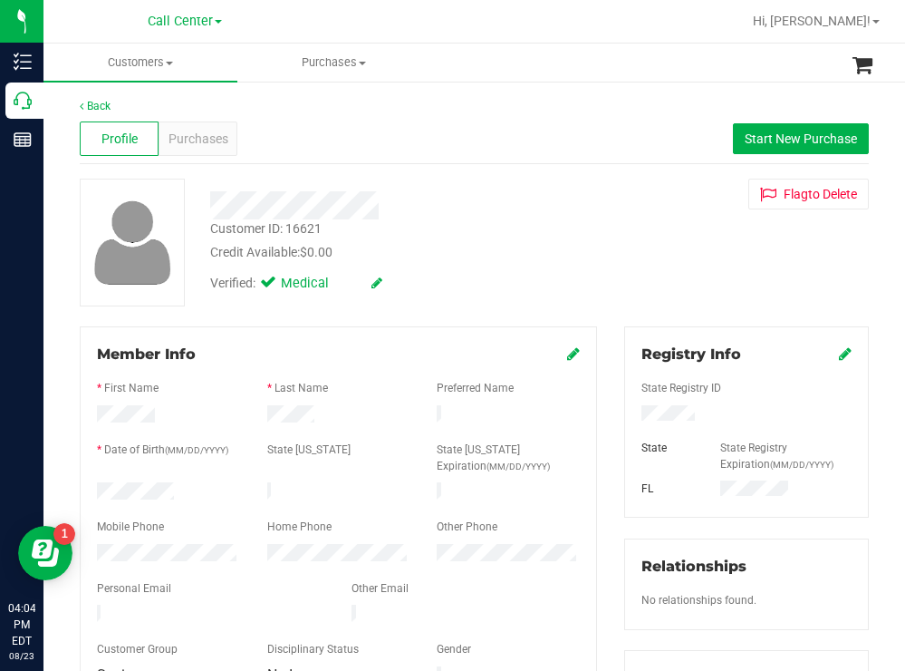
click at [515, 243] on div "Credit Available: $0.00" at bounding box center [400, 252] width 381 height 19
click at [213, 136] on span "Purchases" at bounding box center [199, 139] width 60 height 19
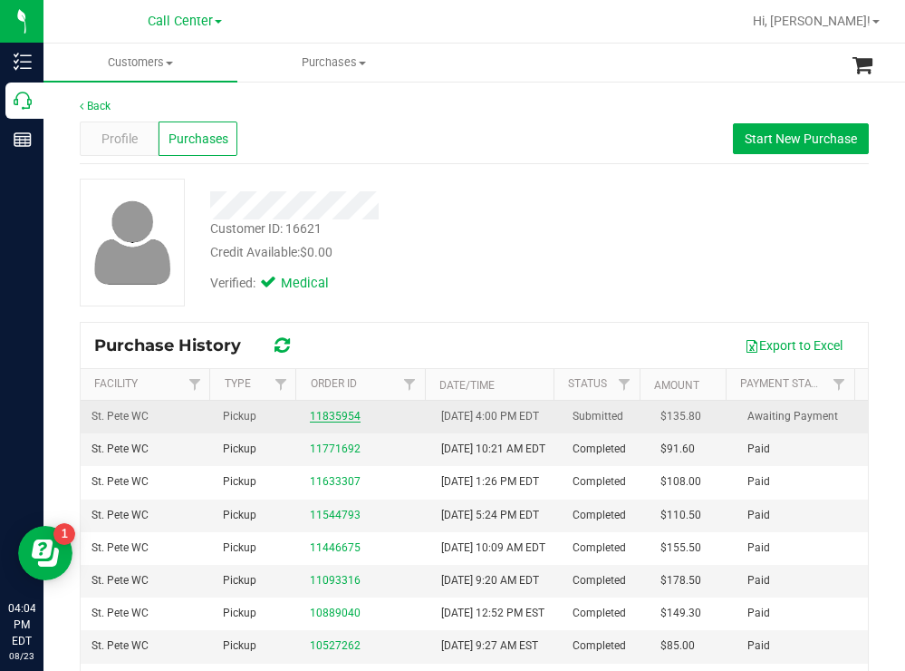
click at [311, 422] on link "11835954" at bounding box center [335, 416] width 51 height 13
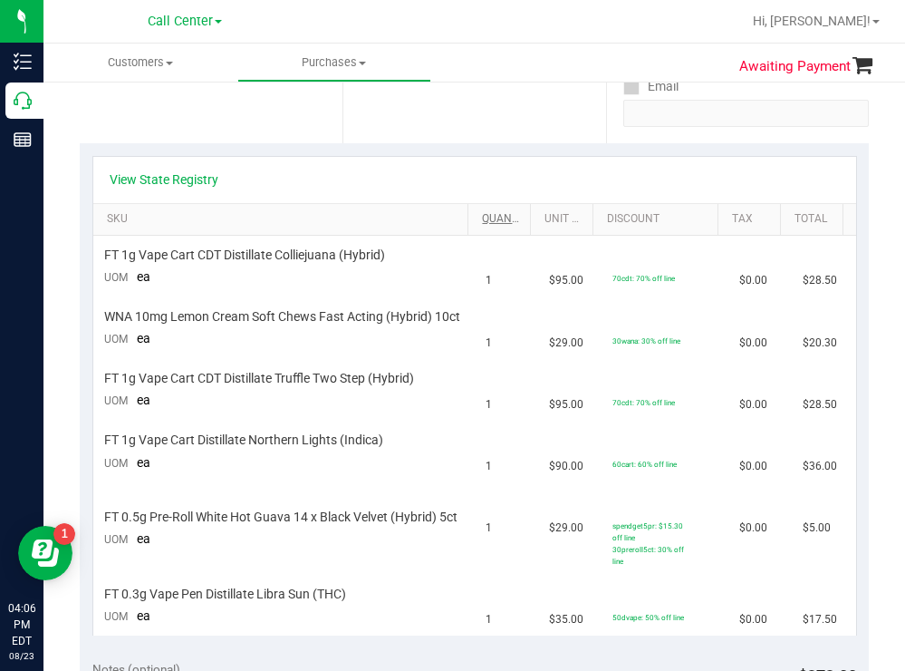
scroll to position [181, 0]
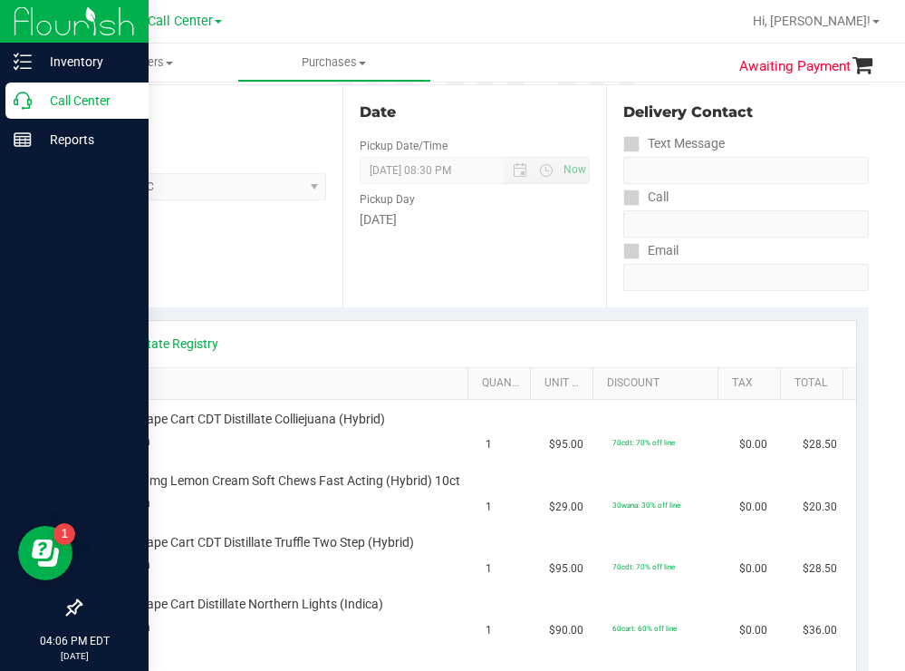
click at [45, 96] on p "Call Center" at bounding box center [86, 101] width 109 height 22
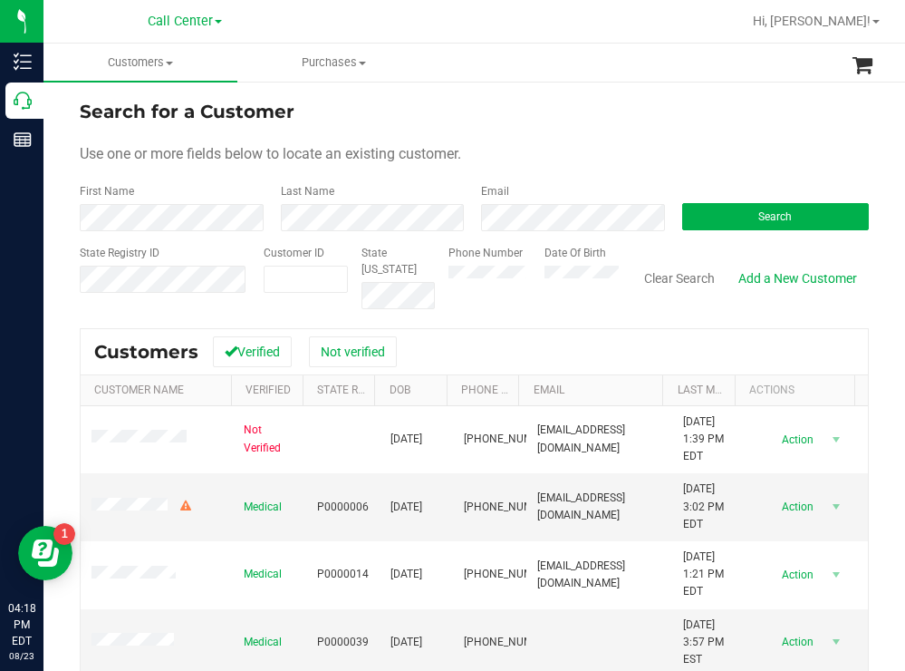
click at [595, 140] on form "Search for a Customer Use one or more fields below to locate an existing custom…" at bounding box center [474, 203] width 789 height 211
drag, startPoint x: 682, startPoint y: 220, endPoint x: 620, endPoint y: 194, distance: 67.8
click at [682, 217] on button "Search" at bounding box center [776, 216] width 188 height 27
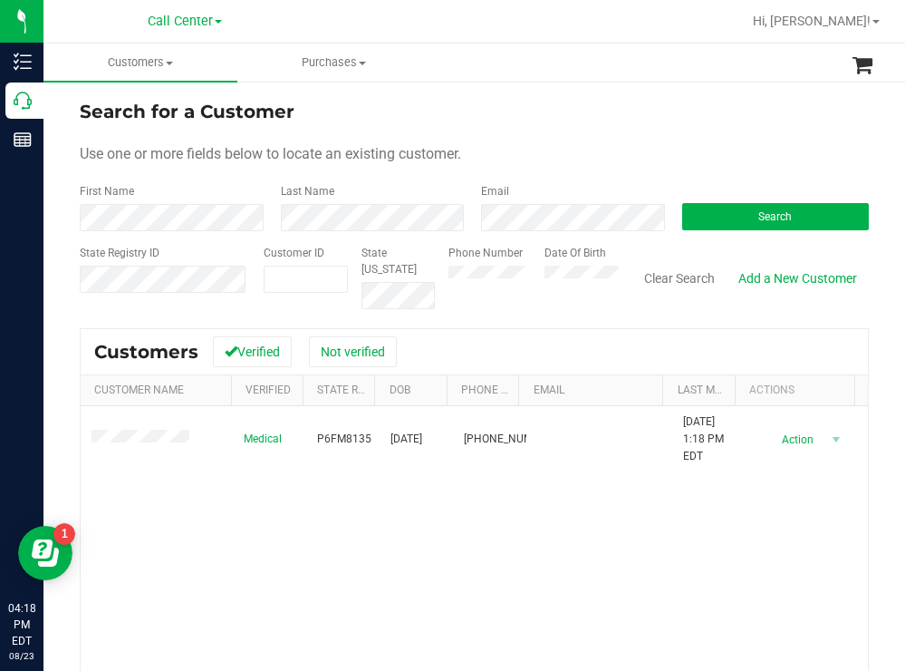
click at [562, 120] on div "Search for a Customer" at bounding box center [474, 111] width 789 height 27
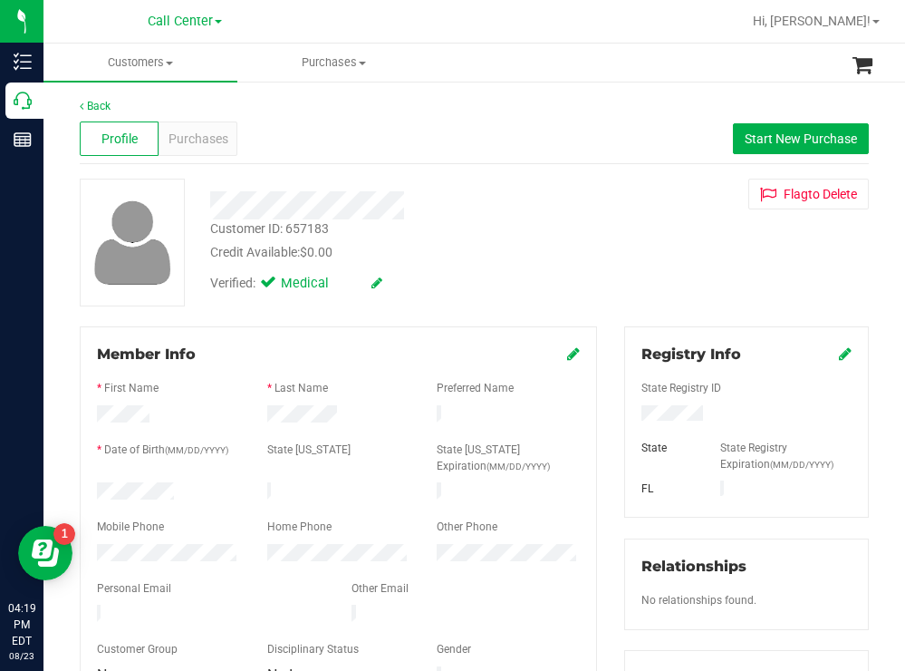
click at [513, 270] on div "Verified: Medical" at bounding box center [401, 282] width 409 height 40
drag, startPoint x: 179, startPoint y: 487, endPoint x: 89, endPoint y: 488, distance: 89.7
click at [89, 488] on div at bounding box center [168, 493] width 170 height 22
drag, startPoint x: 696, startPoint y: 415, endPoint x: 625, endPoint y: 420, distance: 70.8
click at [628, 420] on div at bounding box center [746, 415] width 237 height 20
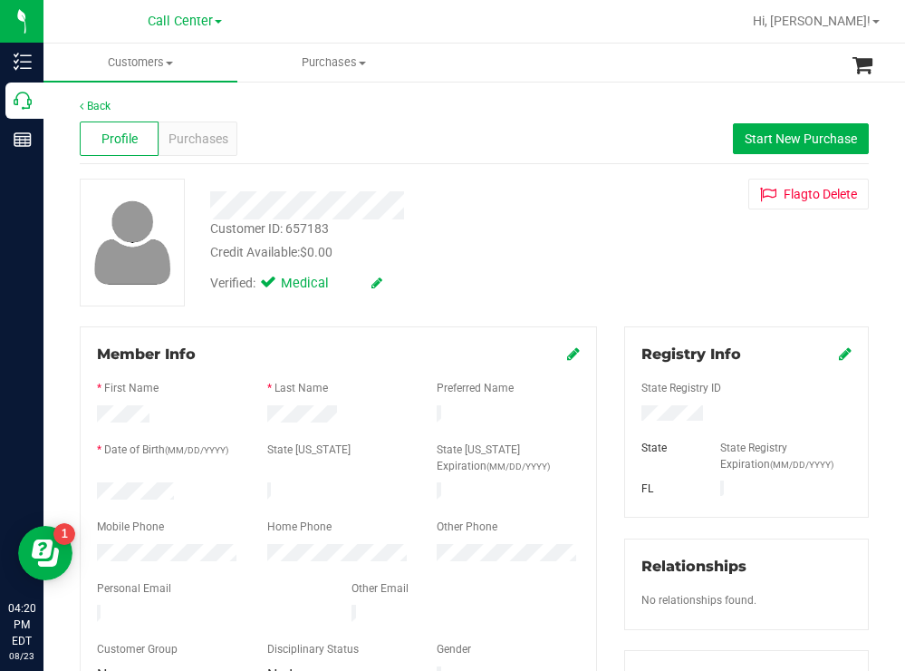
click at [530, 272] on div "Verified: Medical" at bounding box center [401, 282] width 409 height 40
click at [204, 127] on div "Purchases" at bounding box center [198, 138] width 79 height 34
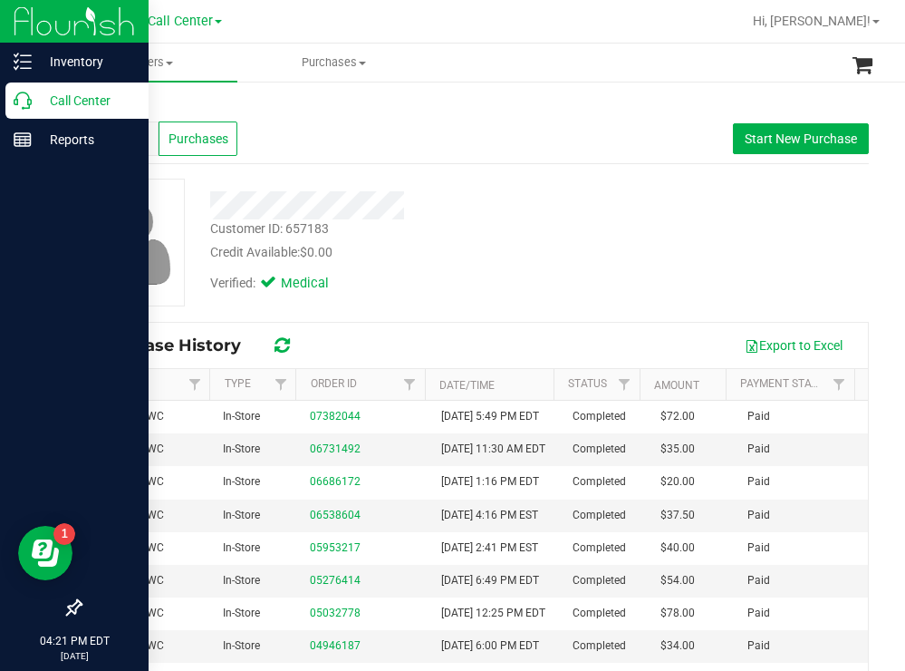
click at [65, 94] on p "Call Center" at bounding box center [86, 101] width 109 height 22
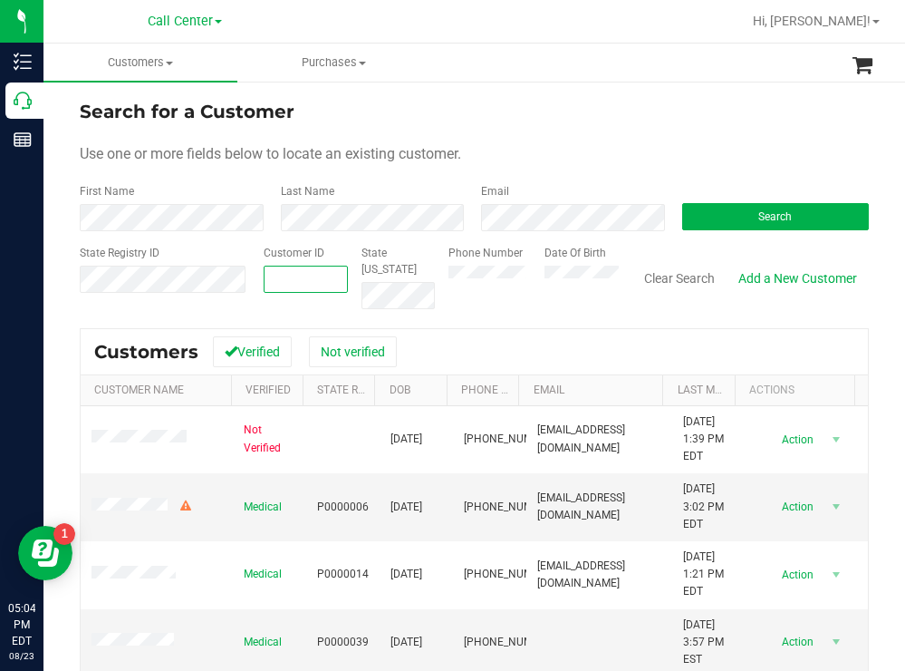
paste input "606337"
type input "606337"
click at [794, 217] on button "Search" at bounding box center [776, 216] width 188 height 27
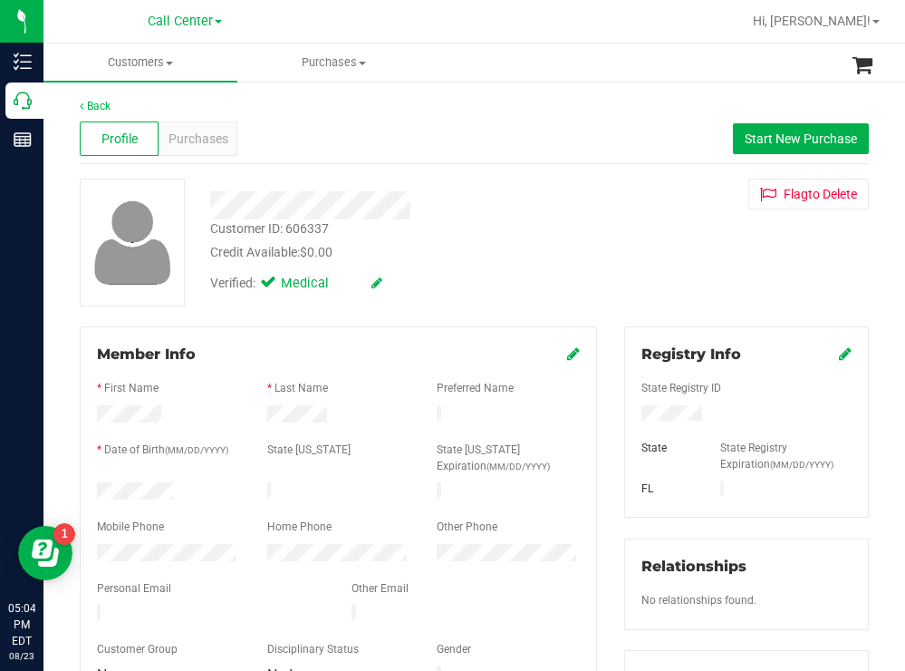
drag, startPoint x: 185, startPoint y: 486, endPoint x: 96, endPoint y: 485, distance: 88.8
click at [96, 485] on div at bounding box center [168, 493] width 170 height 22
drag, startPoint x: 729, startPoint y: 409, endPoint x: 614, endPoint y: 410, distance: 115.1
click at [624, 410] on div "Registry Info State Registry ID State State Registry Expiration (MM/DD/YYYY) FL" at bounding box center [746, 421] width 245 height 191
click at [662, 233] on div "Customer ID: 606337 Credit Available: $0.00 Verified: Medical Flag to Delete" at bounding box center [474, 243] width 816 height 128
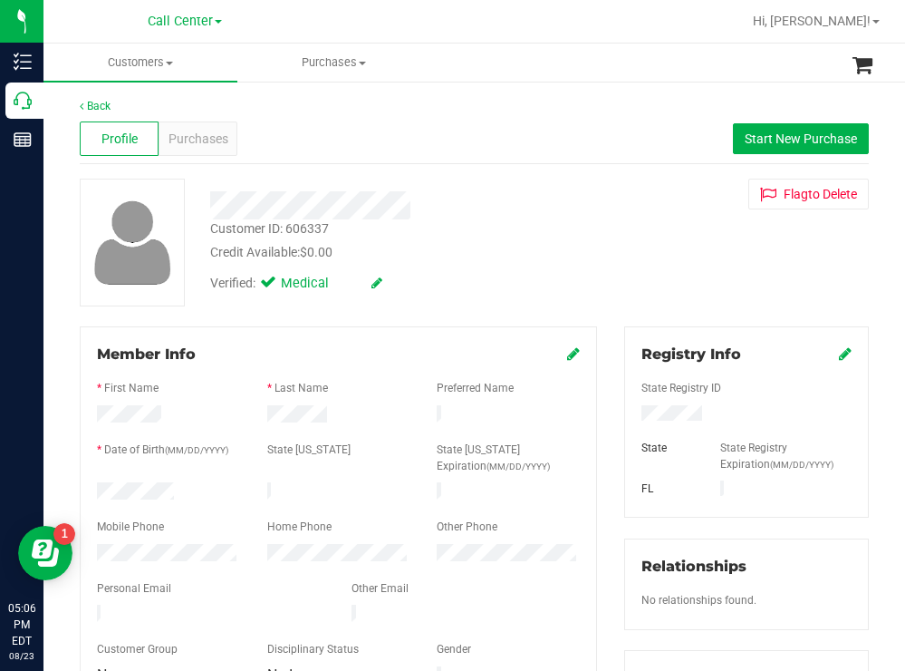
click at [545, 277] on div "Verified: Medical" at bounding box center [401, 282] width 409 height 40
drag, startPoint x: 498, startPoint y: 306, endPoint x: 439, endPoint y: 283, distance: 64.3
click at [493, 304] on div "Back Profile Purchases Start New Purchase Customer ID: 606337 Credit Available:…" at bounding box center [474, 684] width 789 height 1172
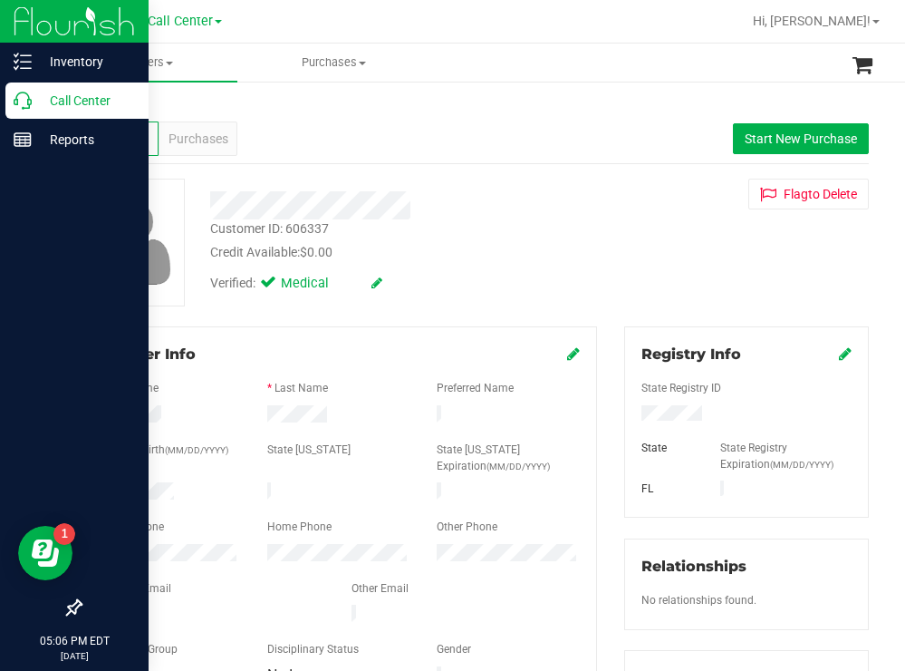
click at [79, 98] on p "Call Center" at bounding box center [86, 101] width 109 height 22
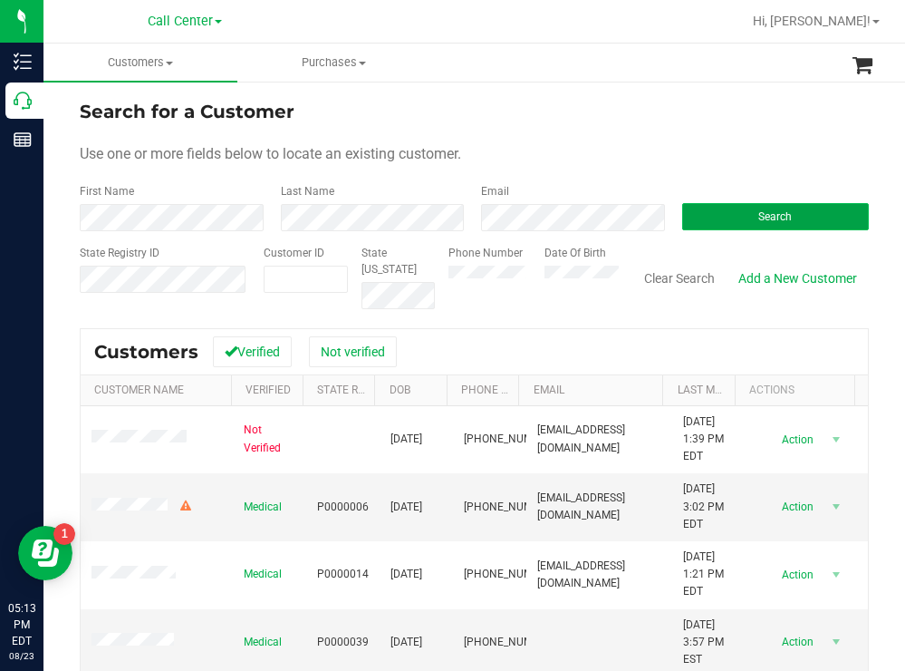
click at [718, 214] on button "Search" at bounding box center [776, 216] width 188 height 27
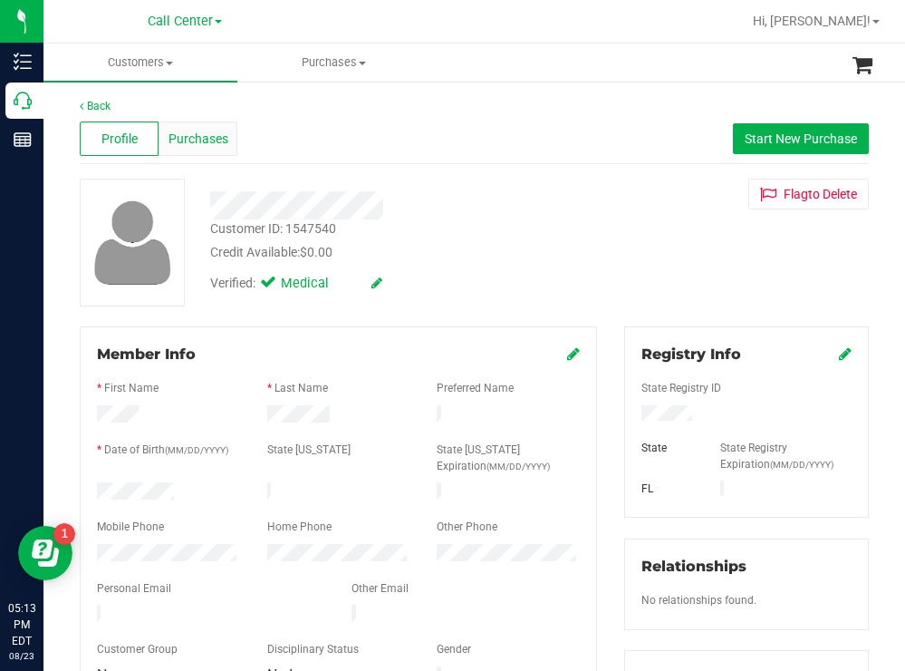
click at [185, 134] on span "Purchases" at bounding box center [199, 139] width 60 height 19
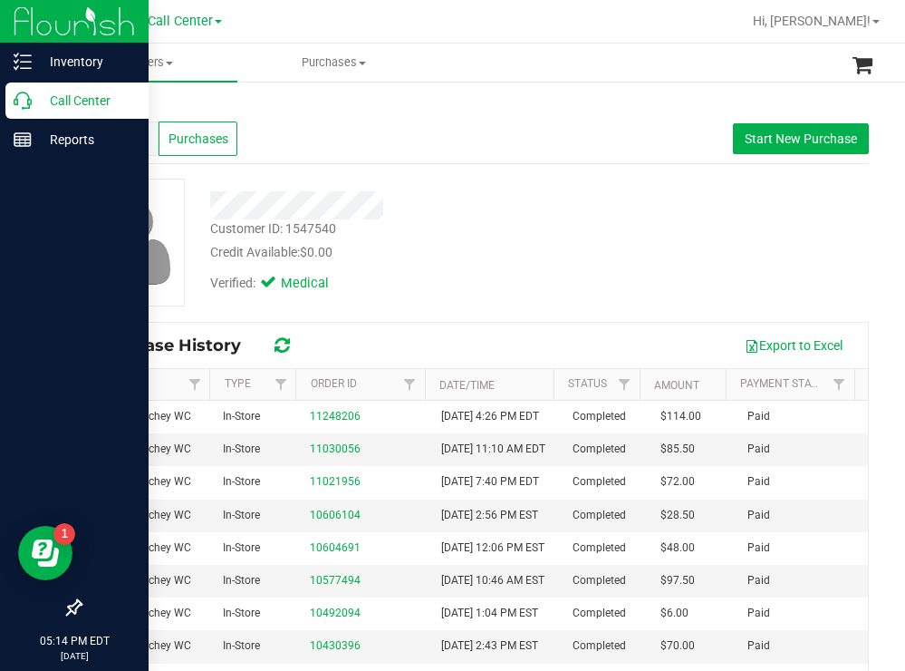
click at [69, 102] on p "Call Center" at bounding box center [86, 101] width 109 height 22
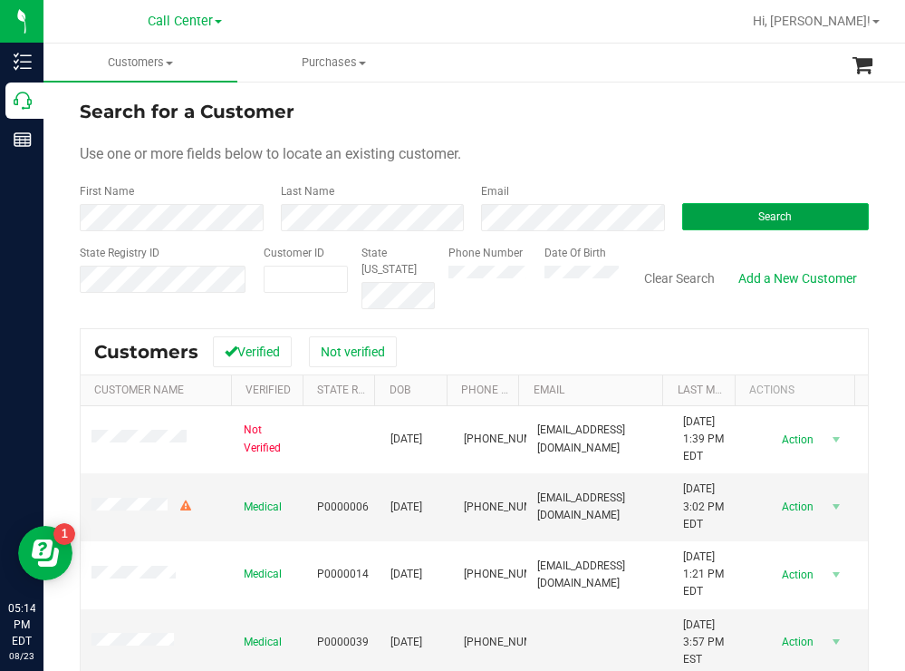
click at [723, 218] on button "Search" at bounding box center [776, 216] width 188 height 27
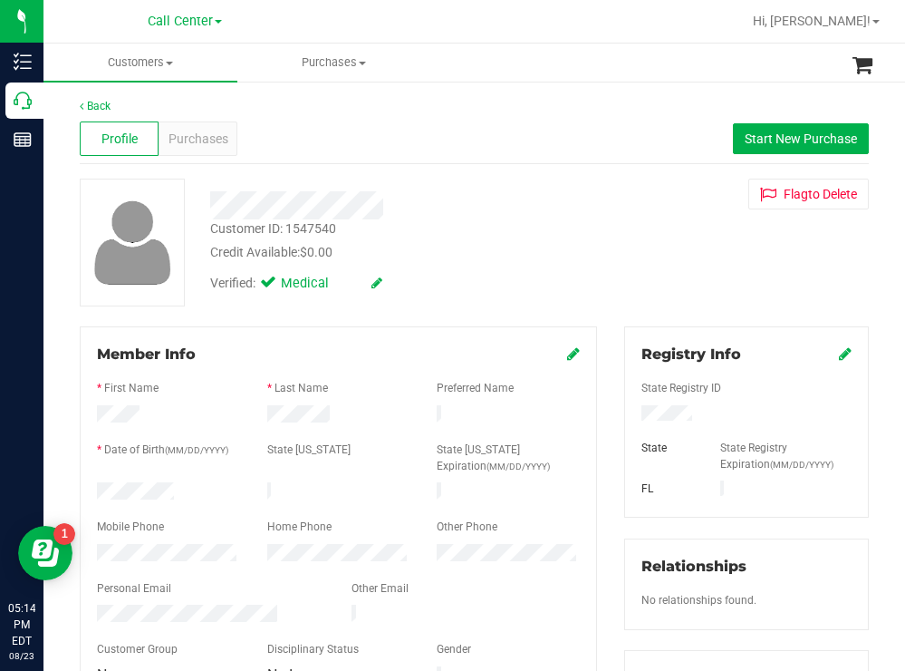
drag, startPoint x: 180, startPoint y: 484, endPoint x: 96, endPoint y: 483, distance: 84.3
click at [96, 483] on div at bounding box center [168, 493] width 170 height 22
drag, startPoint x: 687, startPoint y: 417, endPoint x: 627, endPoint y: 415, distance: 59.8
click at [628, 415] on div at bounding box center [746, 415] width 237 height 20
click at [522, 219] on div "Customer ID: 1547540 Credit Available: $0.00" at bounding box center [401, 240] width 409 height 43
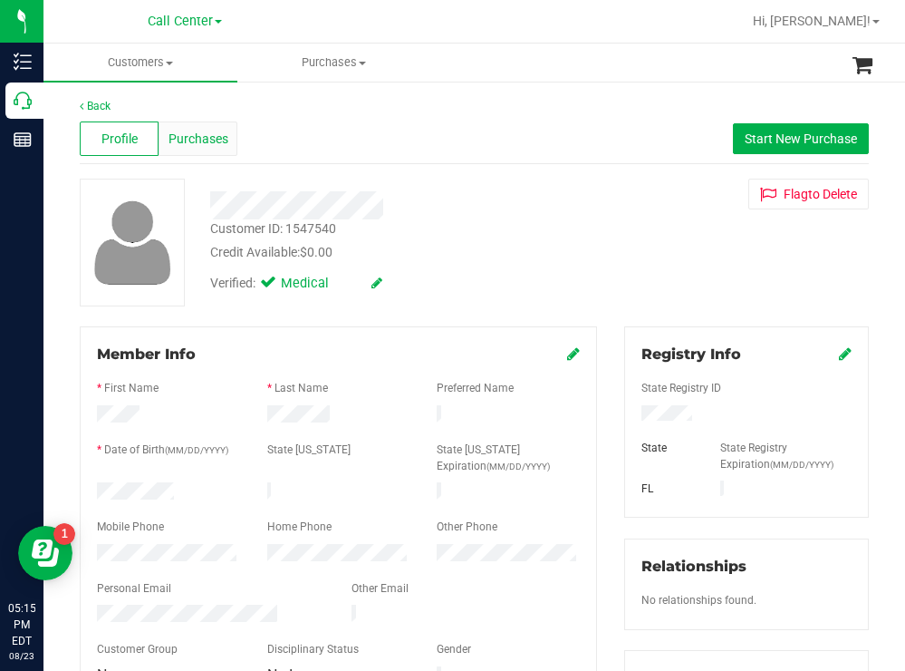
click at [206, 138] on span "Purchases" at bounding box center [199, 139] width 60 height 19
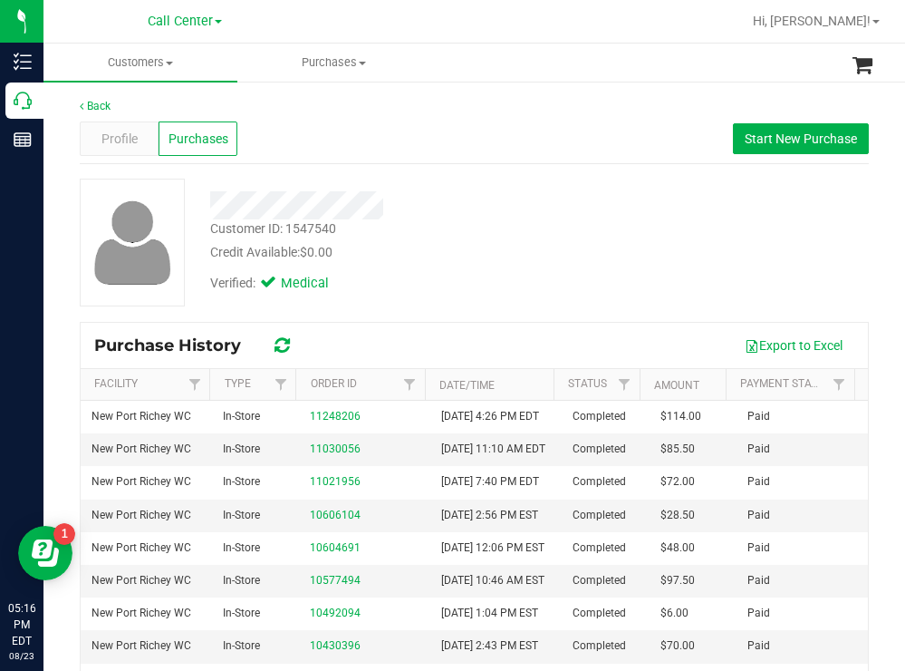
drag, startPoint x: 511, startPoint y: 259, endPoint x: 393, endPoint y: 198, distance: 132.9
click at [492, 249] on div "Credit Available: $0.00" at bounding box center [400, 252] width 381 height 19
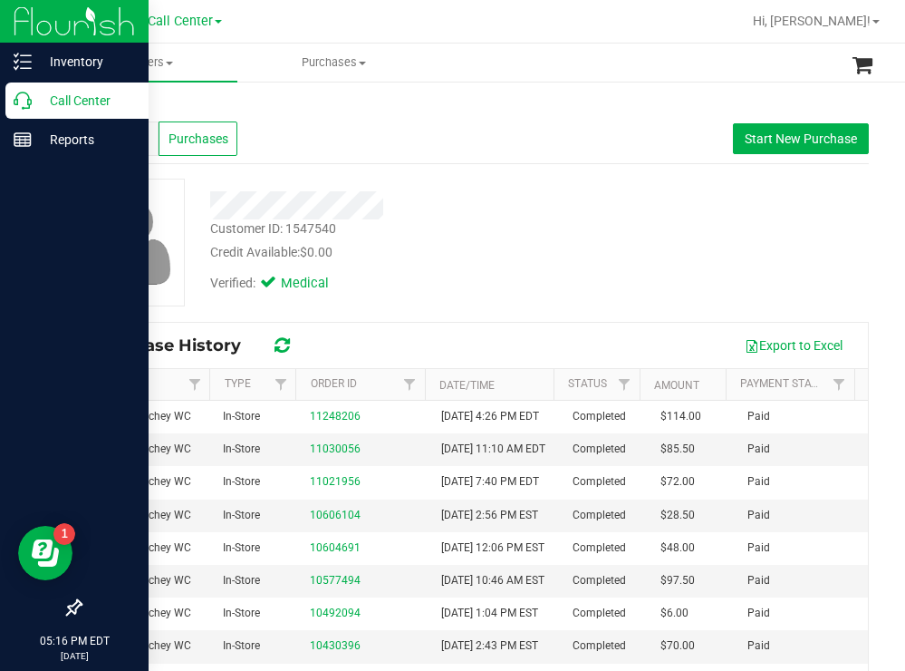
click at [49, 109] on p "Call Center" at bounding box center [86, 101] width 109 height 22
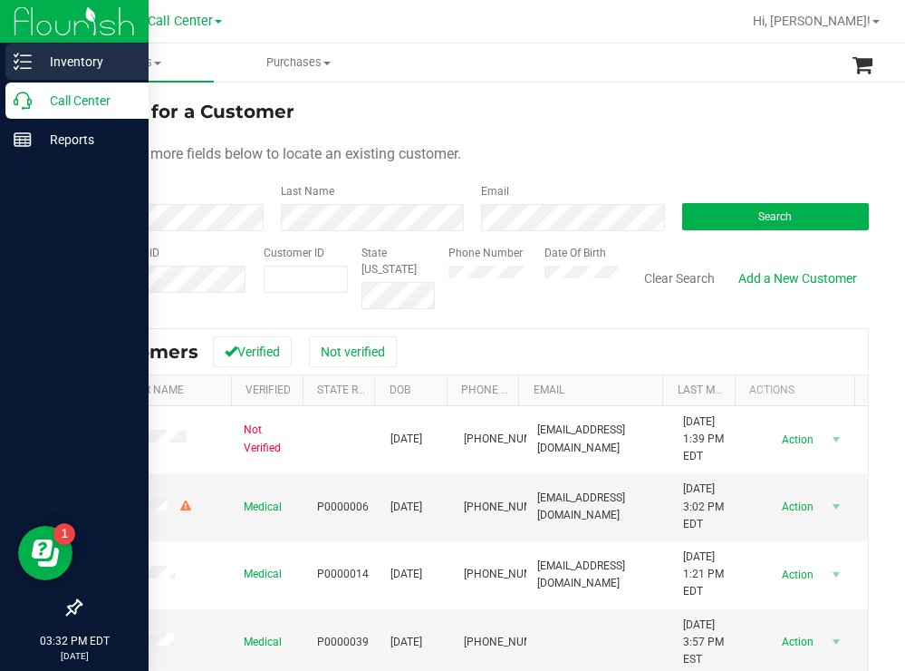
click at [82, 61] on p "Inventory" at bounding box center [86, 62] width 109 height 22
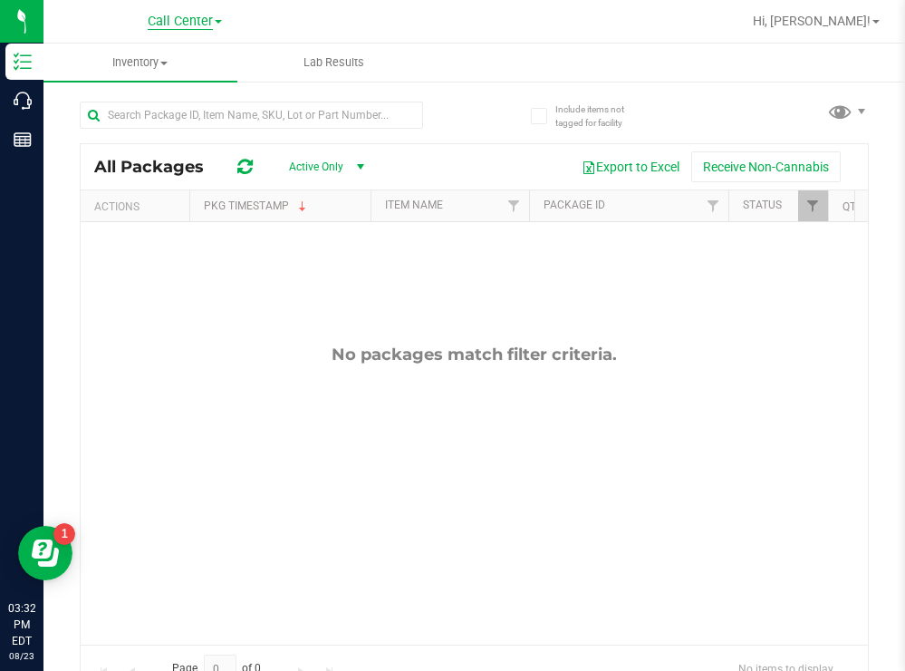
click at [196, 24] on span "Call Center" at bounding box center [180, 22] width 65 height 16
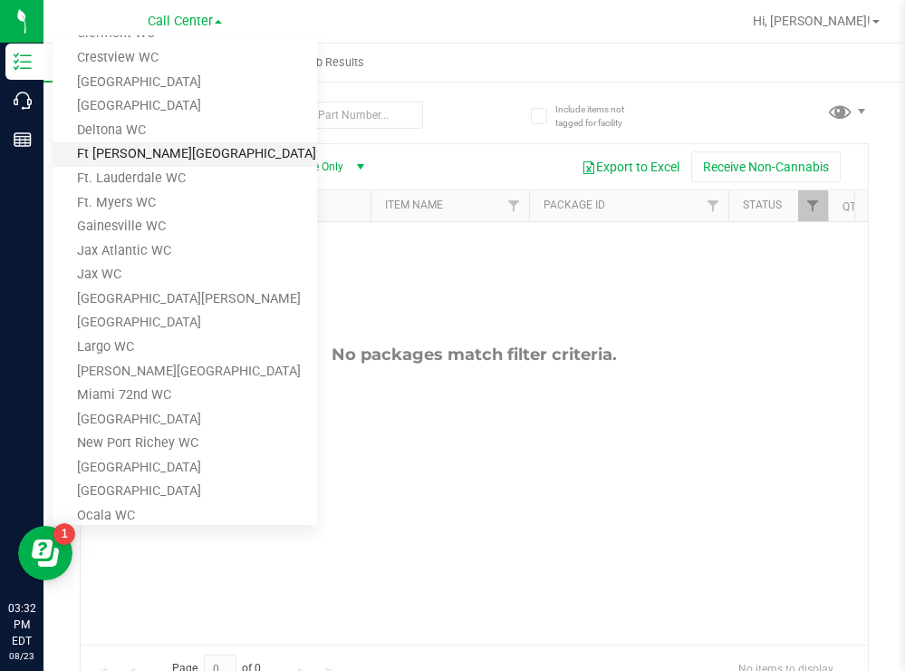
scroll to position [181, 0]
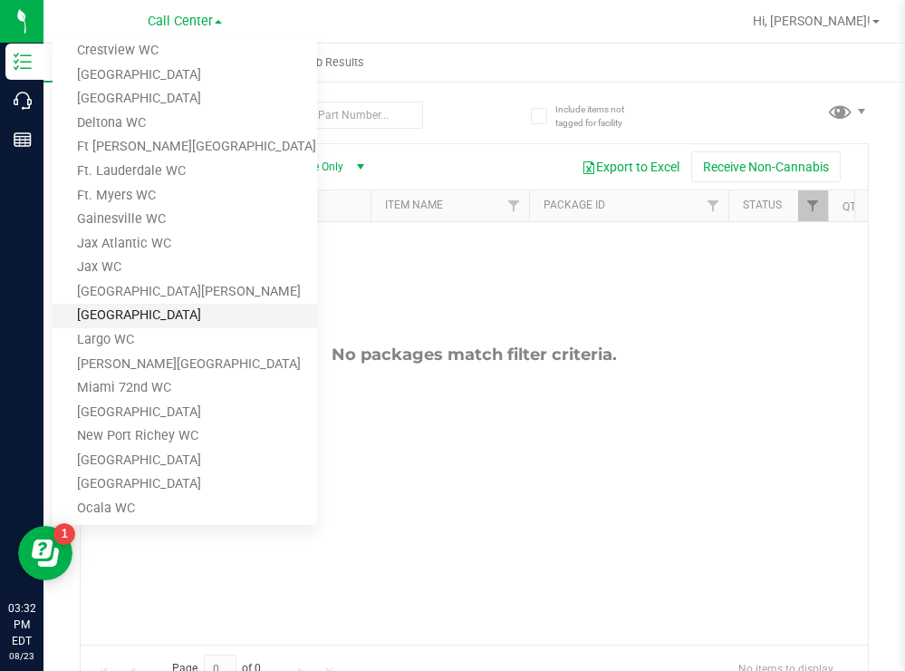
click at [135, 319] on link "[GEOGRAPHIC_DATA]" at bounding box center [185, 316] width 265 height 24
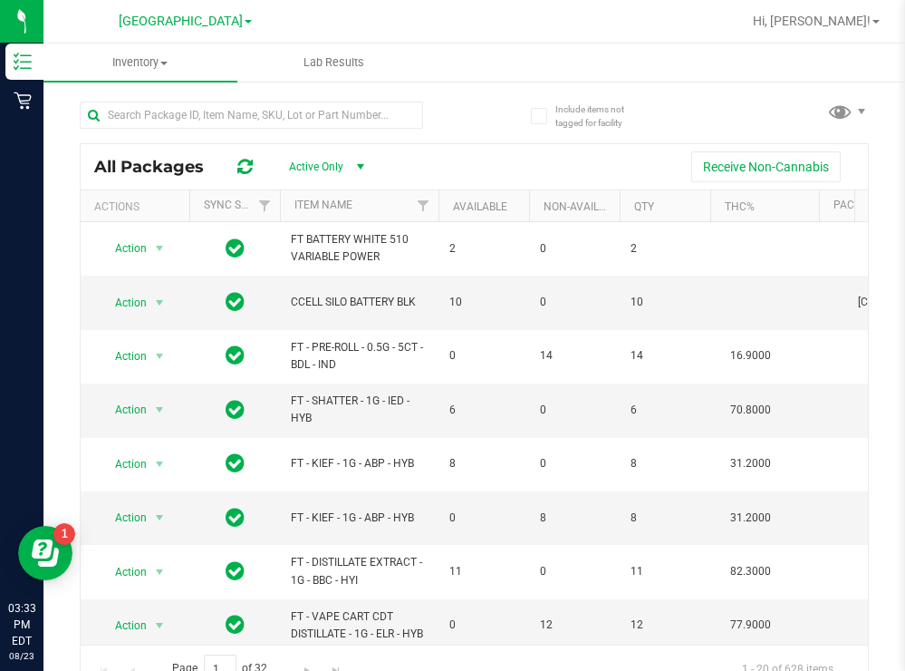
click at [325, 99] on div at bounding box center [277, 114] width 395 height 58
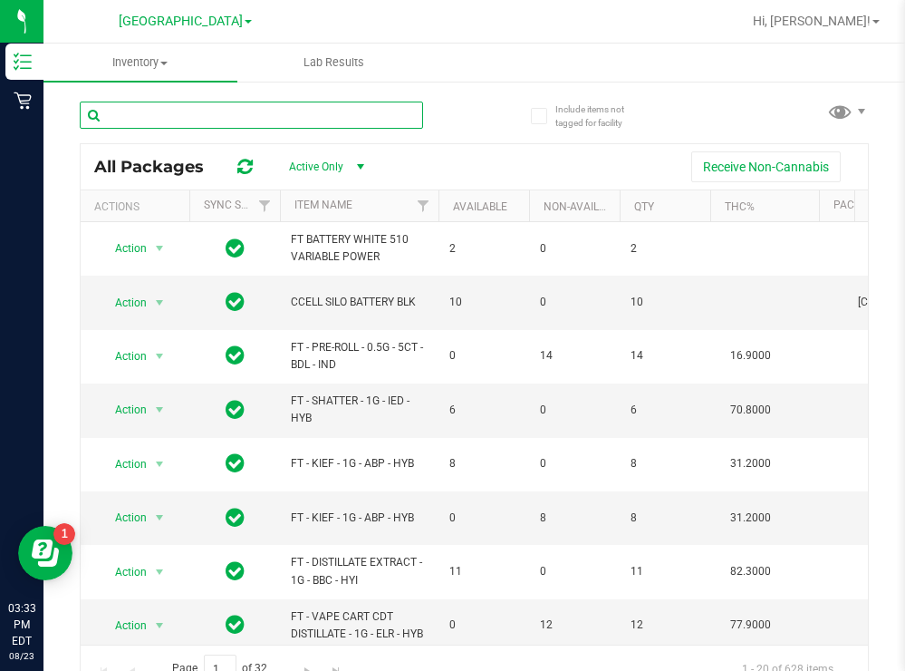
click at [301, 115] on input "text" at bounding box center [251, 114] width 343 height 27
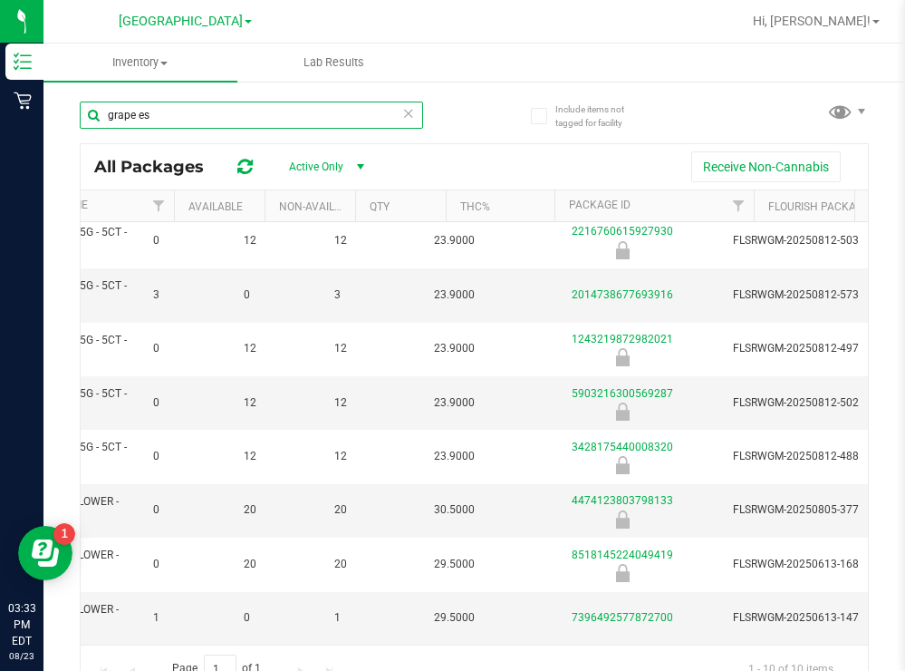
scroll to position [0, 313]
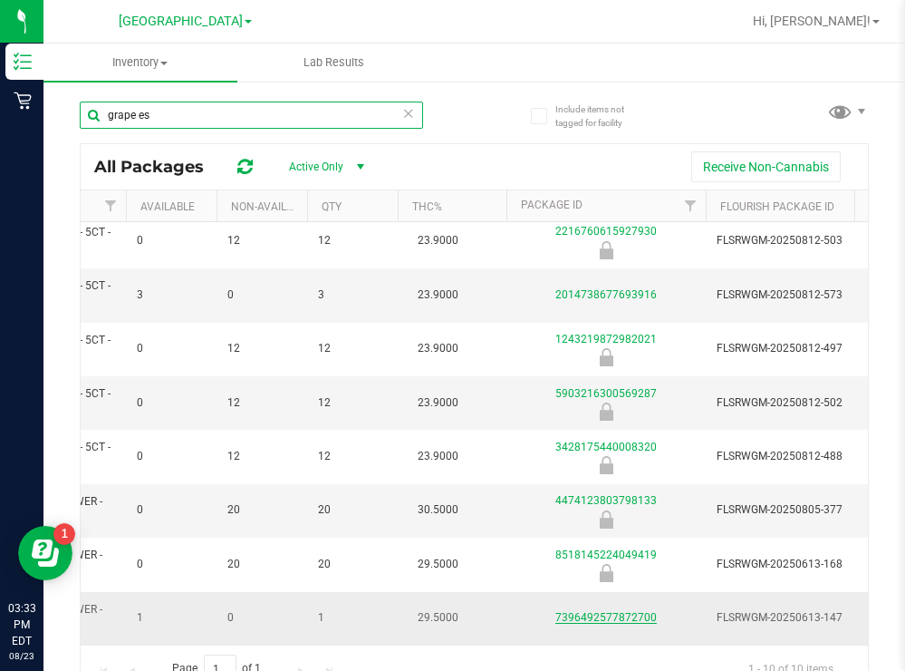
type input "grape es"
click at [585, 611] on link "7396492577872700" at bounding box center [605, 617] width 101 height 13
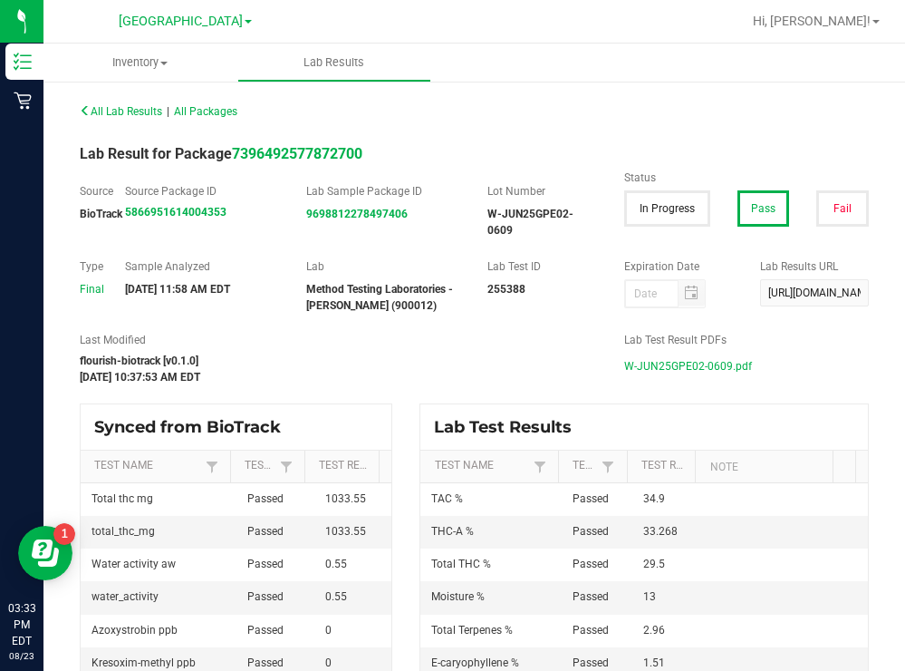
click at [674, 367] on span "W-JUN25GPE02-0609.pdf" at bounding box center [688, 365] width 128 height 27
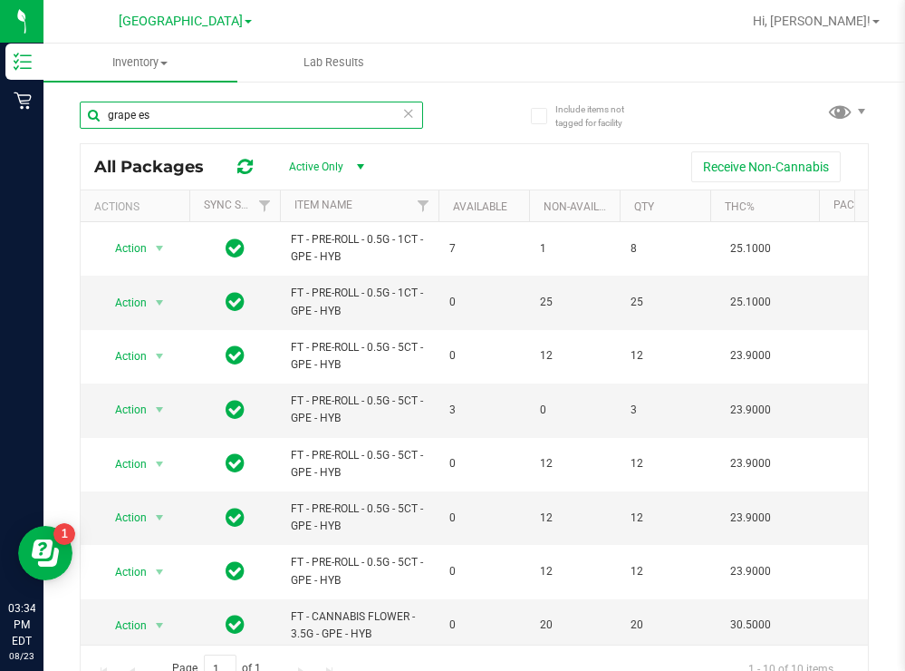
drag, startPoint x: 192, startPoint y: 114, endPoint x: 105, endPoint y: 112, distance: 87.0
click at [105, 112] on input "grape es" at bounding box center [251, 114] width 343 height 27
type input "apple"
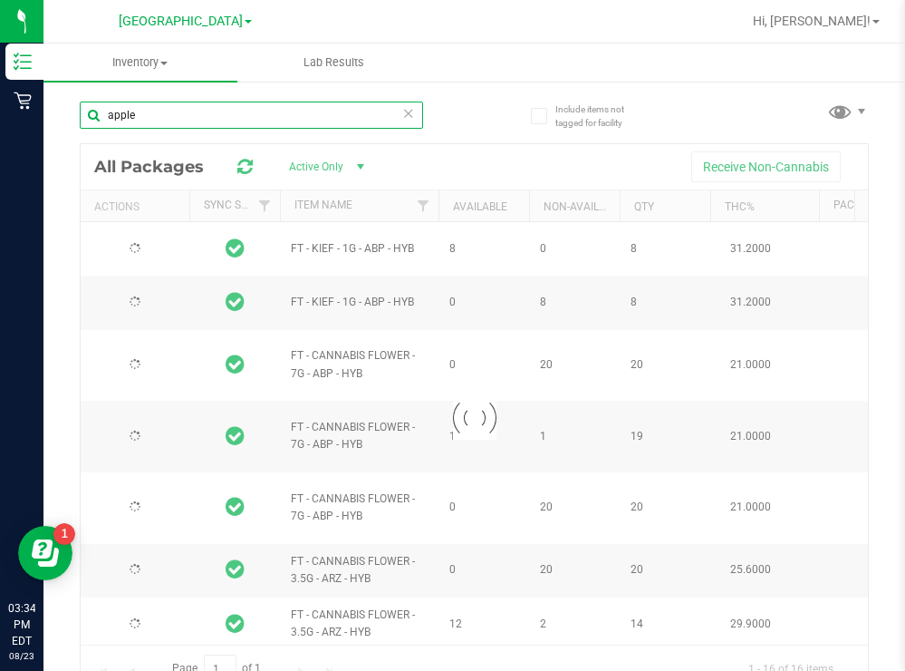
type input "[DATE]"
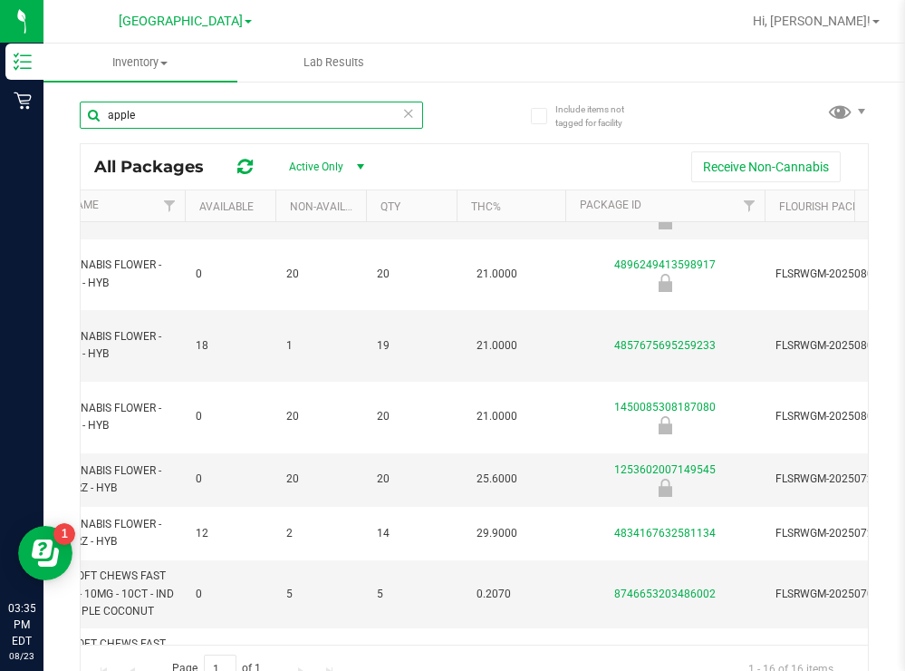
scroll to position [0, 291]
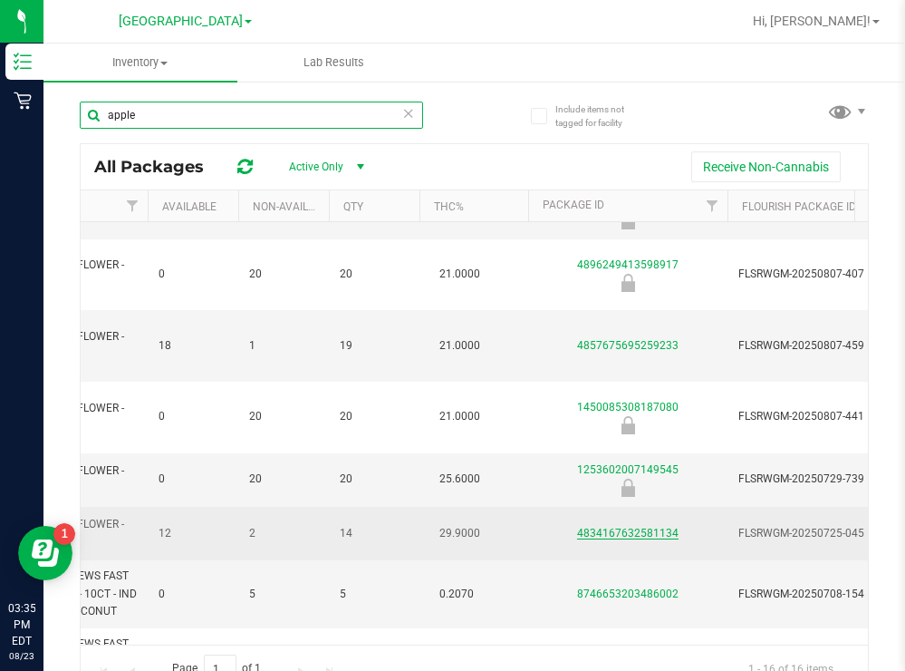
type input "apple"
click at [608, 526] on link "4834167632581134" at bounding box center [627, 532] width 101 height 13
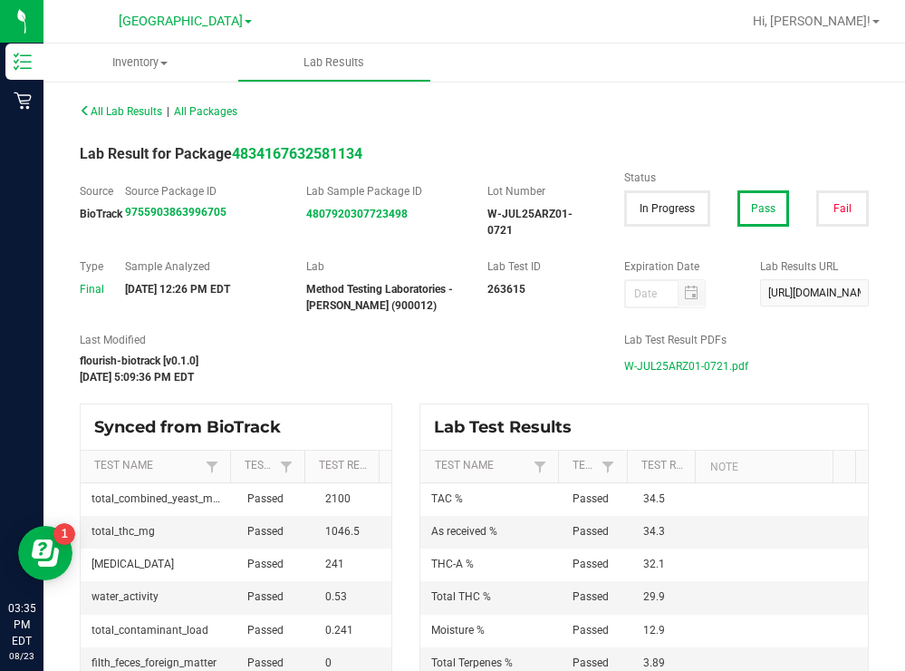
click at [669, 371] on span "W-JUL25ARZ01-0721.pdf" at bounding box center [686, 365] width 124 height 27
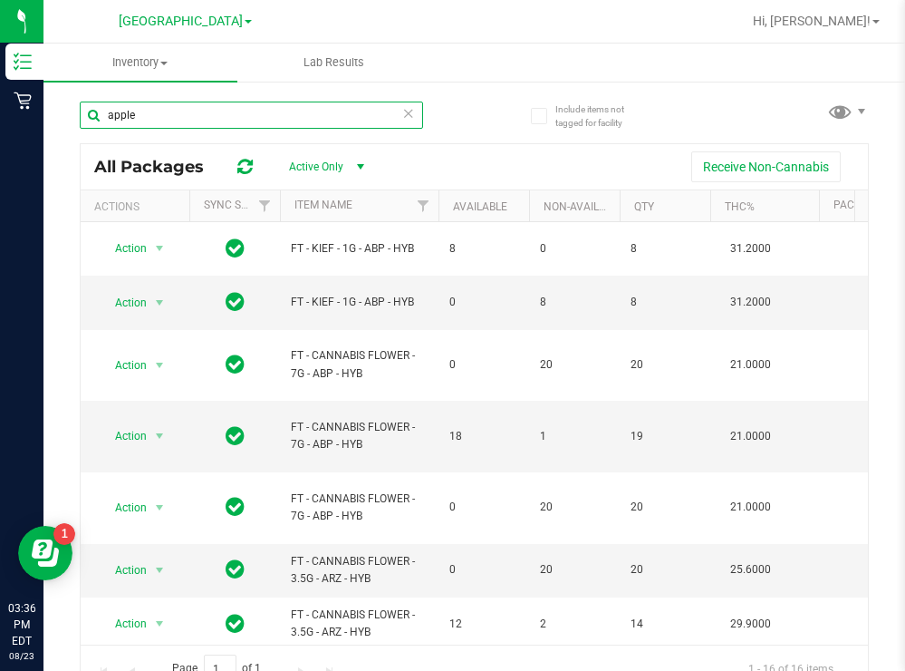
drag, startPoint x: 149, startPoint y: 119, endPoint x: 93, endPoint y: 122, distance: 55.4
click at [93, 122] on input "apple" at bounding box center [251, 114] width 343 height 27
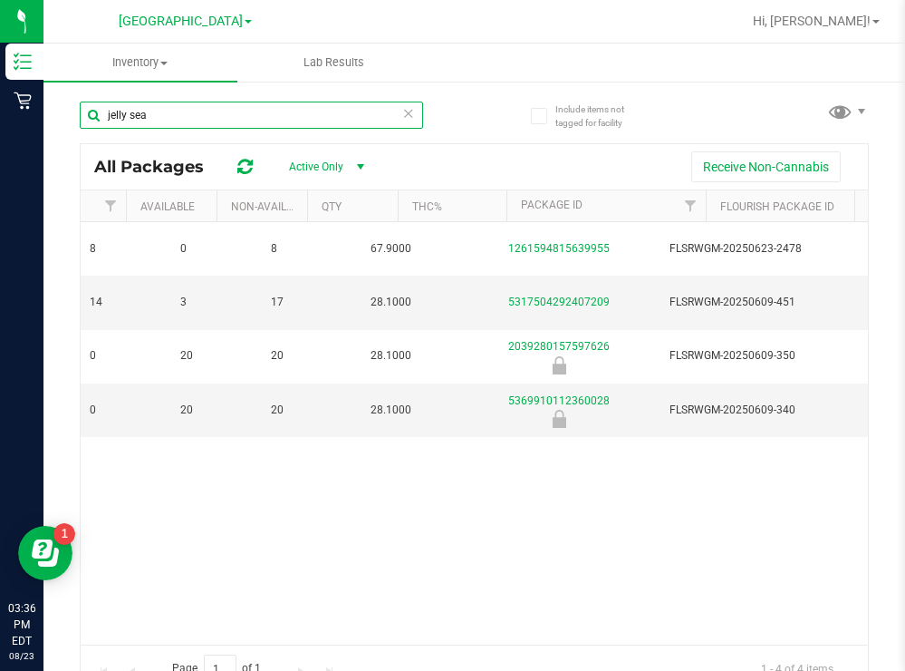
scroll to position [0, 360]
type input "jelly sea"
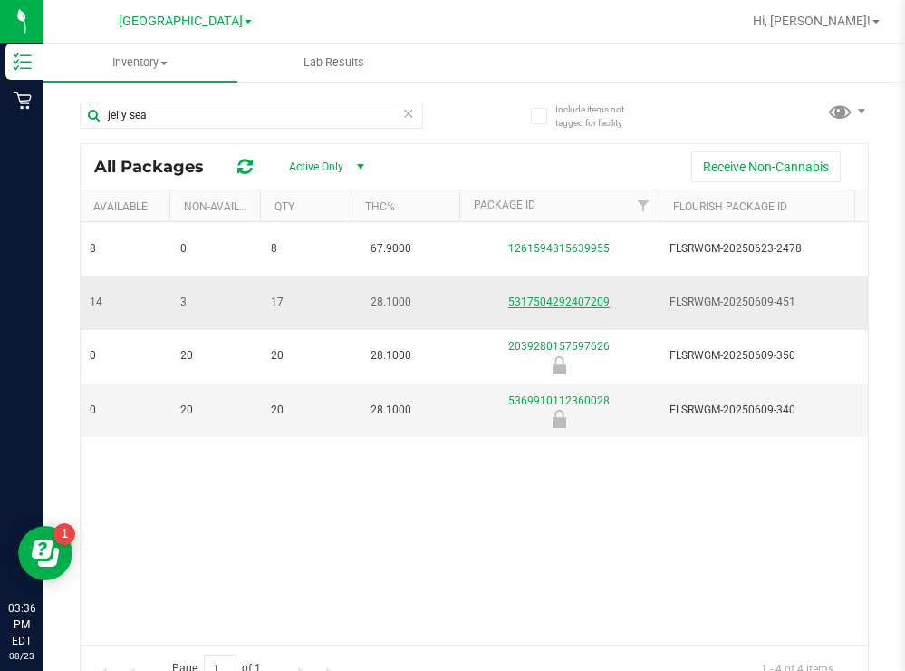
click at [574, 302] on link "5317504292407209" at bounding box center [558, 301] width 101 height 13
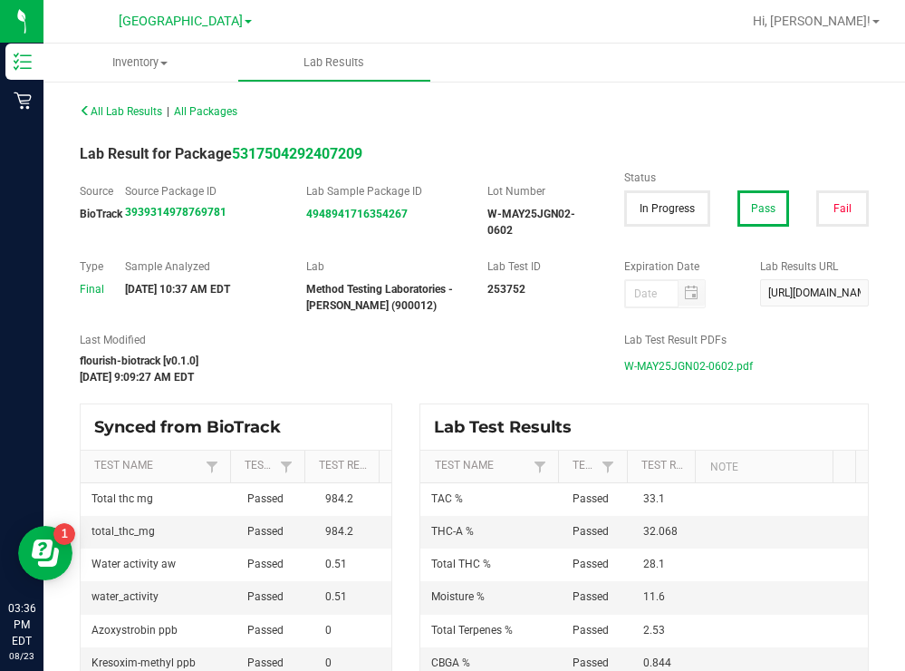
click at [660, 367] on span "W-MAY25JGN02-0602.pdf" at bounding box center [688, 365] width 129 height 27
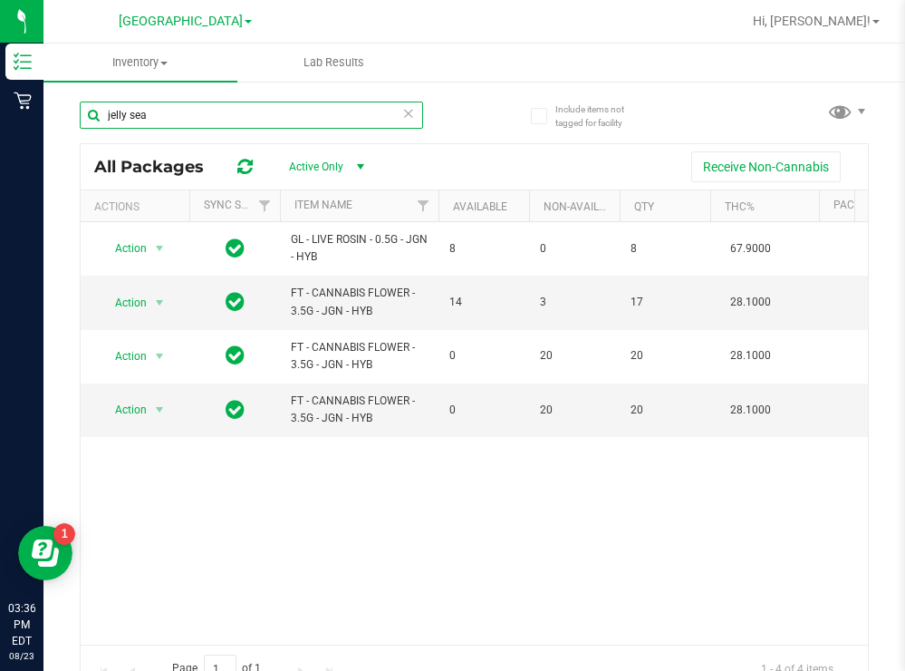
drag, startPoint x: 174, startPoint y: 119, endPoint x: 104, endPoint y: 121, distance: 69.8
click at [104, 121] on input "jelly sea" at bounding box center [251, 114] width 343 height 27
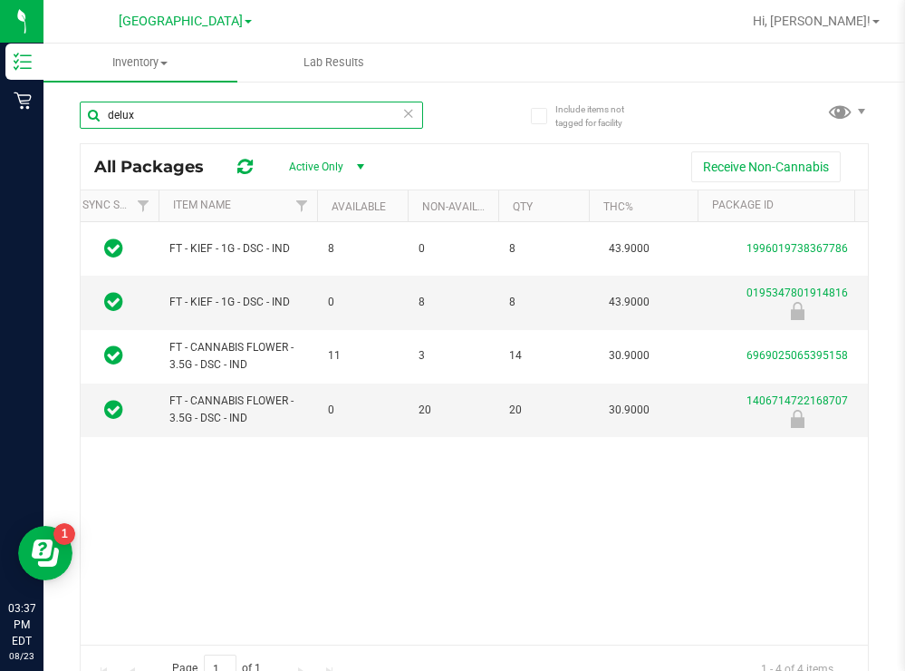
scroll to position [0, 132]
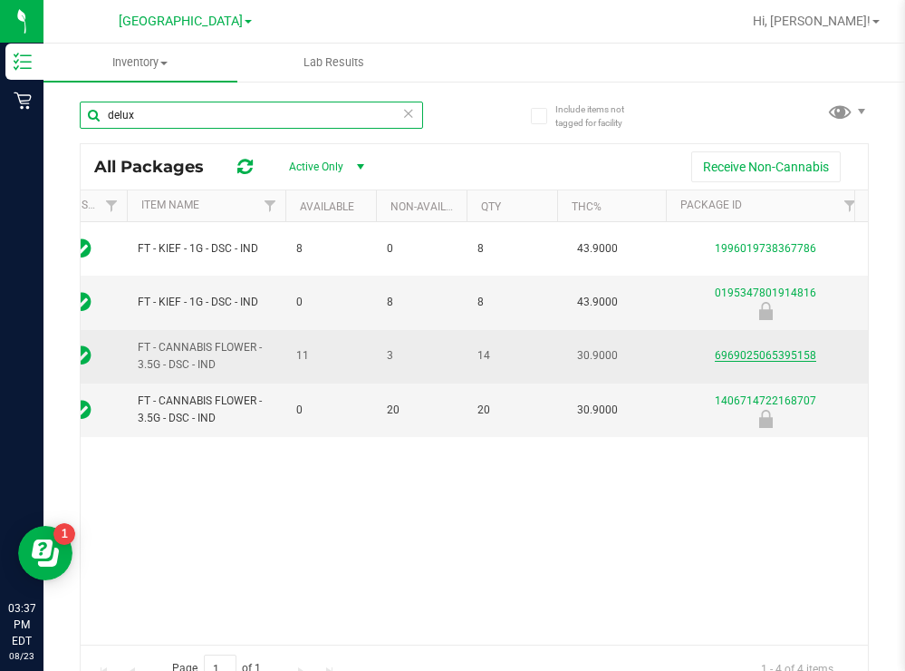
type input "delux"
click at [762, 352] on link "6969025065395158" at bounding box center [765, 355] width 101 height 13
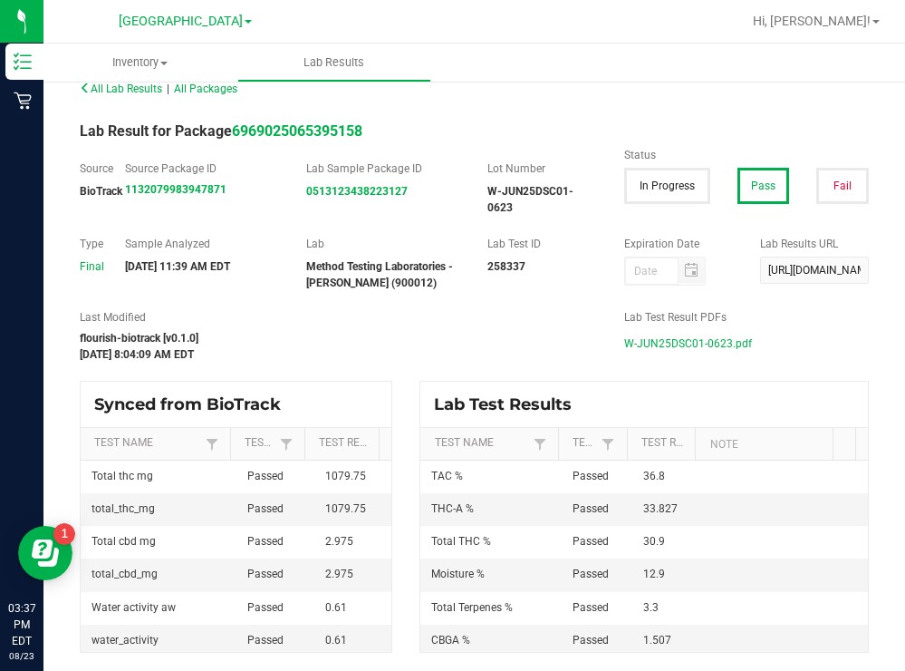
click at [675, 337] on span "W-JUN25DSC01-0623.pdf" at bounding box center [688, 343] width 128 height 27
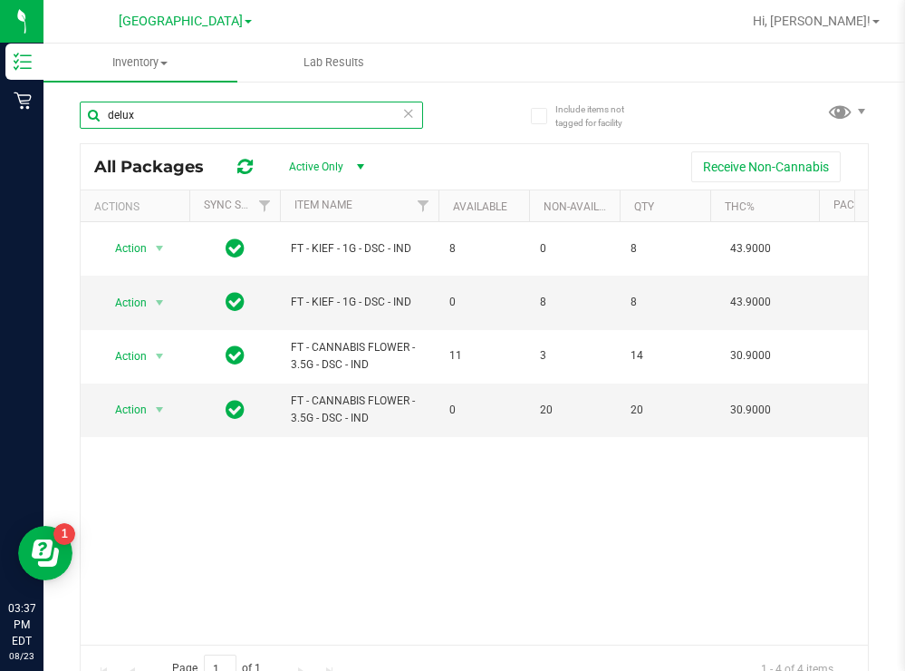
drag, startPoint x: 161, startPoint y: 116, endPoint x: 89, endPoint y: 118, distance: 72.5
click at [96, 118] on input "delux" at bounding box center [251, 114] width 343 height 27
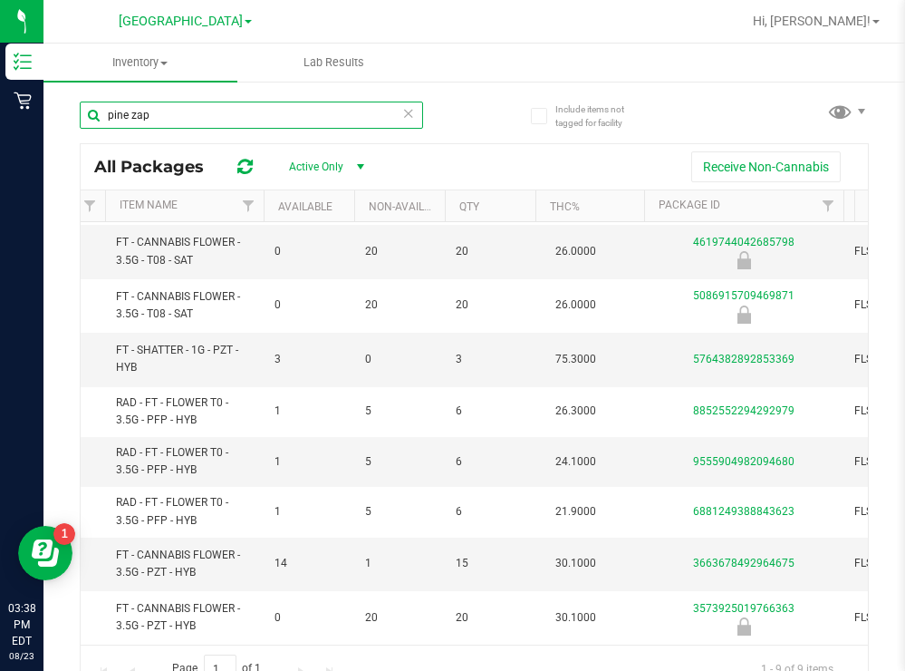
scroll to position [0, 169]
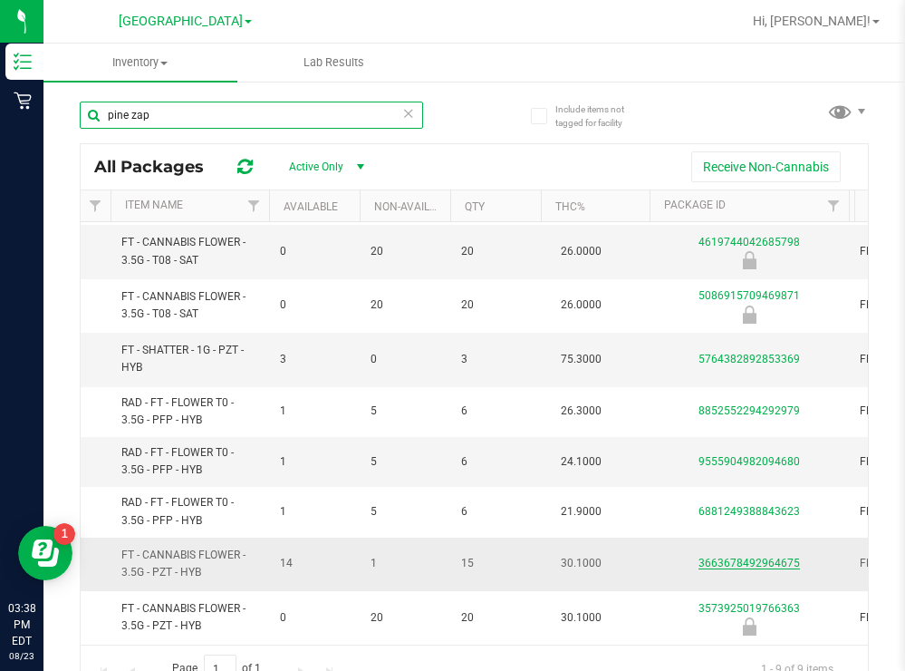
type input "pine zap"
click at [715, 556] on link "3663678492964675" at bounding box center [749, 562] width 101 height 13
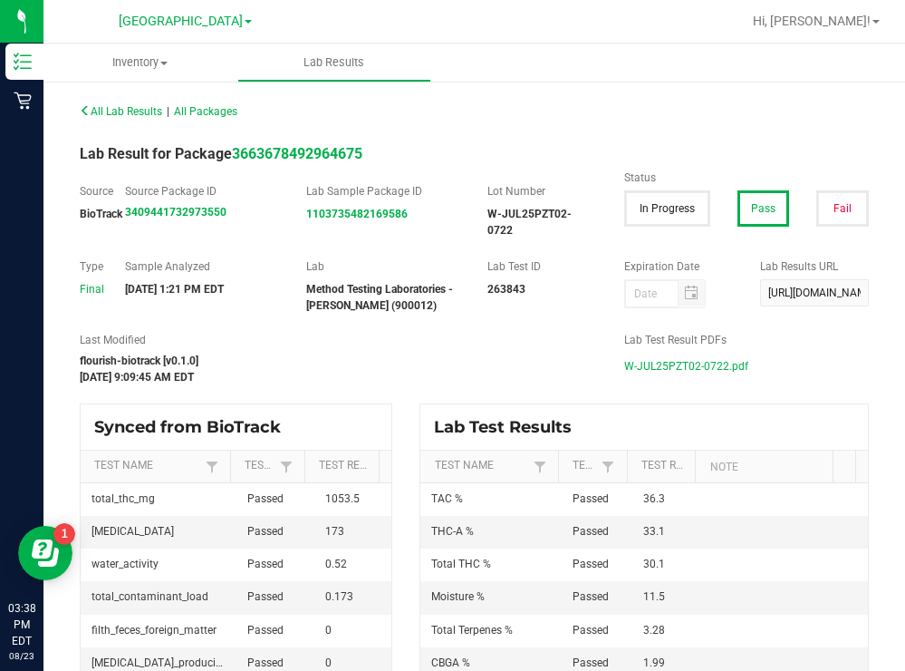
click at [659, 367] on span "W-JUL25PZT02-0722.pdf" at bounding box center [686, 365] width 124 height 27
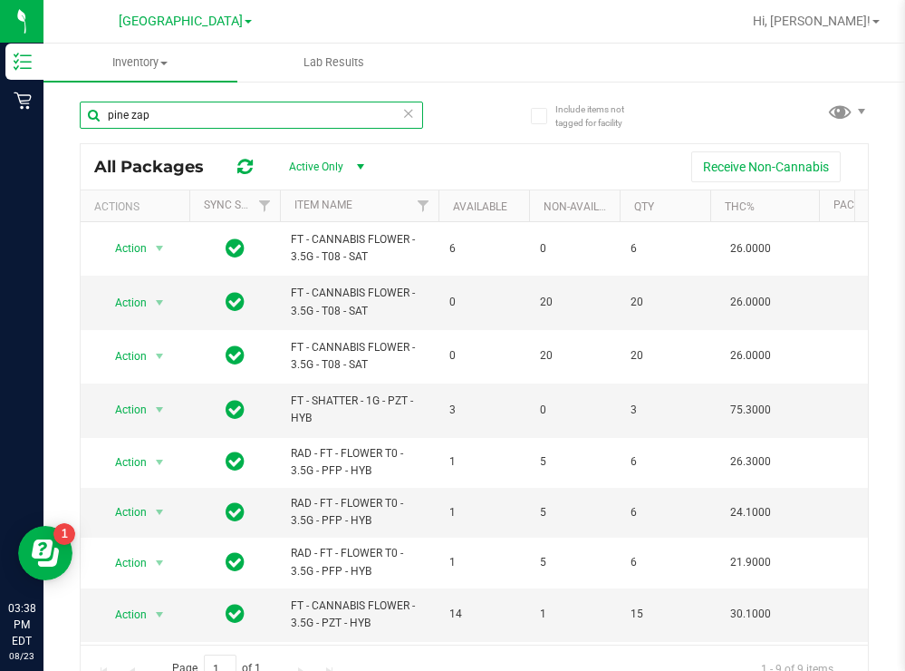
drag, startPoint x: 165, startPoint y: 116, endPoint x: 96, endPoint y: 116, distance: 68.9
click at [96, 116] on input "pine zap" at bounding box center [251, 114] width 343 height 27
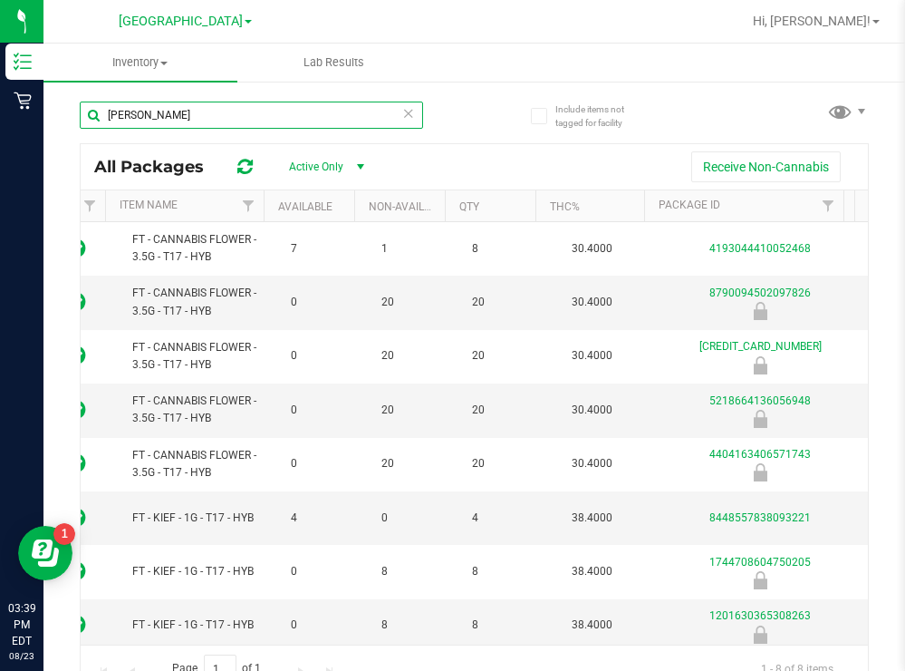
scroll to position [0, 159]
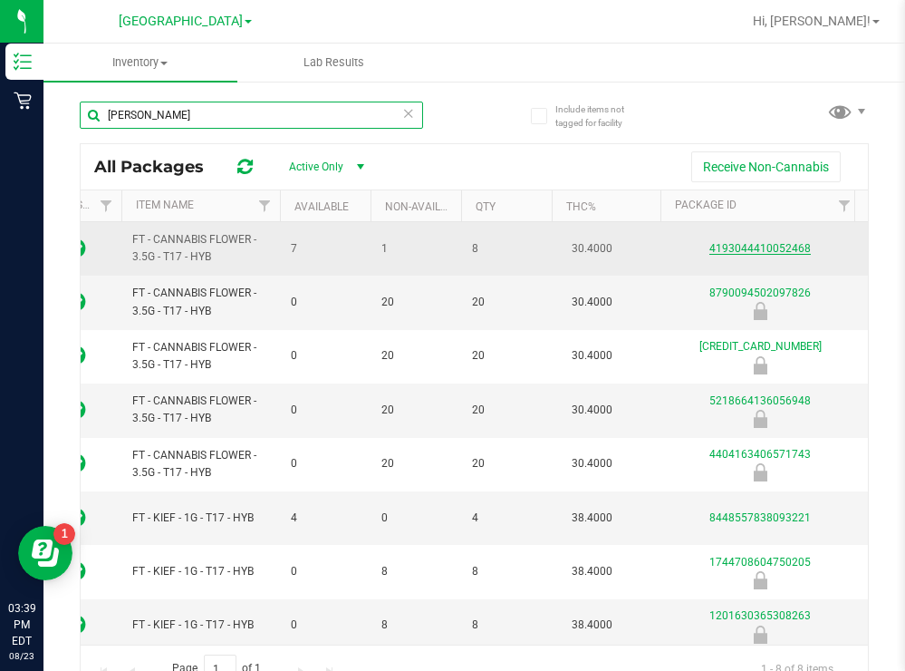
type input "[PERSON_NAME]"
click at [774, 249] on link "4193044410052468" at bounding box center [760, 248] width 101 height 13
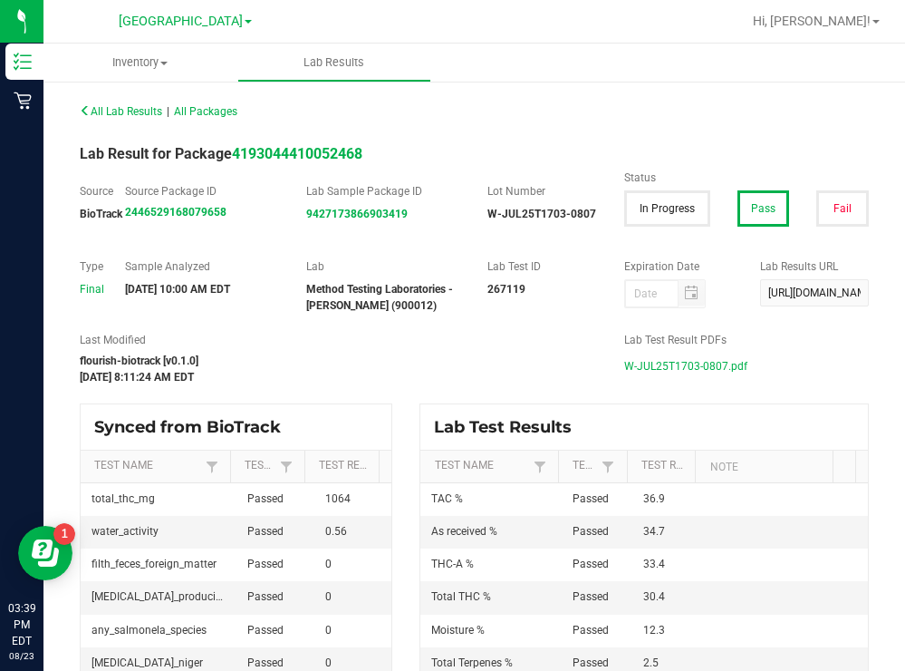
click at [669, 368] on span "W-JUL25T1703-0807.pdf" at bounding box center [685, 365] width 123 height 27
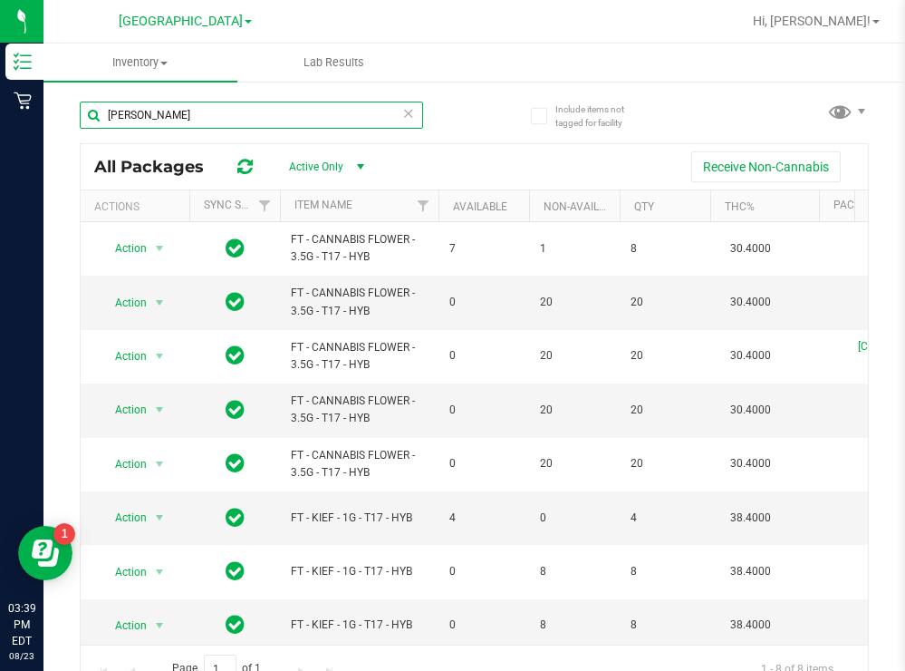
drag, startPoint x: 170, startPoint y: 121, endPoint x: 109, endPoint y: 120, distance: 61.6
click at [109, 120] on input "[PERSON_NAME]" at bounding box center [251, 114] width 343 height 27
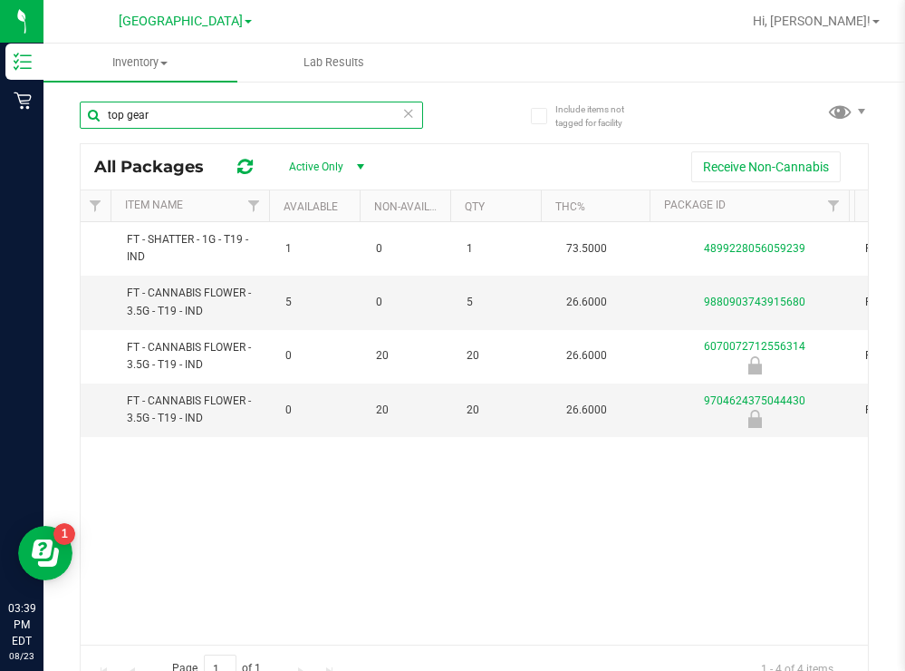
scroll to position [0, 180]
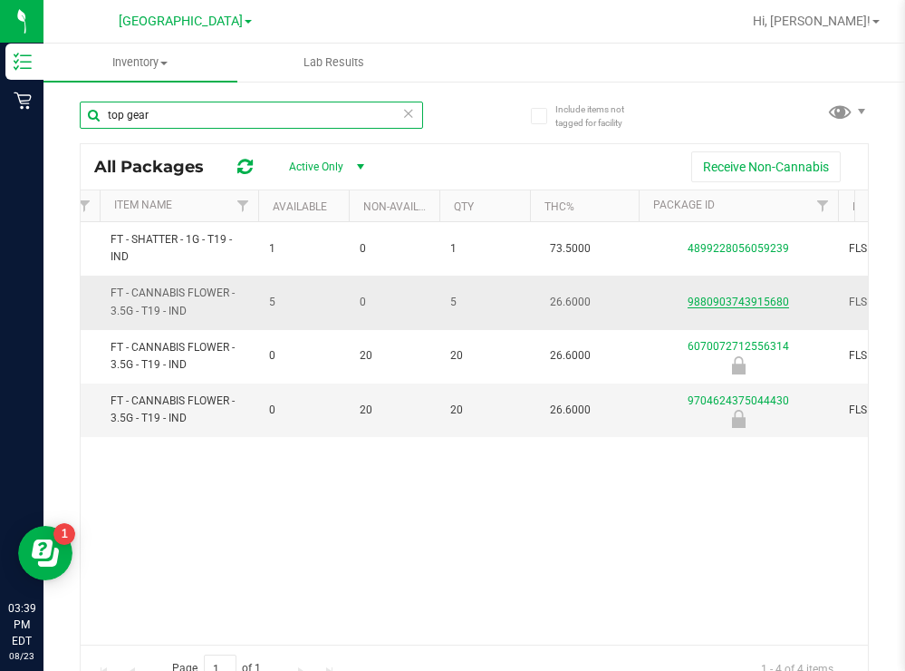
type input "top gear"
click at [725, 303] on link "9880903743915680" at bounding box center [738, 301] width 101 height 13
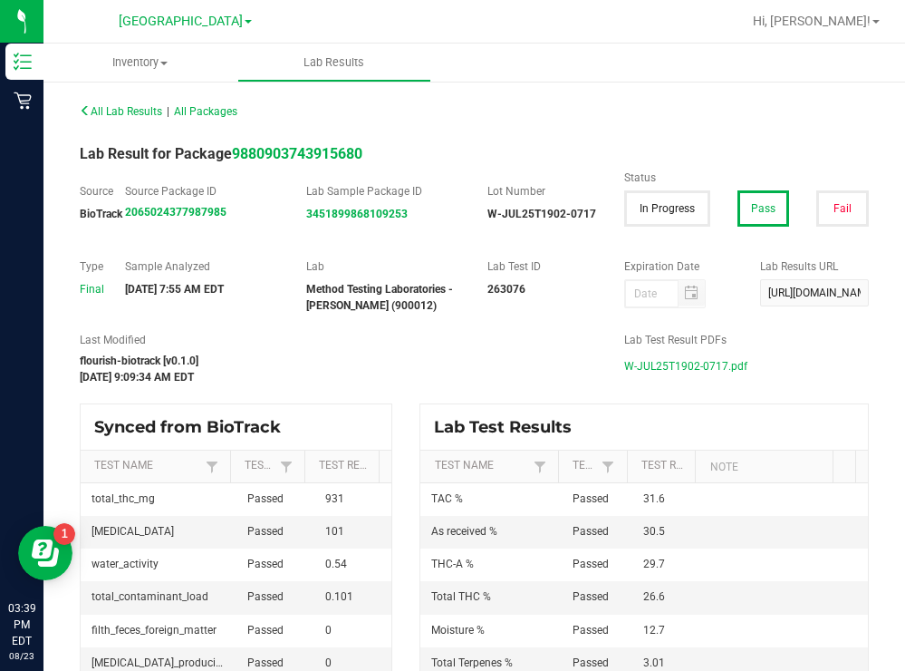
click at [688, 370] on span "W-JUL25T1902-0717.pdf" at bounding box center [685, 365] width 123 height 27
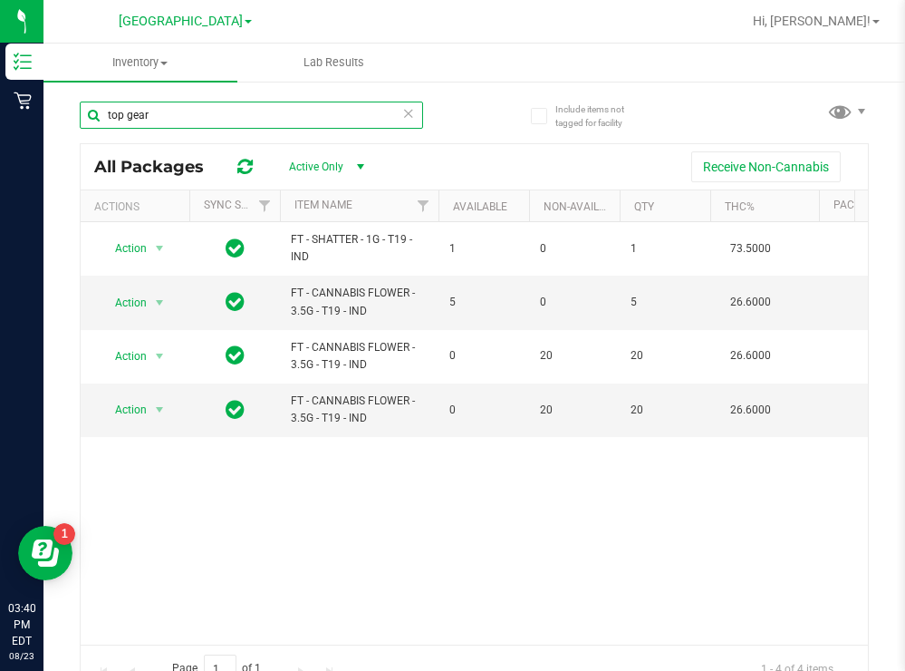
drag, startPoint x: 171, startPoint y: 114, endPoint x: 97, endPoint y: 113, distance: 74.3
click at [97, 113] on input "top gear" at bounding box center [251, 114] width 343 height 27
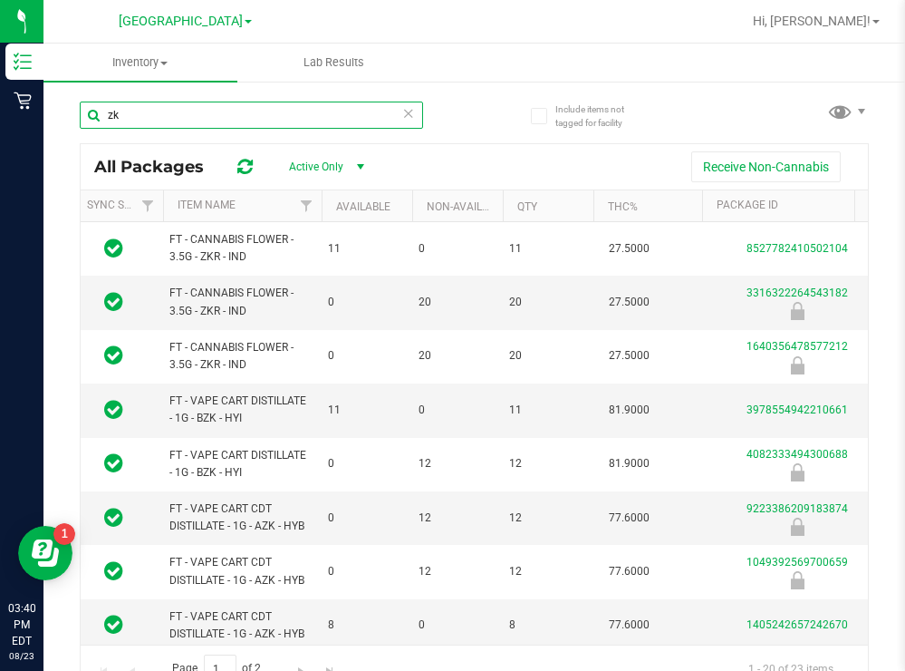
scroll to position [0, 121]
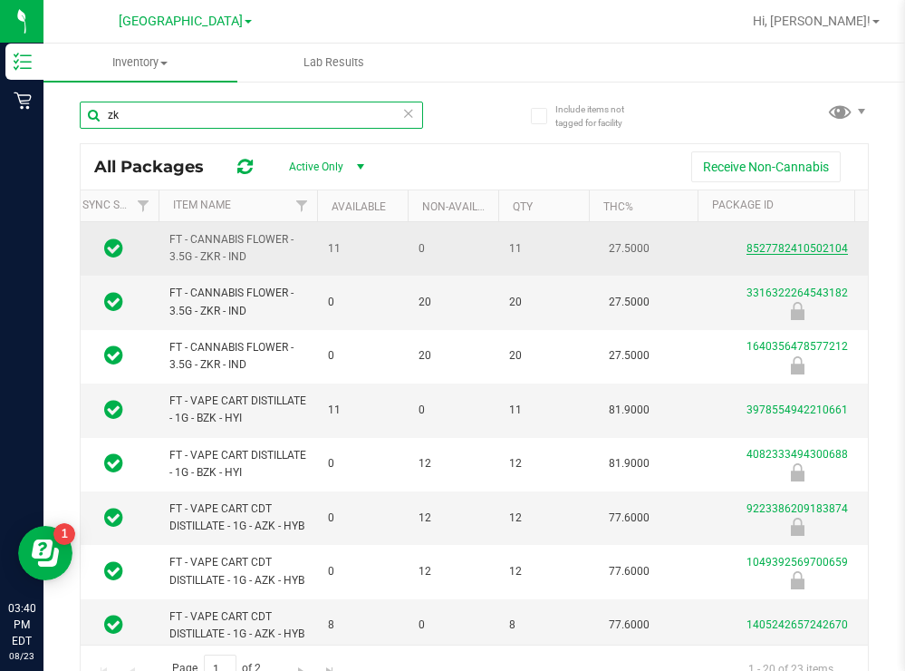
type input "zk"
click at [800, 246] on link "8527782410502104" at bounding box center [797, 248] width 101 height 13
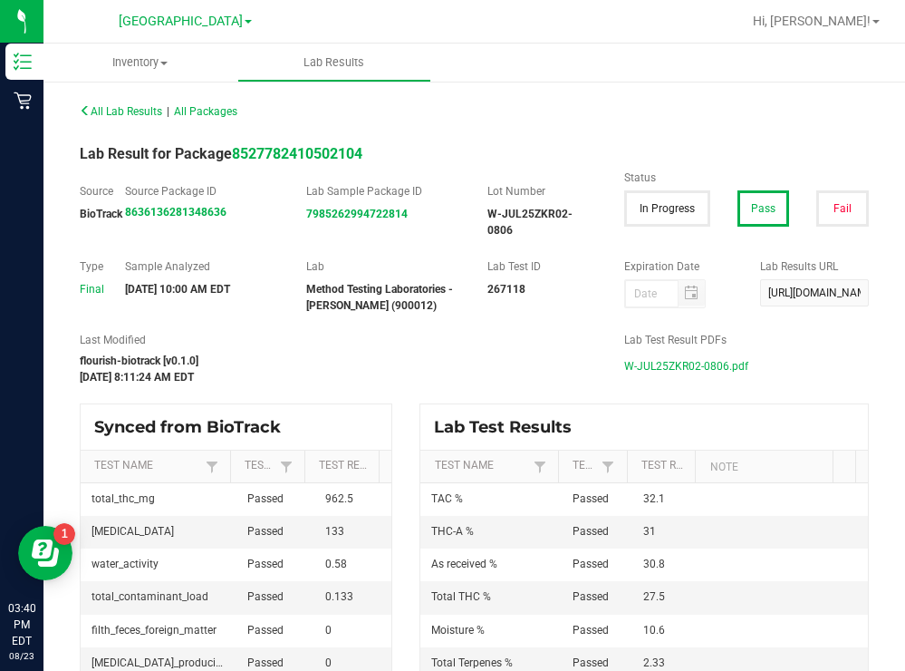
click at [656, 368] on span "W-JUL25ZKR02-0806.pdf" at bounding box center [686, 365] width 124 height 27
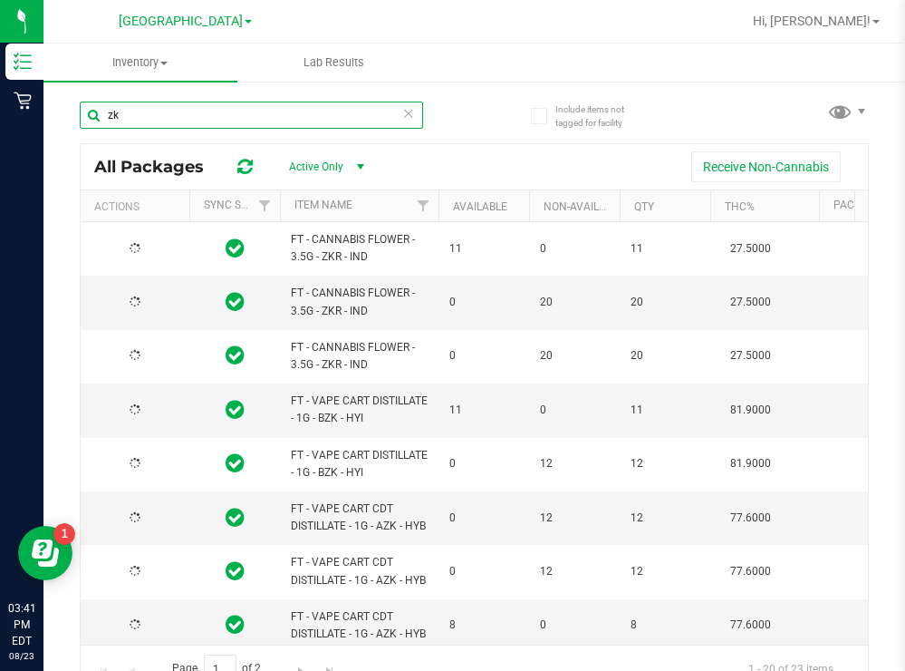
drag, startPoint x: 143, startPoint y: 113, endPoint x: 92, endPoint y: 114, distance: 50.8
click at [92, 114] on input "zk" at bounding box center [251, 114] width 343 height 27
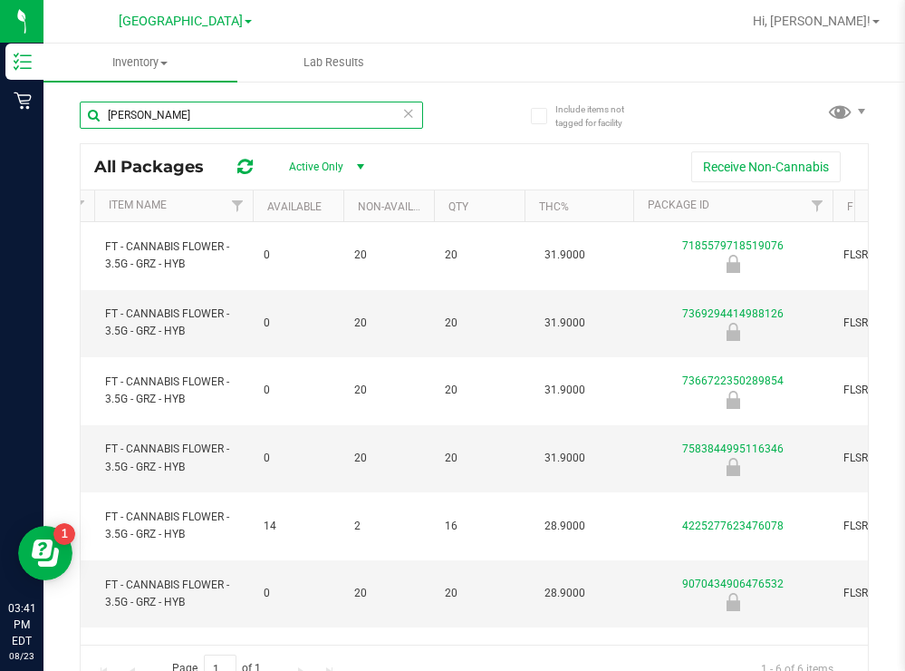
scroll to position [0, 190]
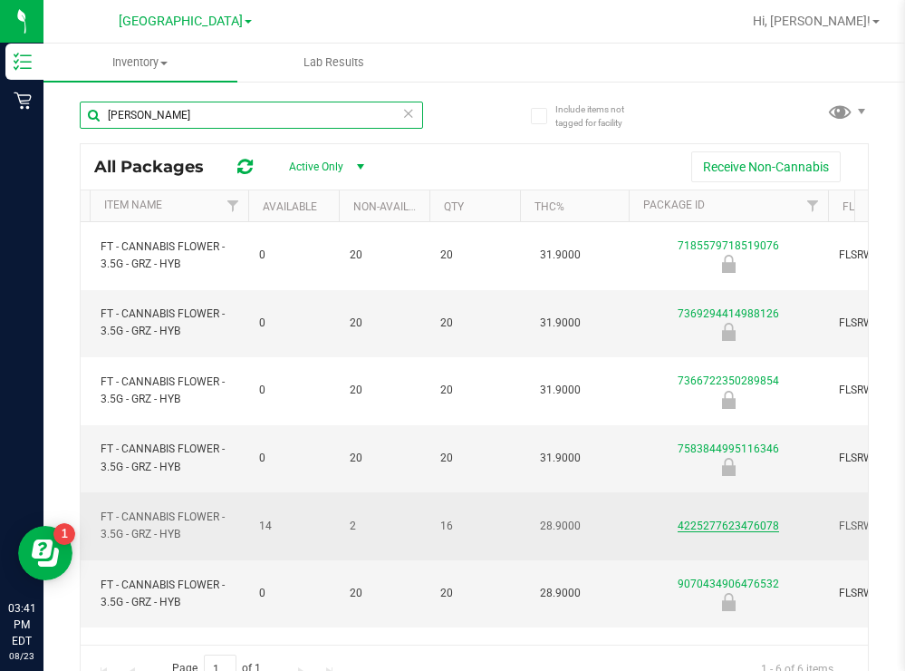
type input "[PERSON_NAME]"
click at [721, 519] on link "4225277623476078" at bounding box center [728, 525] width 101 height 13
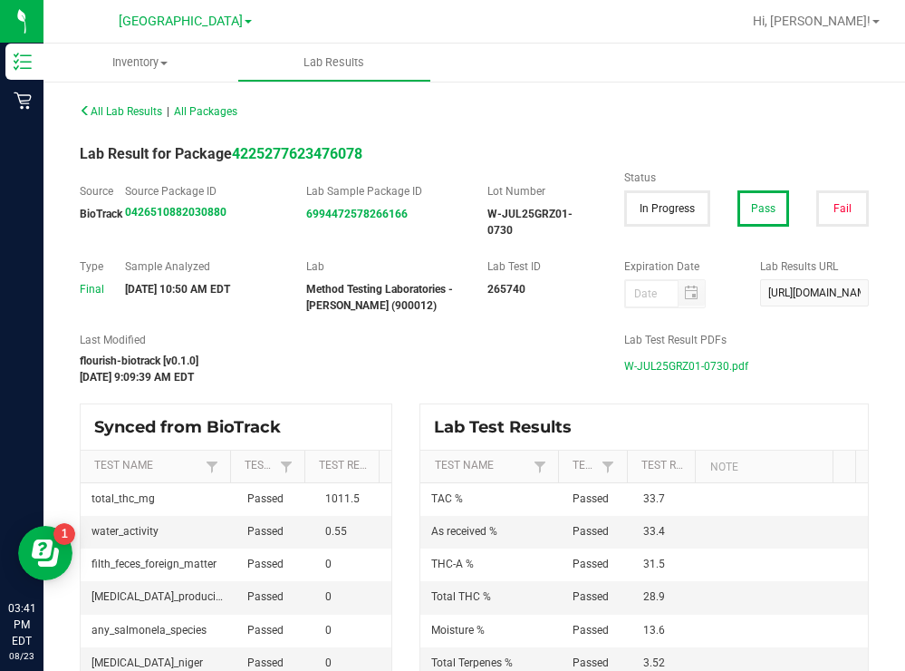
click at [648, 365] on span "W-JUL25GRZ01-0730.pdf" at bounding box center [686, 365] width 124 height 27
click at [215, 23] on span "[GEOGRAPHIC_DATA]" at bounding box center [181, 22] width 124 height 16
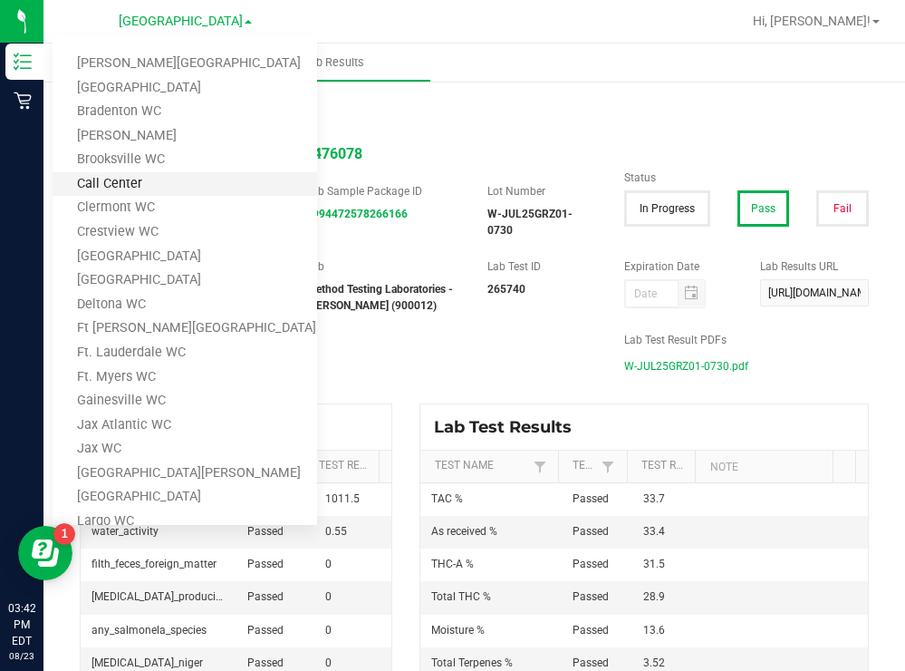
click at [119, 178] on link "Call Center" at bounding box center [185, 184] width 265 height 24
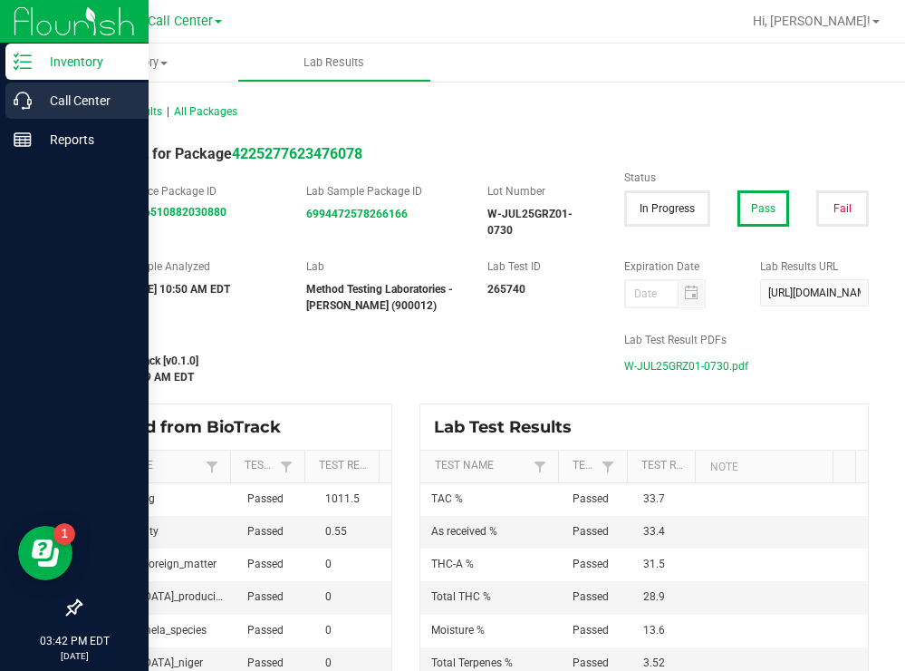
click at [37, 100] on p "Call Center" at bounding box center [86, 101] width 109 height 22
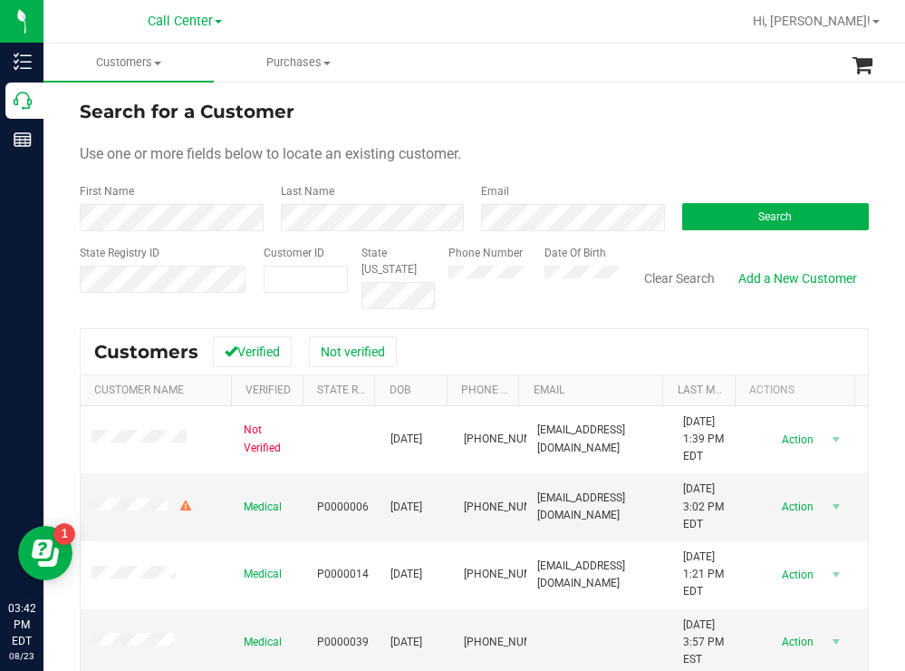
click at [583, 140] on form "Search for a Customer Use one or more fields below to locate an existing custom…" at bounding box center [474, 203] width 789 height 211
